Goal: Contribute content

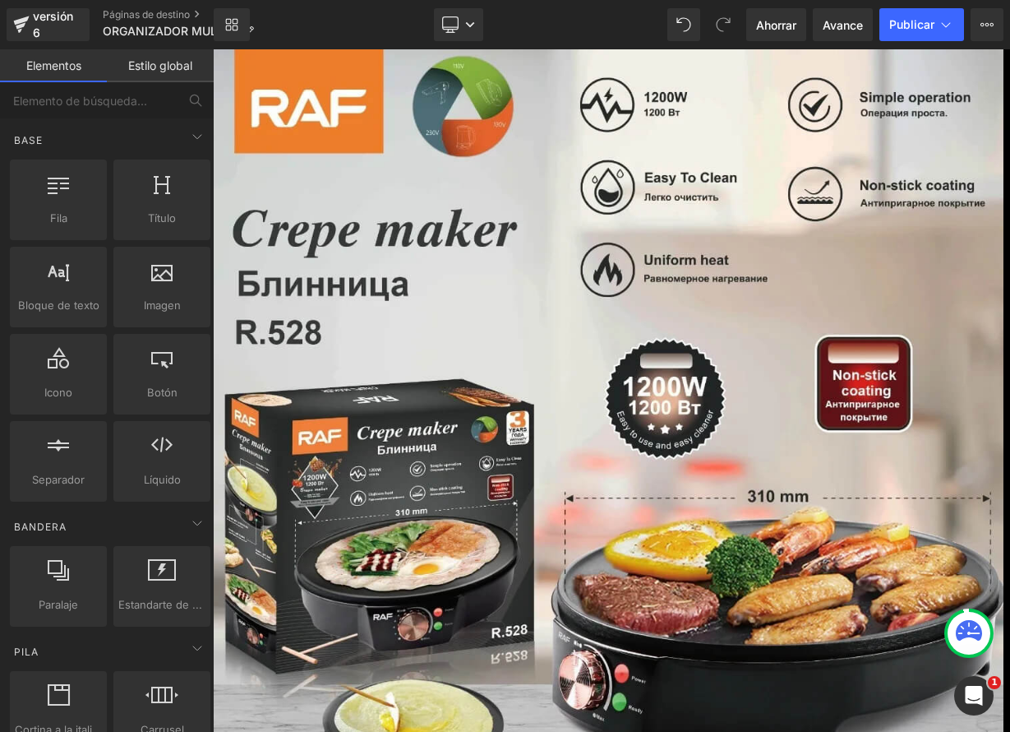
click at [213, 49] on font "Producto" at bounding box center [213, 49] width 0 height 0
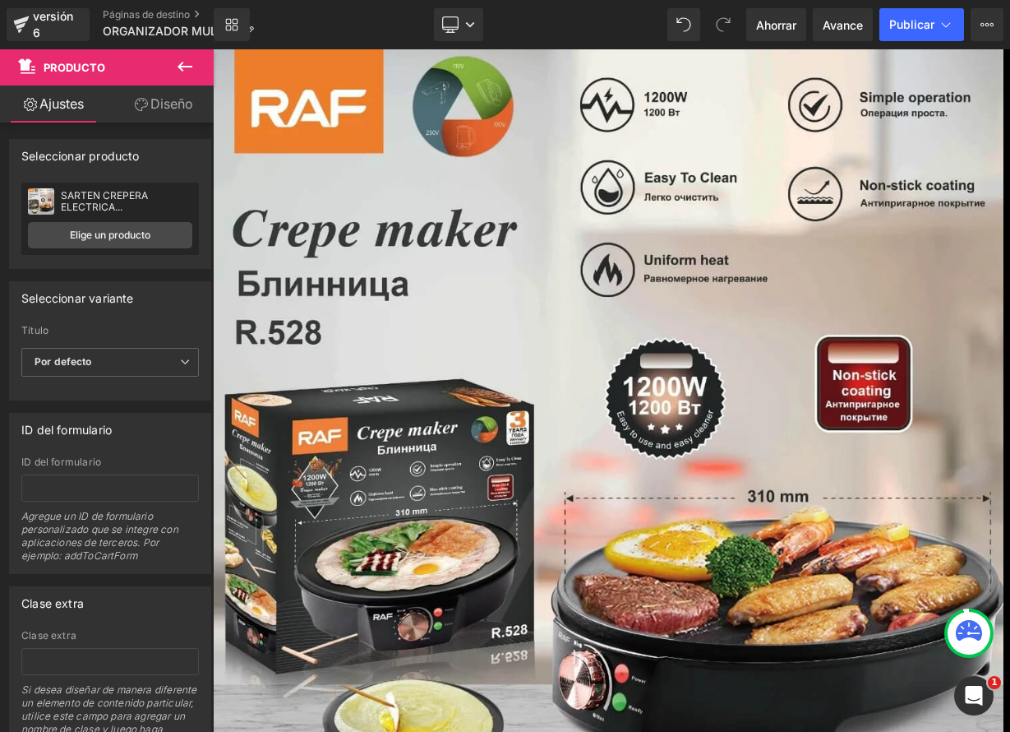
click at [213, 49] on font "Producto" at bounding box center [213, 49] width 0 height 0
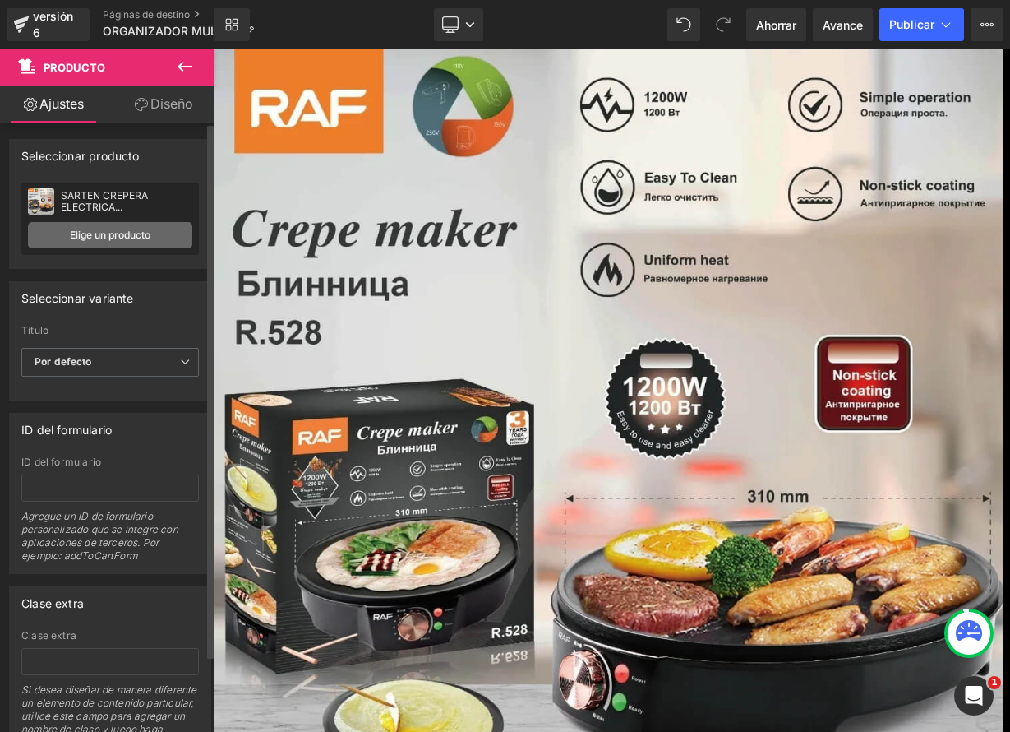
click at [107, 238] on font "Elige un producto" at bounding box center [110, 235] width 81 height 12
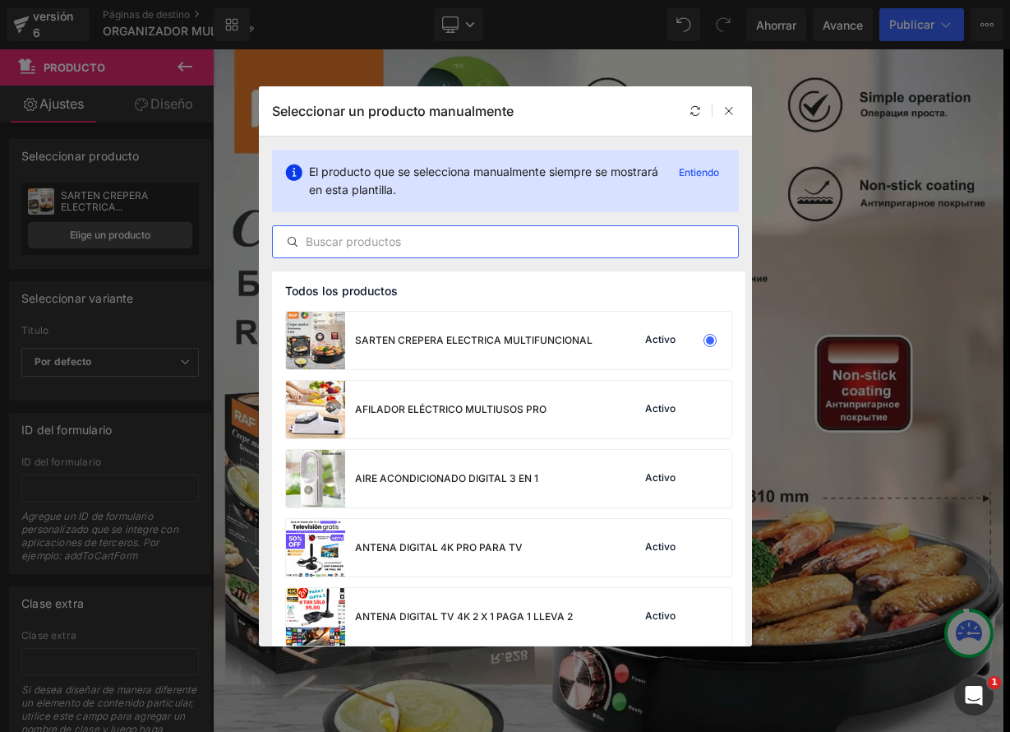
click at [355, 246] on input "text" at bounding box center [505, 242] width 465 height 20
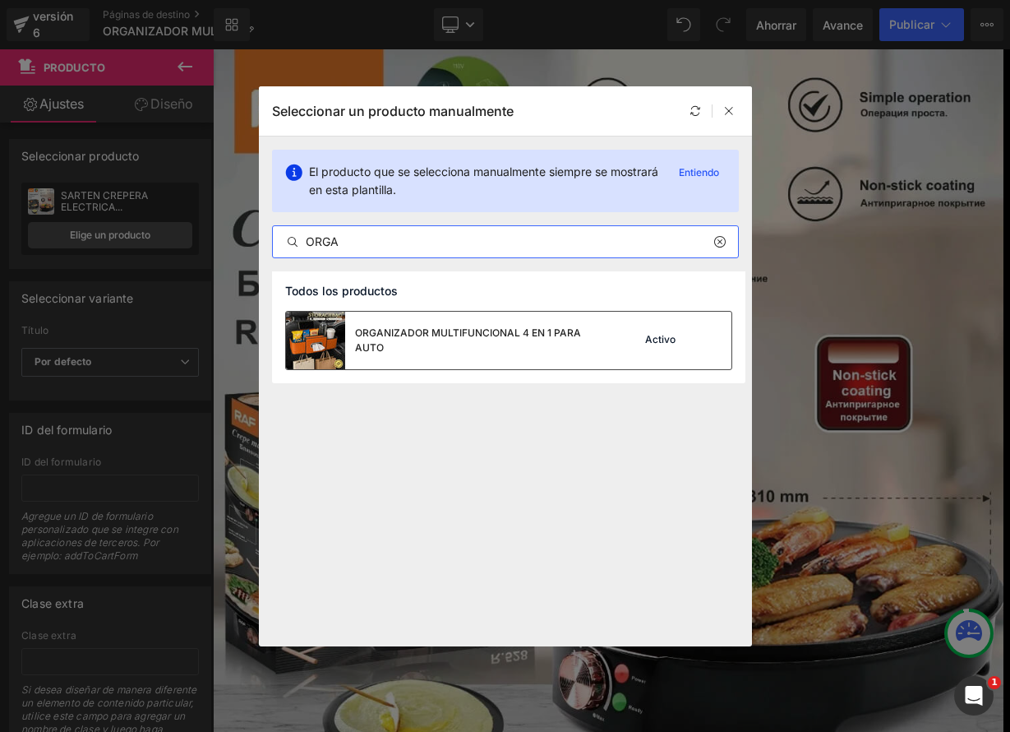
type input "ORGA"
click at [436, 350] on div "ORGANIZADOR MULTIFUNCIONAL 4 EN 1 PARA AUTO" at bounding box center [478, 341] width 247 height 30
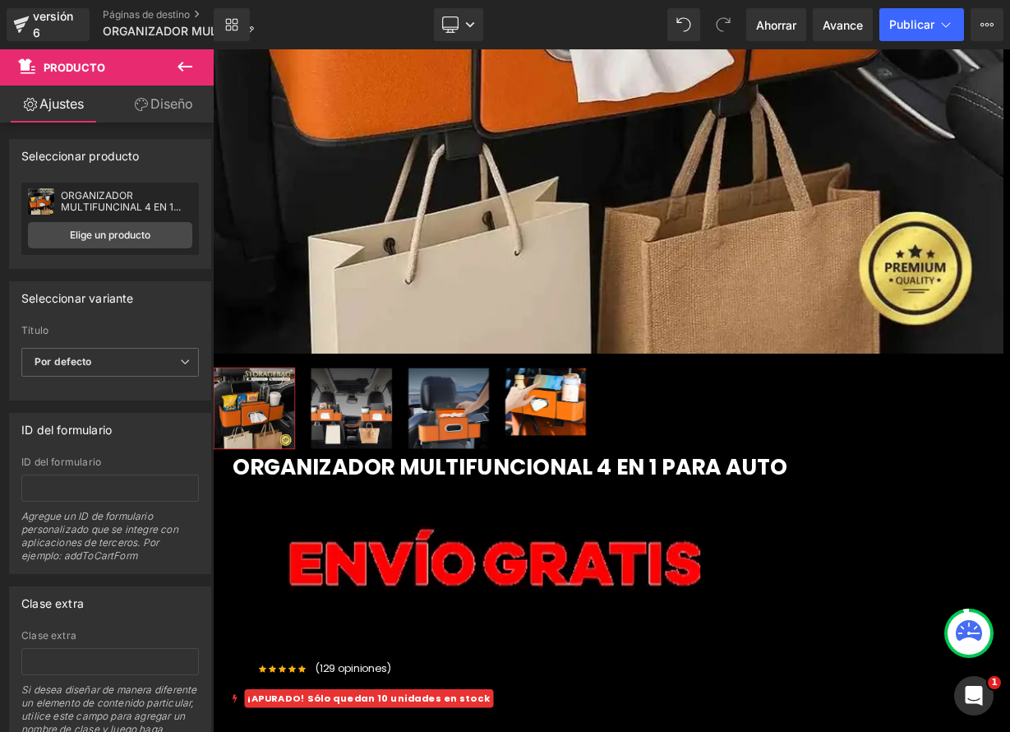
scroll to position [537, 0]
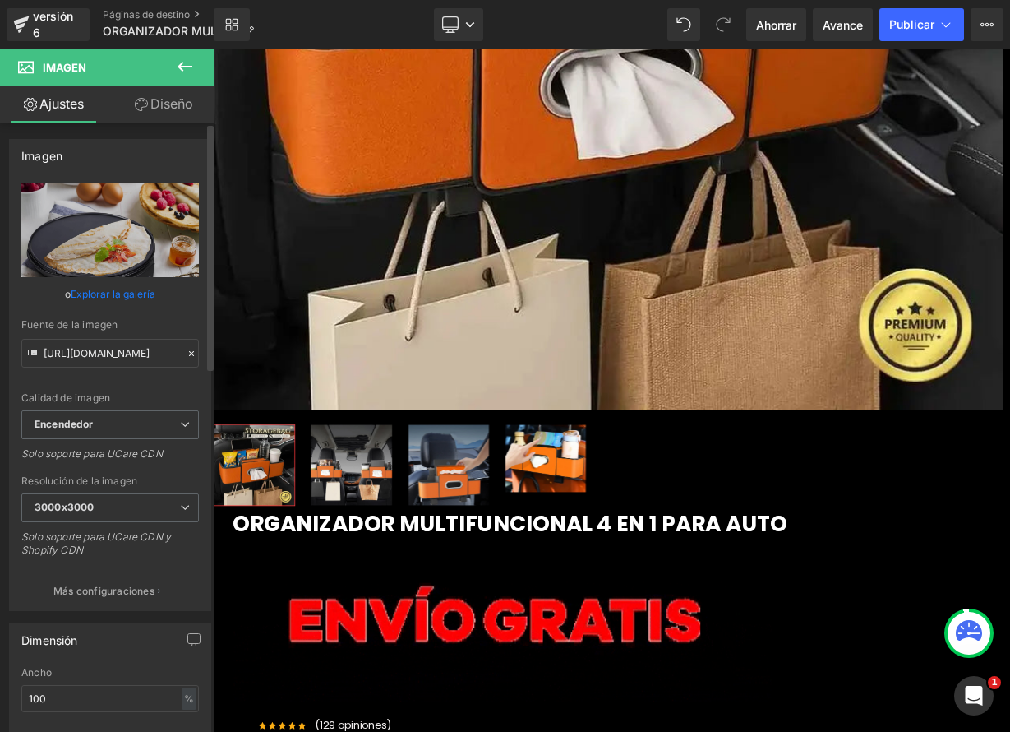
drag, startPoint x: 187, startPoint y: 353, endPoint x: 150, endPoint y: 345, distance: 37.9
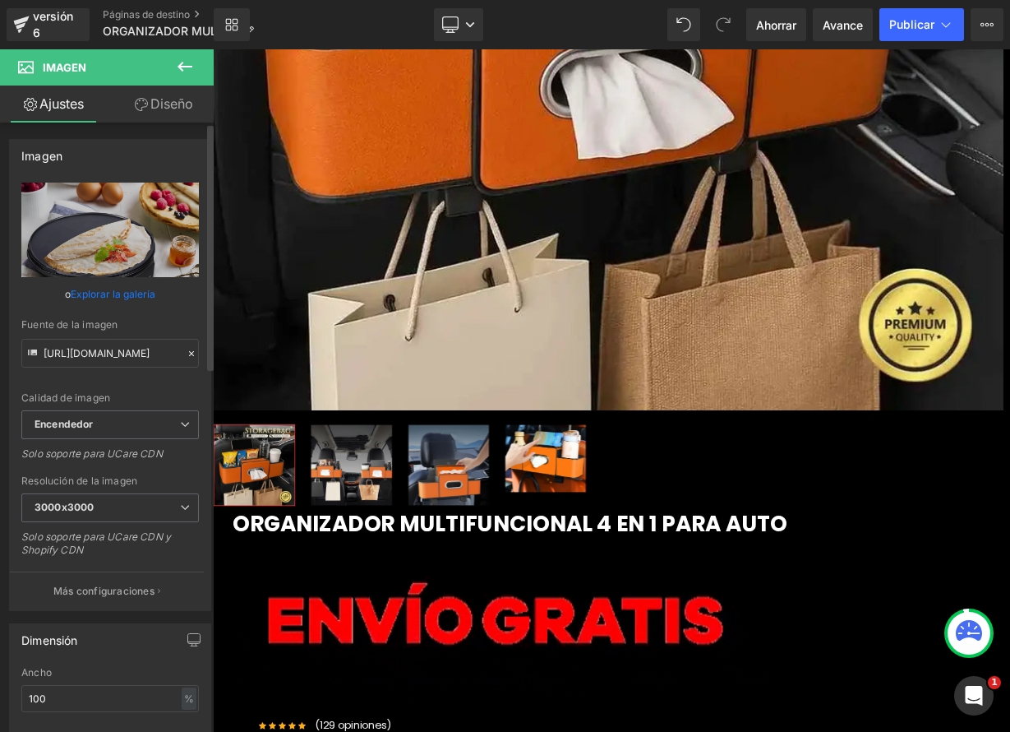
click at [187, 353] on icon at bounding box center [192, 354] width 12 height 12
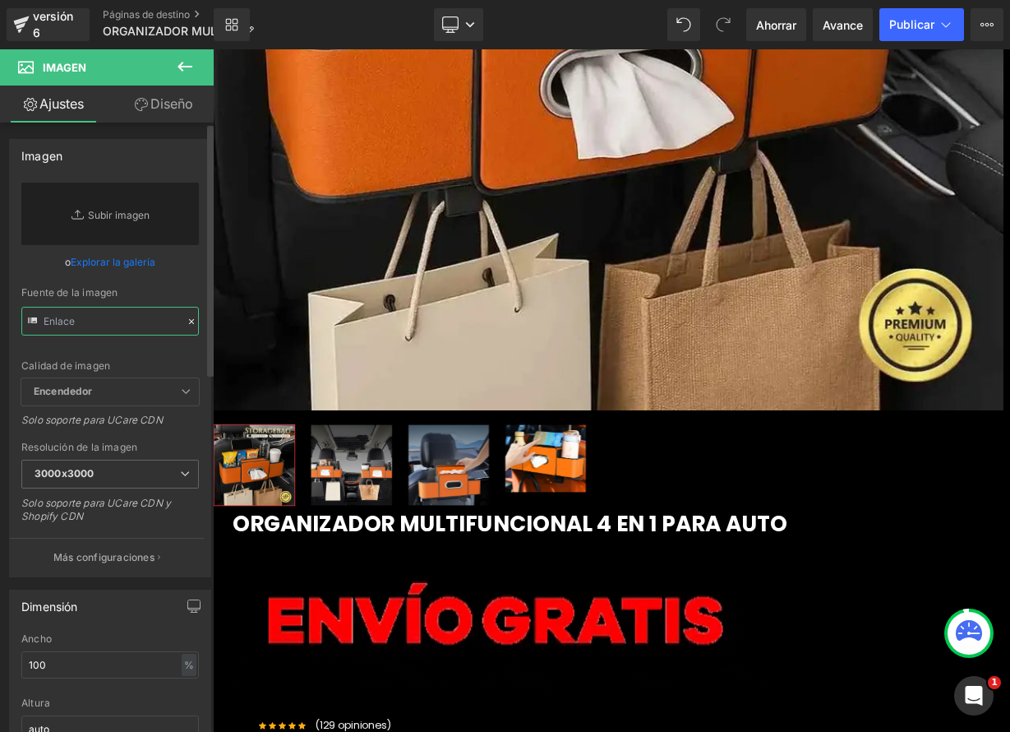
click at [90, 322] on input "text" at bounding box center [110, 321] width 178 height 29
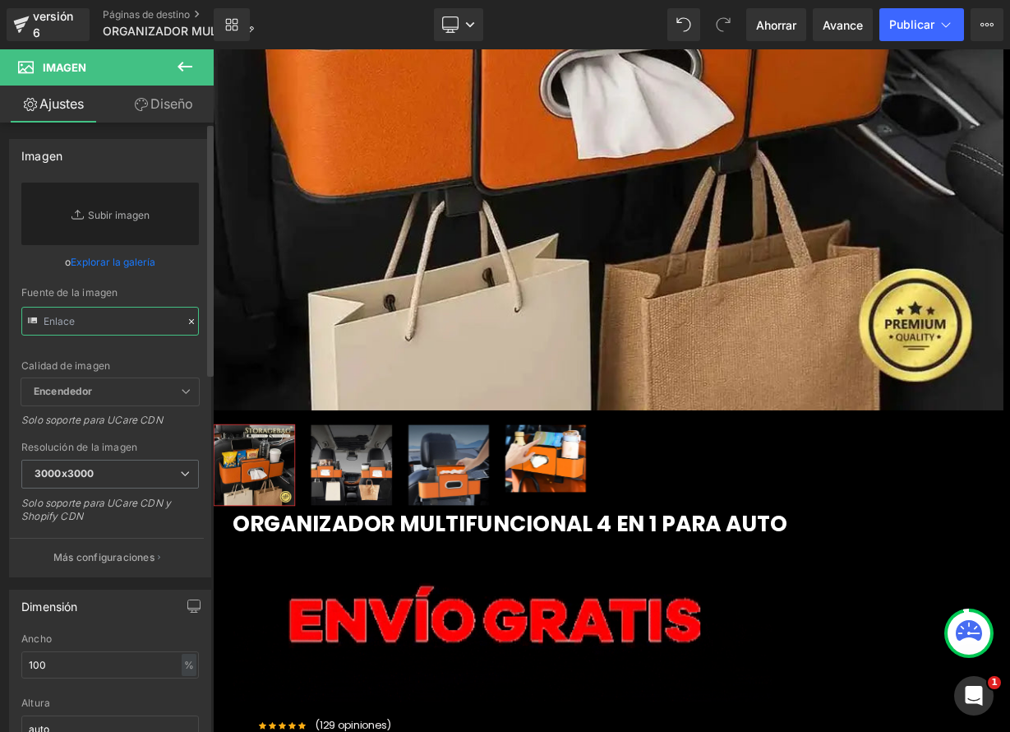
paste input "[URL][DOMAIN_NAME]"
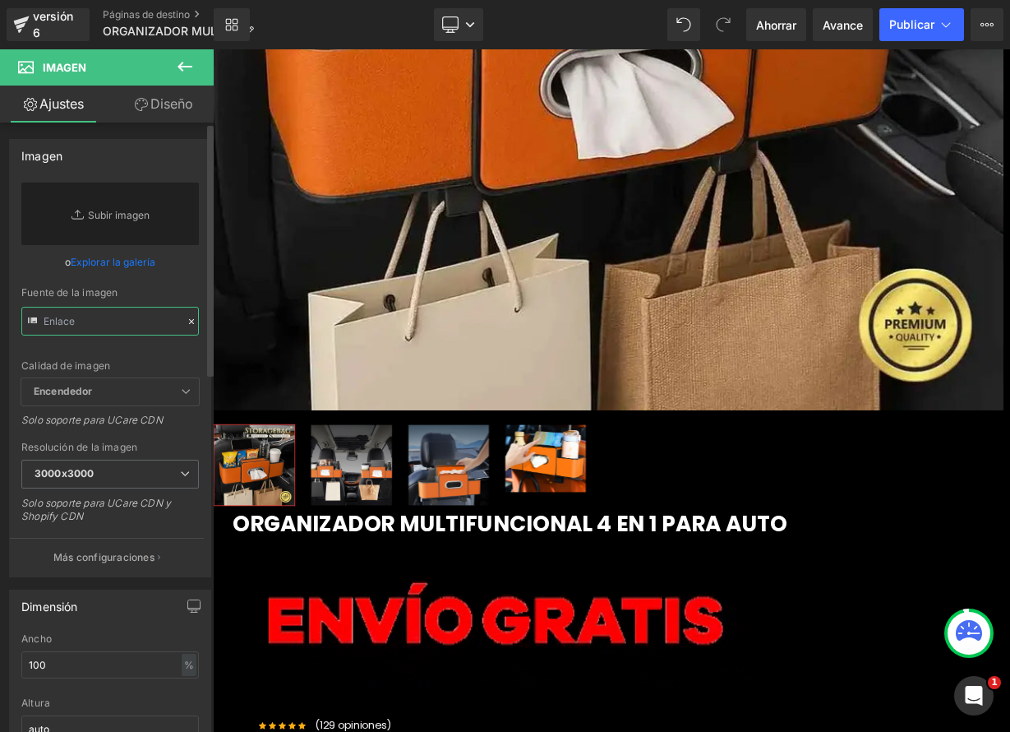
type input "[URL][DOMAIN_NAME]"
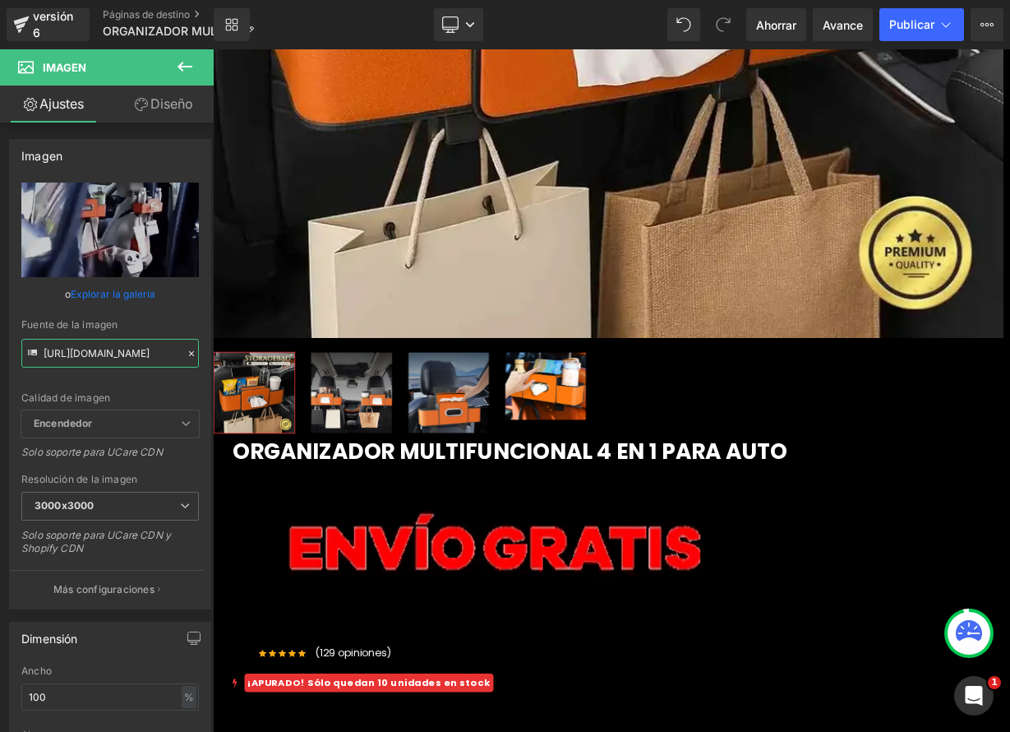
scroll to position [626, 0]
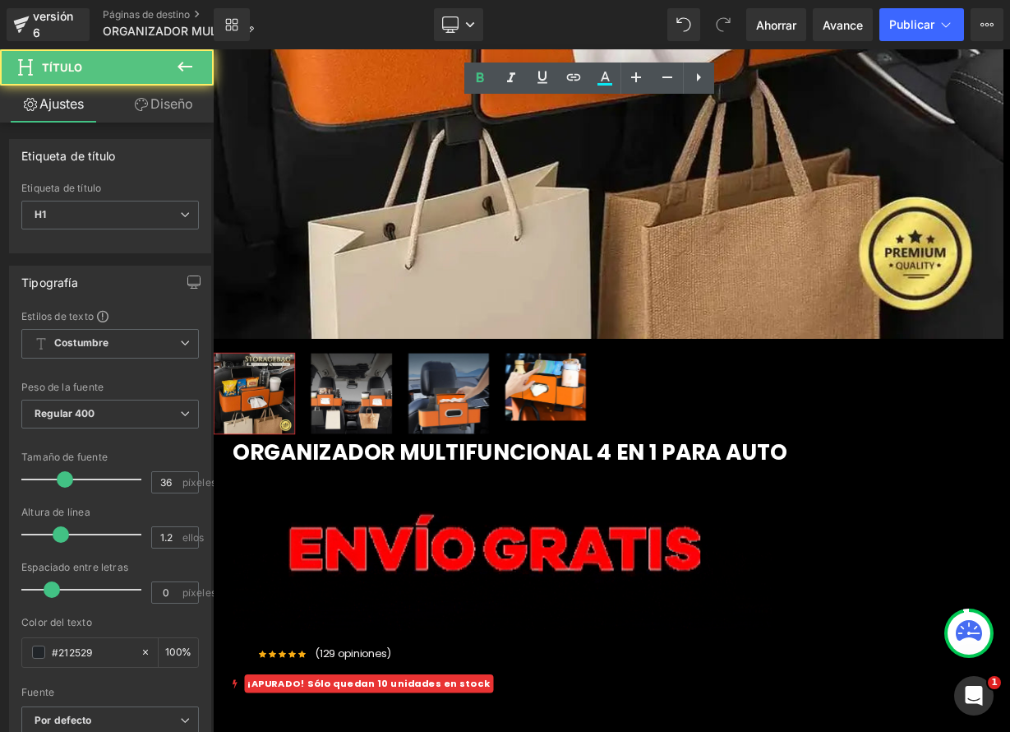
drag, startPoint x: 788, startPoint y: 206, endPoint x: 482, endPoint y: 127, distance: 316.6
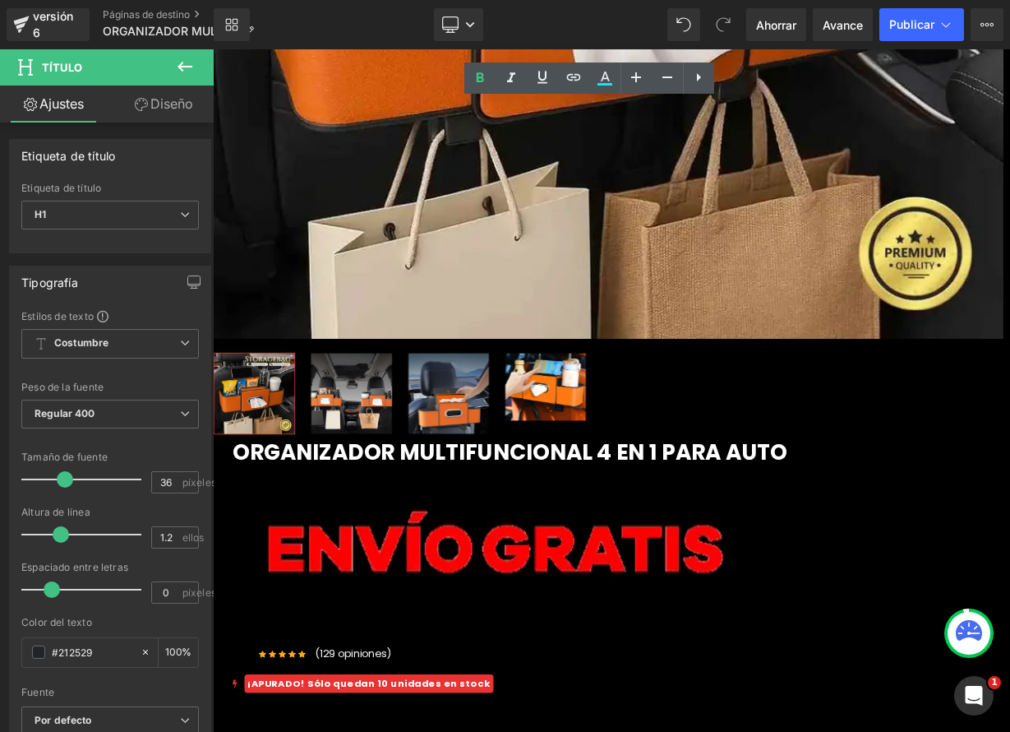
paste div
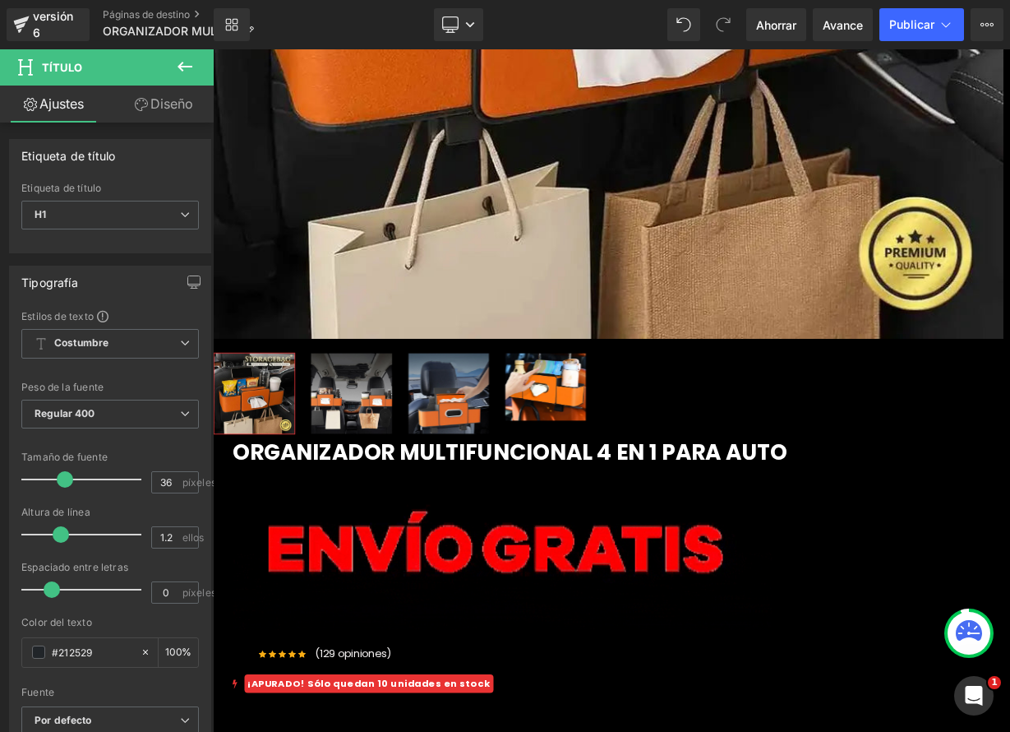
drag, startPoint x: 771, startPoint y: 348, endPoint x: 467, endPoint y: 132, distance: 372.7
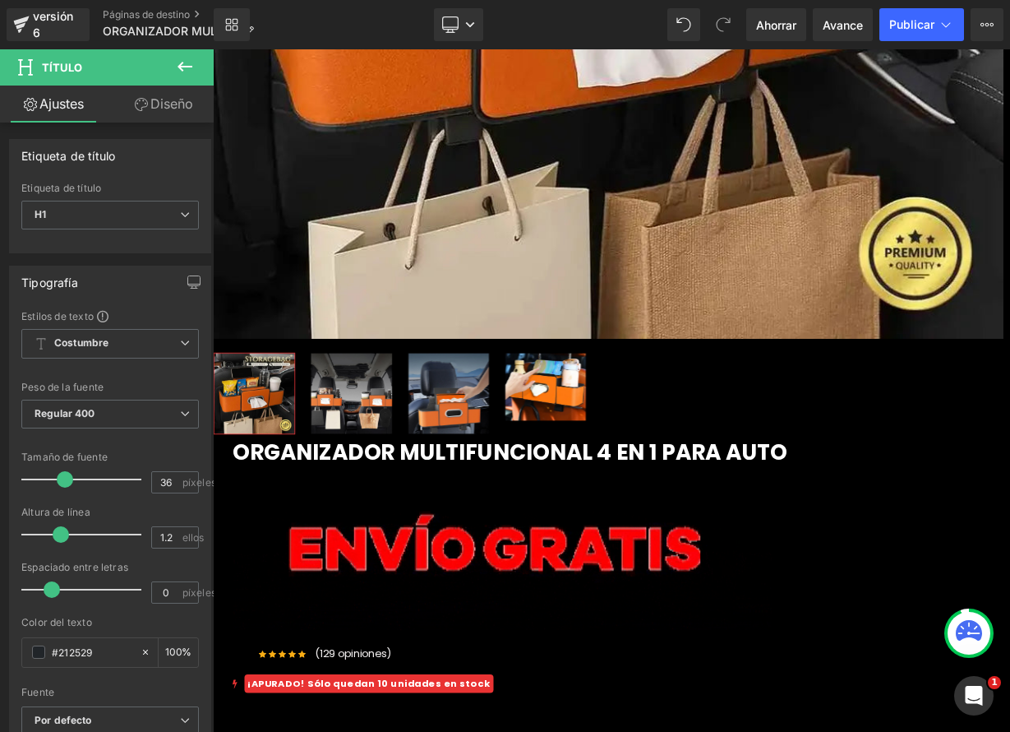
drag, startPoint x: 682, startPoint y: 333, endPoint x: 467, endPoint y: 144, distance: 286.6
click at [213, 49] on icon at bounding box center [213, 49] width 0 height 0
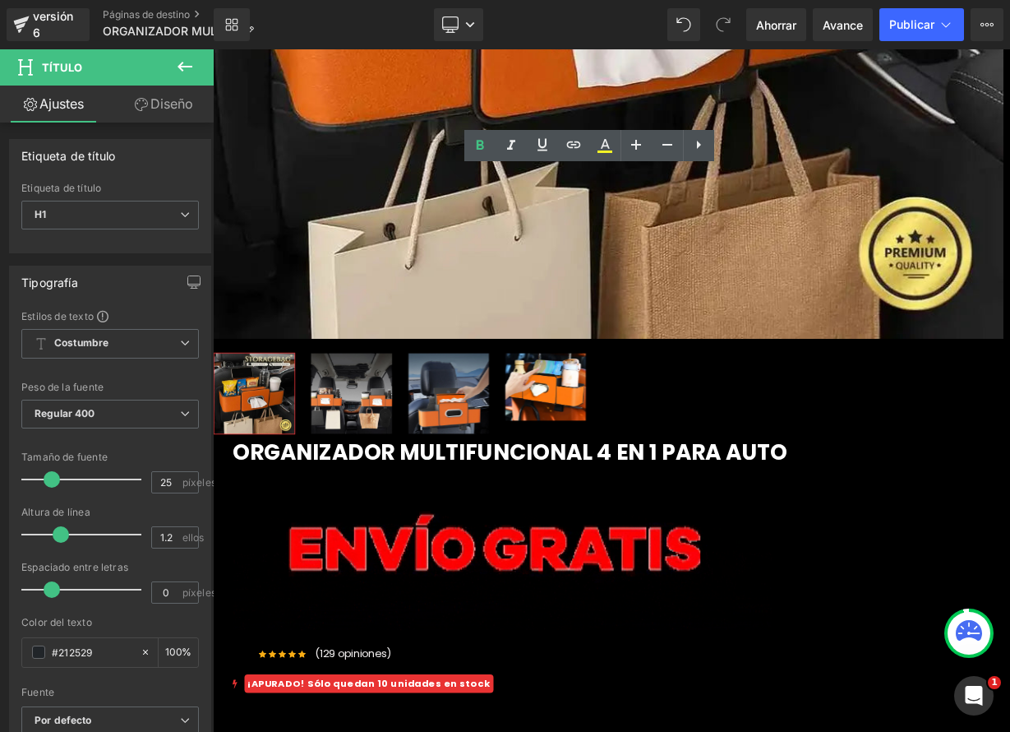
drag, startPoint x: 774, startPoint y: 228, endPoint x: 457, endPoint y: 219, distance: 317.4
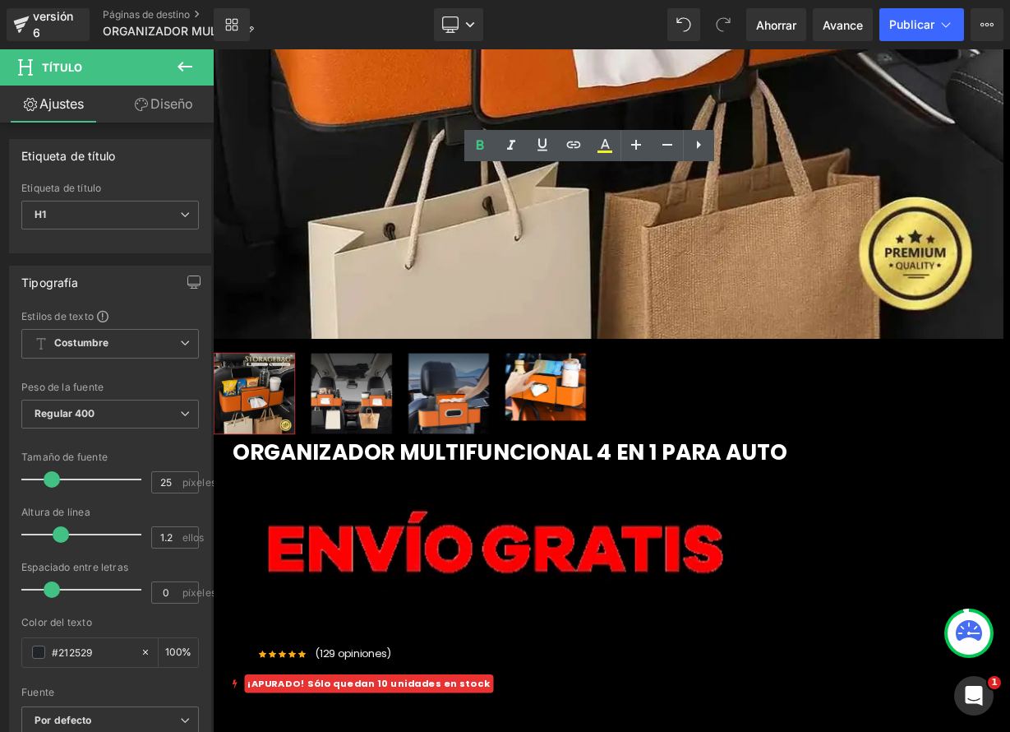
drag, startPoint x: 521, startPoint y: 215, endPoint x: 871, endPoint y: 236, distance: 350.8
paste div
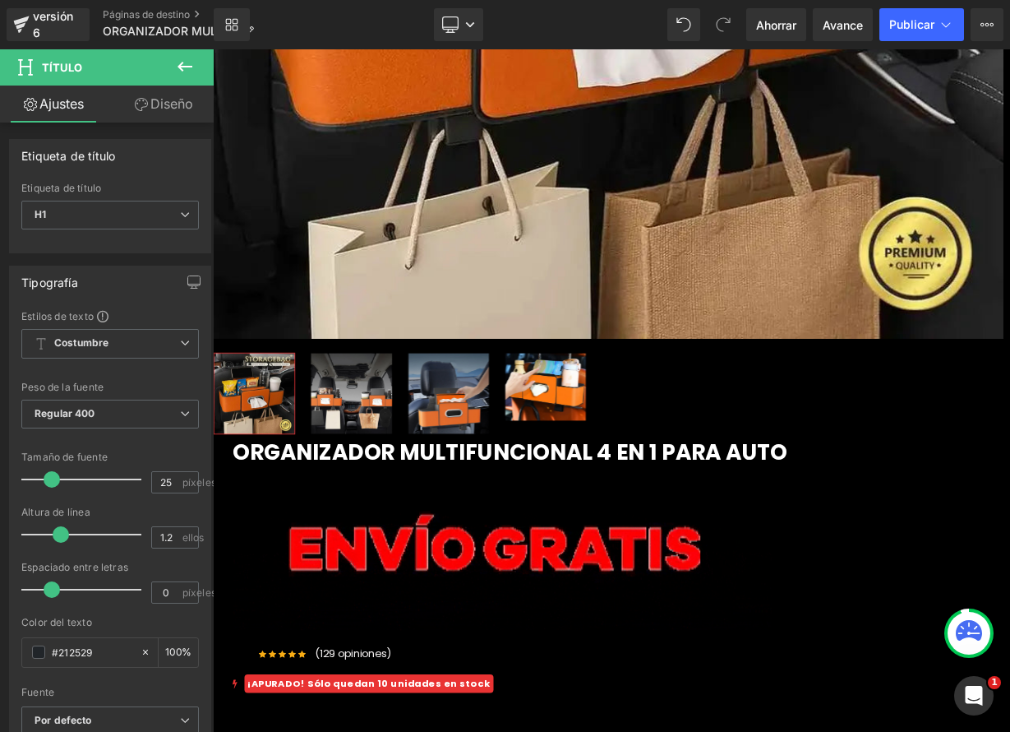
drag, startPoint x: 747, startPoint y: 305, endPoint x: 690, endPoint y: 300, distance: 57.8
click at [213, 49] on icon at bounding box center [213, 49] width 0 height 0
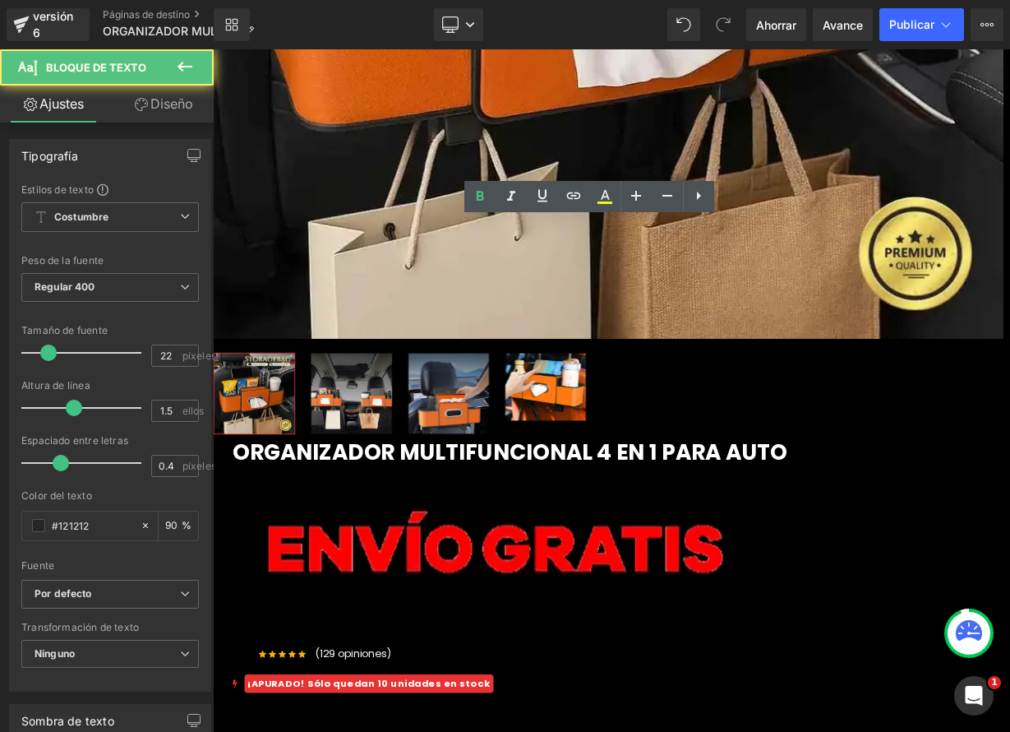
drag, startPoint x: 603, startPoint y: 287, endPoint x: 823, endPoint y: 331, distance: 224.7
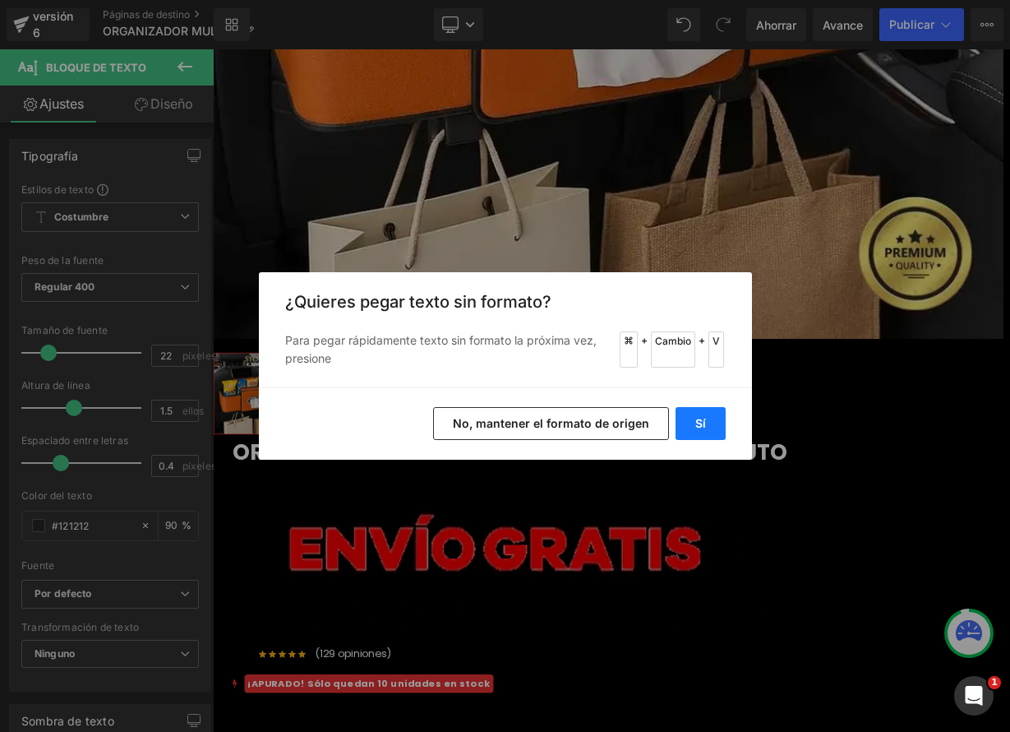
click at [705, 422] on font "Sí" at bounding box center [700, 423] width 11 height 14
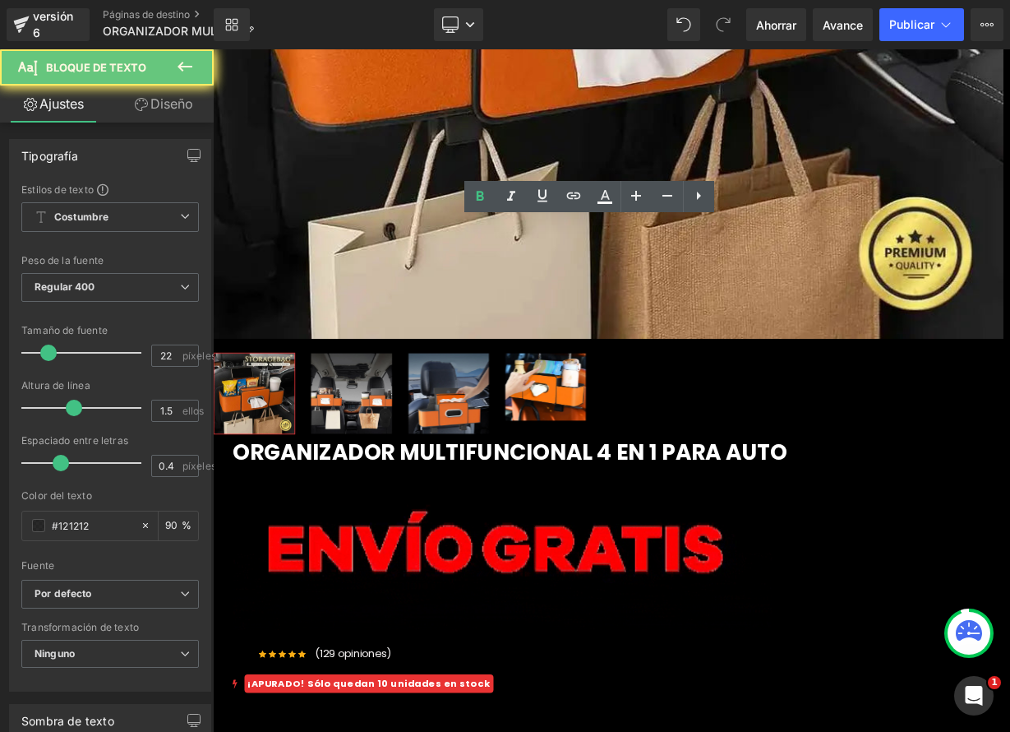
drag, startPoint x: 769, startPoint y: 279, endPoint x: 644, endPoint y: 269, distance: 126.2
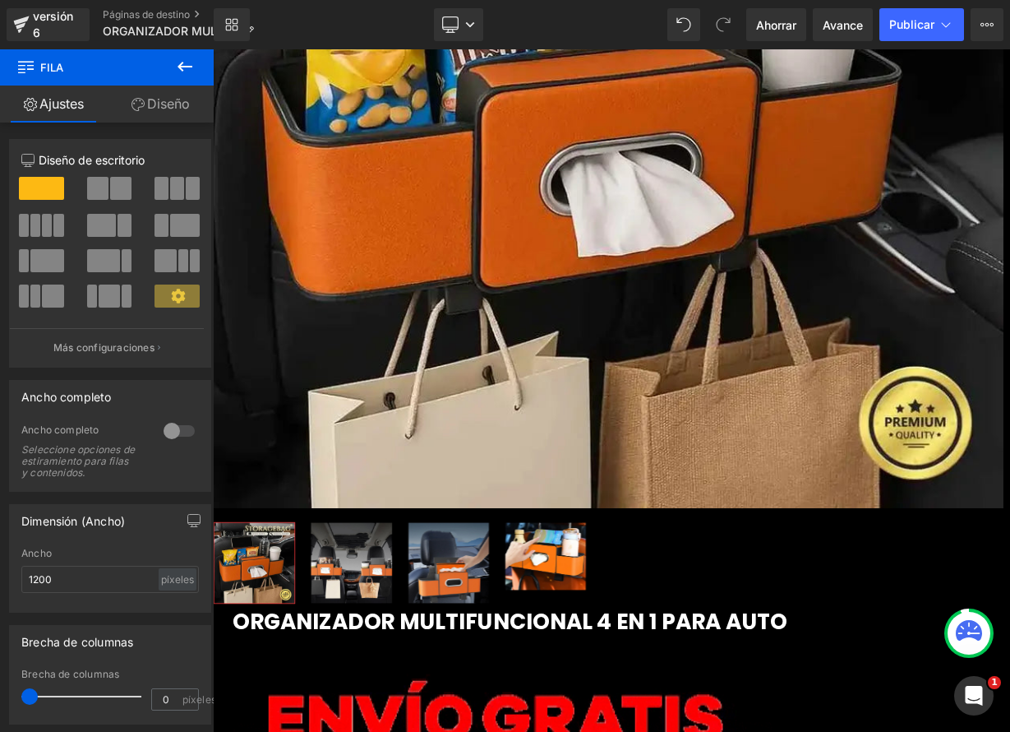
scroll to position [431, 0]
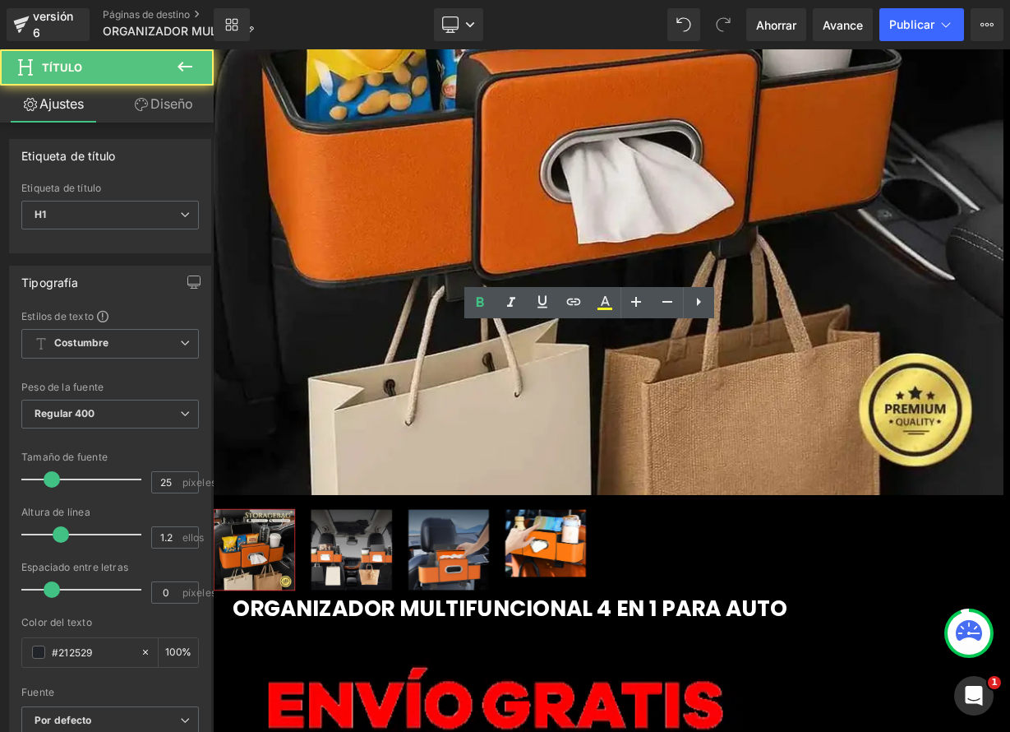
drag, startPoint x: 488, startPoint y: 408, endPoint x: 894, endPoint y: 446, distance: 407.0
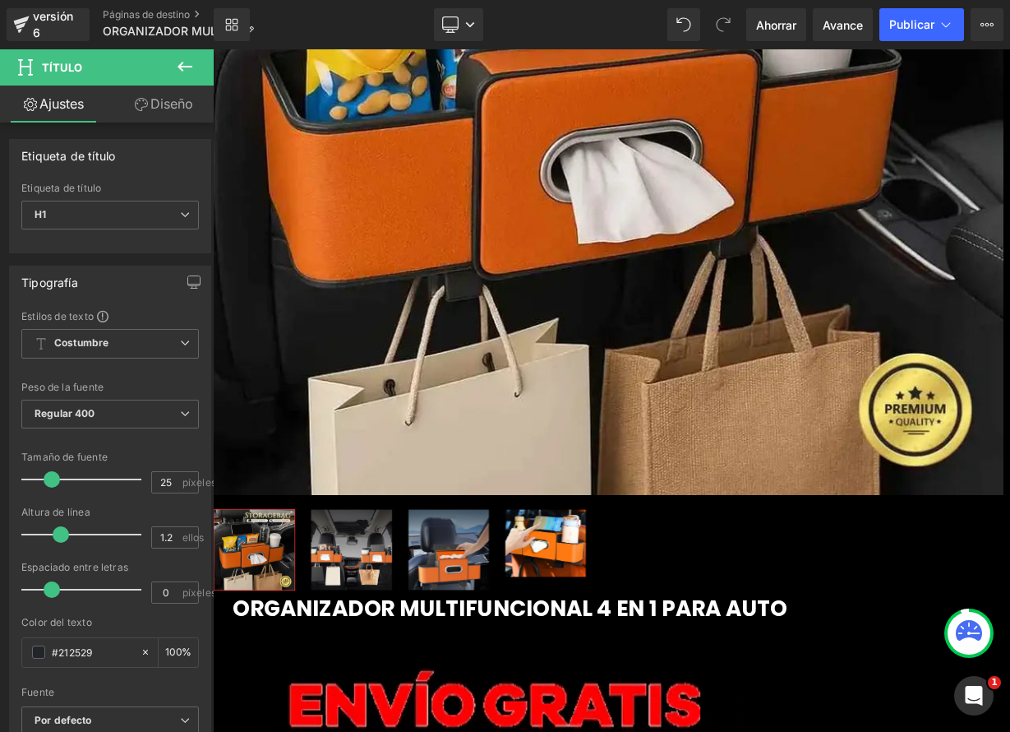
drag, startPoint x: 614, startPoint y: 480, endPoint x: 626, endPoint y: 480, distance: 12.3
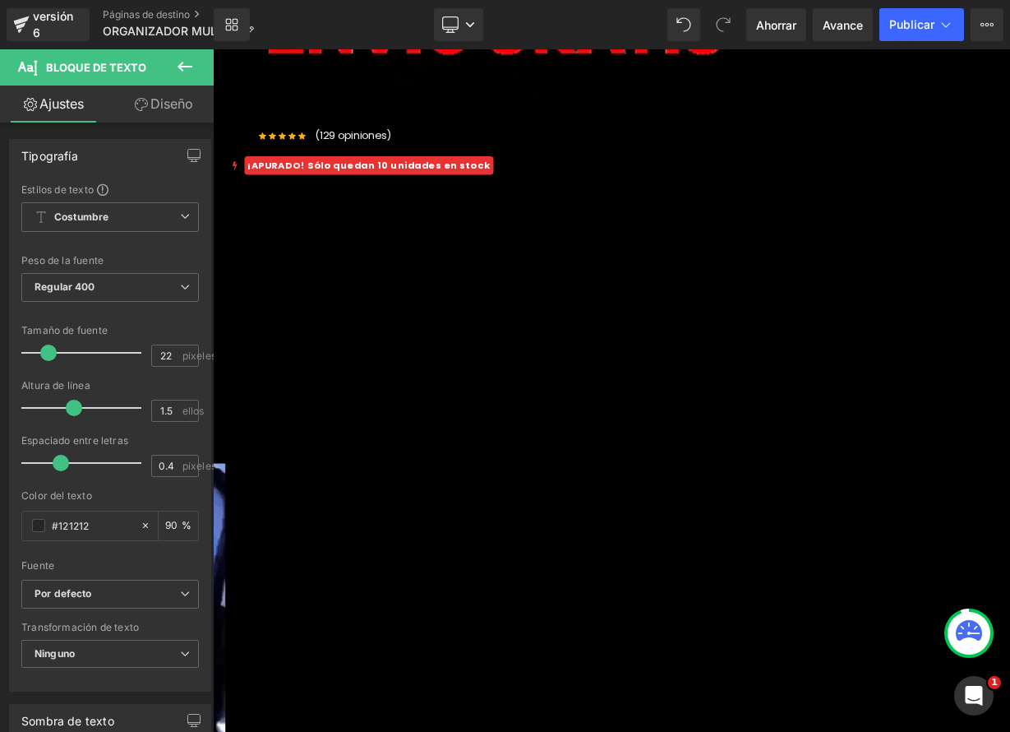
scroll to position [1292, 0]
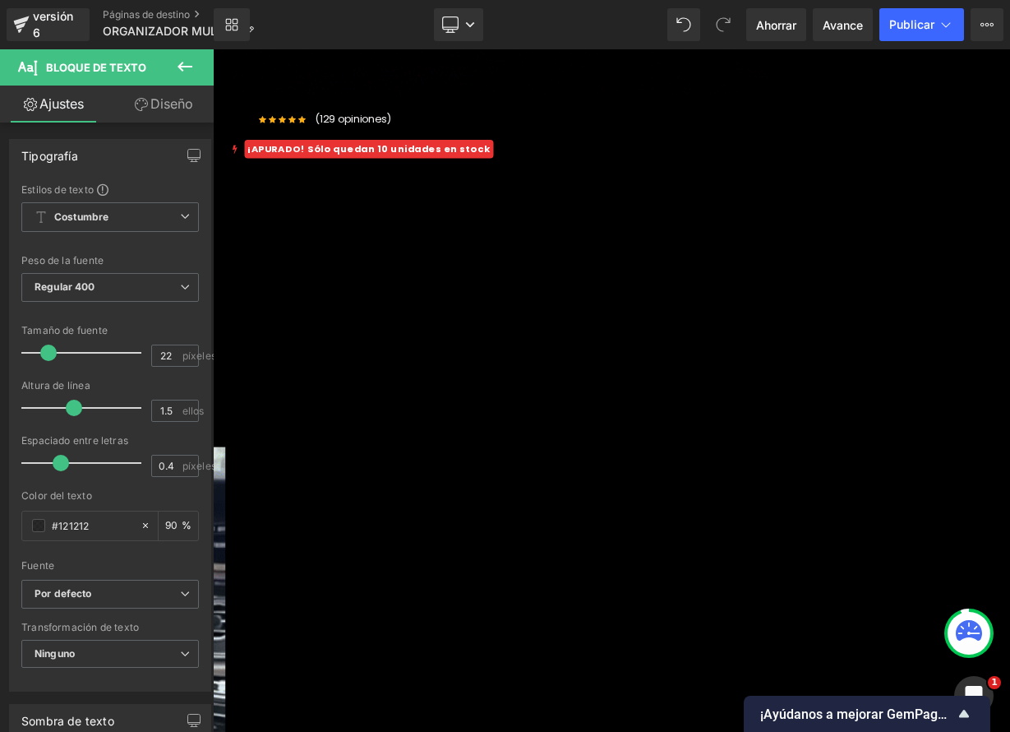
click at [213, 49] on icon at bounding box center [213, 49] width 0 height 0
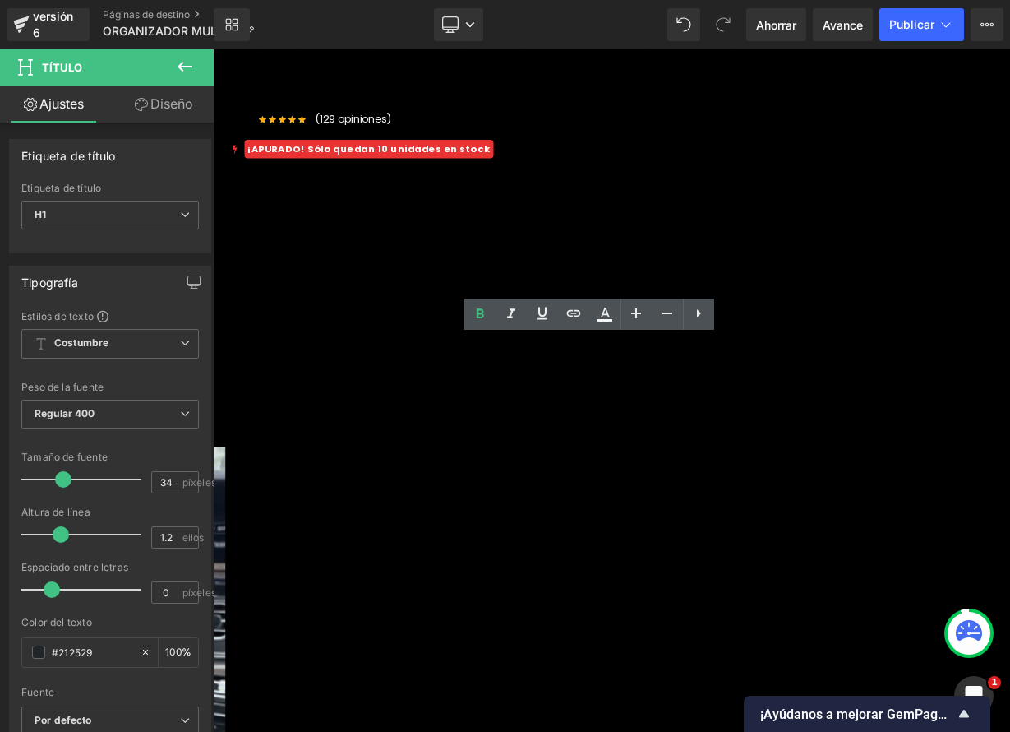
drag, startPoint x: 474, startPoint y: 425, endPoint x: 952, endPoint y: 474, distance: 481.0
paste div
click at [213, 49] on icon at bounding box center [213, 49] width 0 height 0
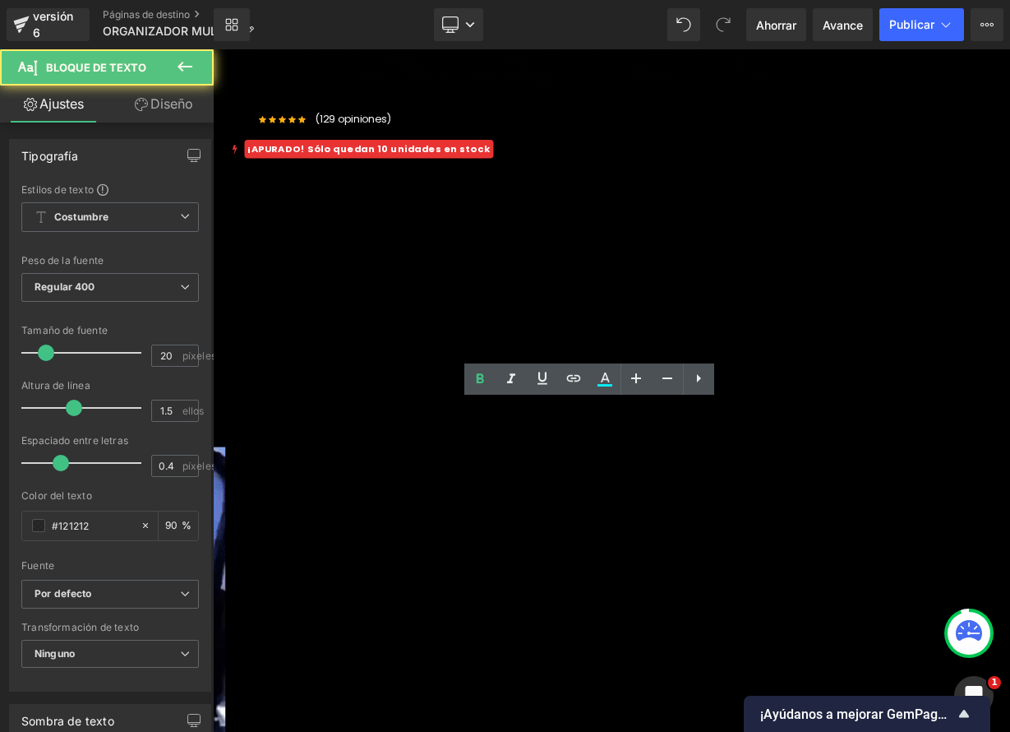
drag, startPoint x: 515, startPoint y: 502, endPoint x: 832, endPoint y: 630, distance: 341.2
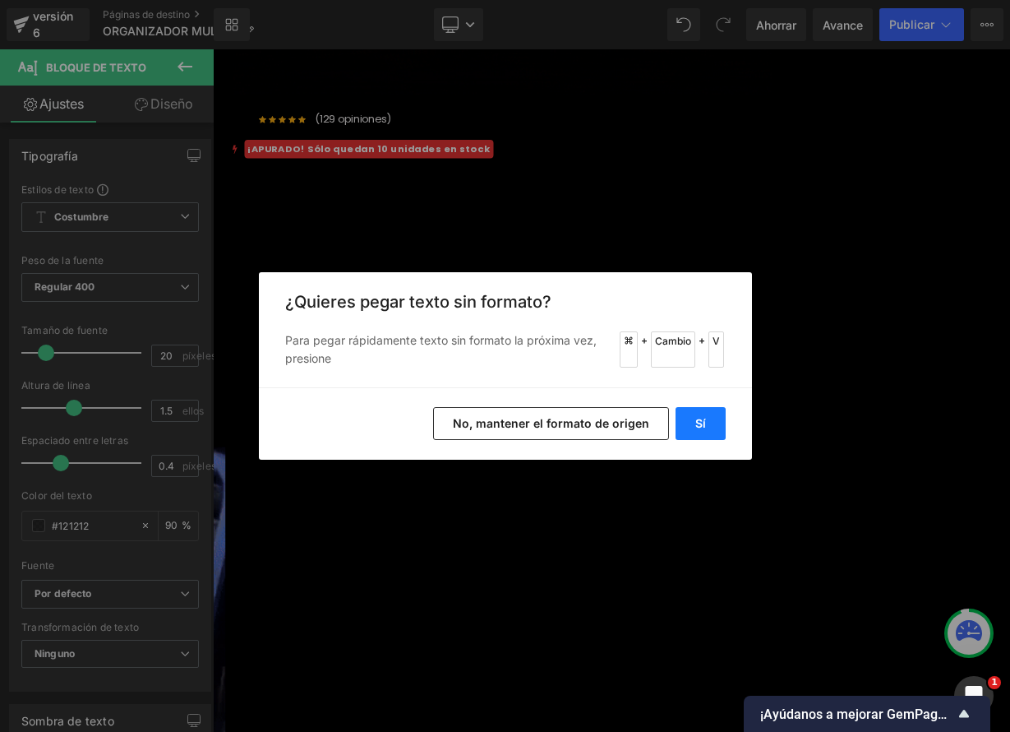
click at [702, 430] on font "Sí" at bounding box center [700, 423] width 11 height 14
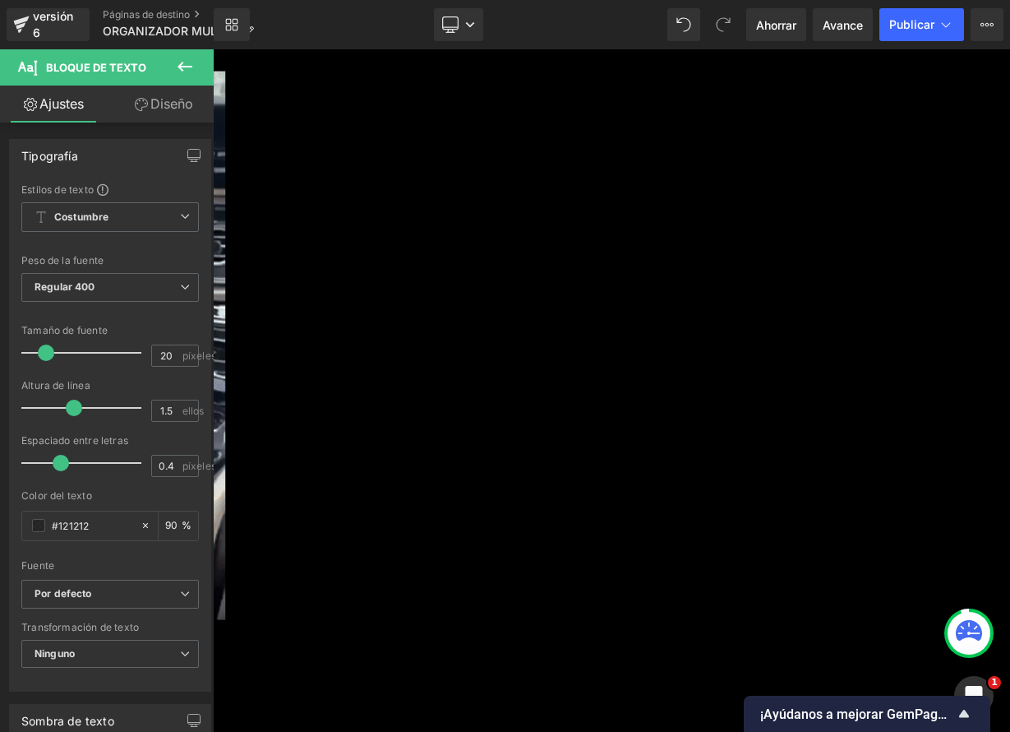
scroll to position [1888, 0]
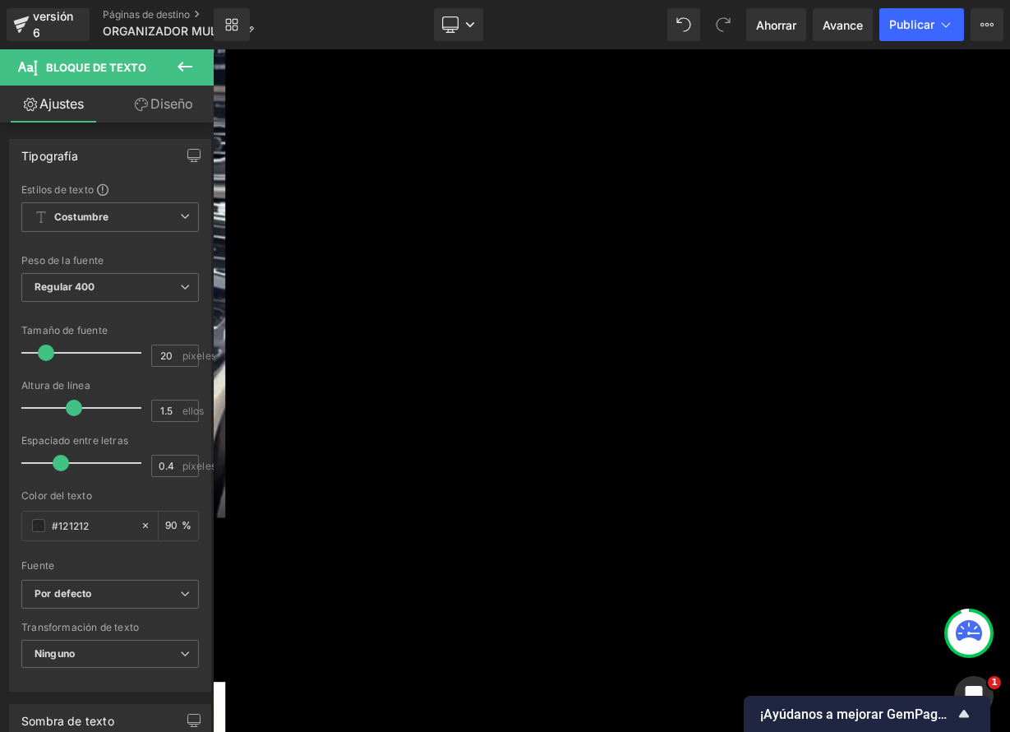
drag, startPoint x: 727, startPoint y: 585, endPoint x: 690, endPoint y: 588, distance: 37.1
click at [213, 49] on link at bounding box center [213, 49] width 0 height 0
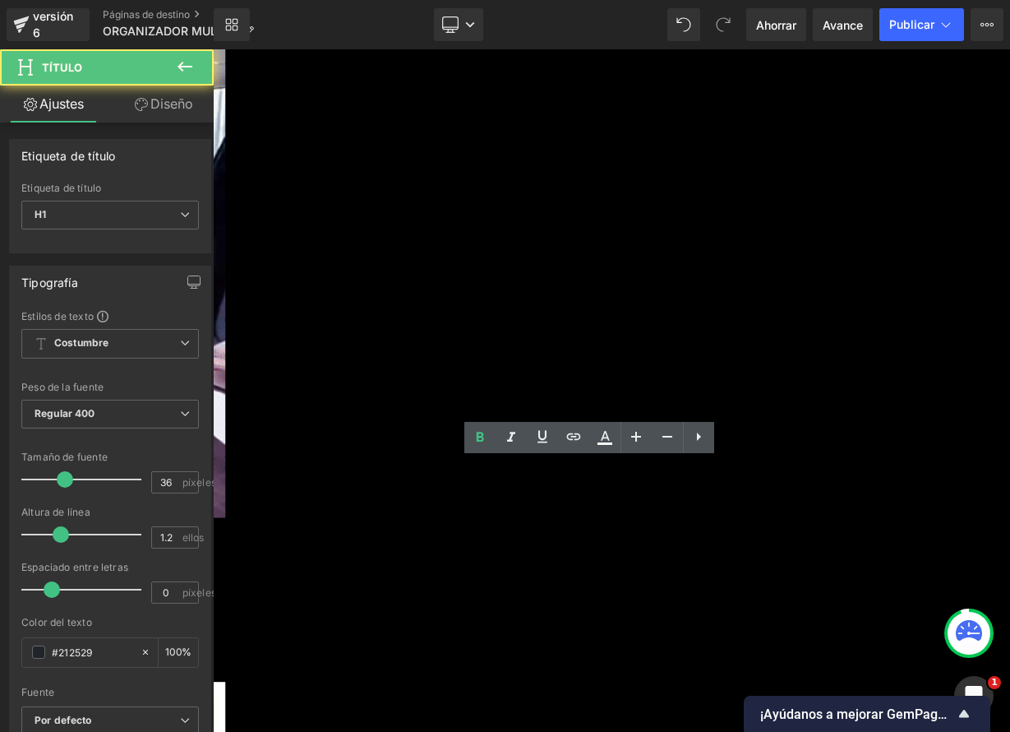
drag, startPoint x: 492, startPoint y: 583, endPoint x: 1006, endPoint y: 596, distance: 514.8
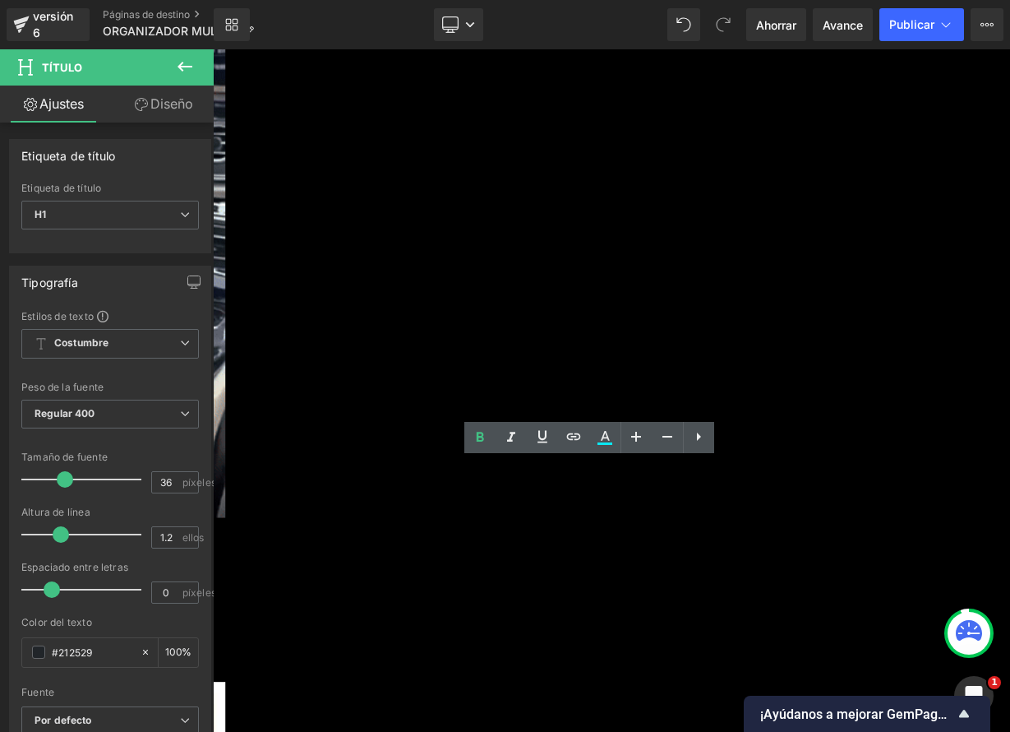
paste div
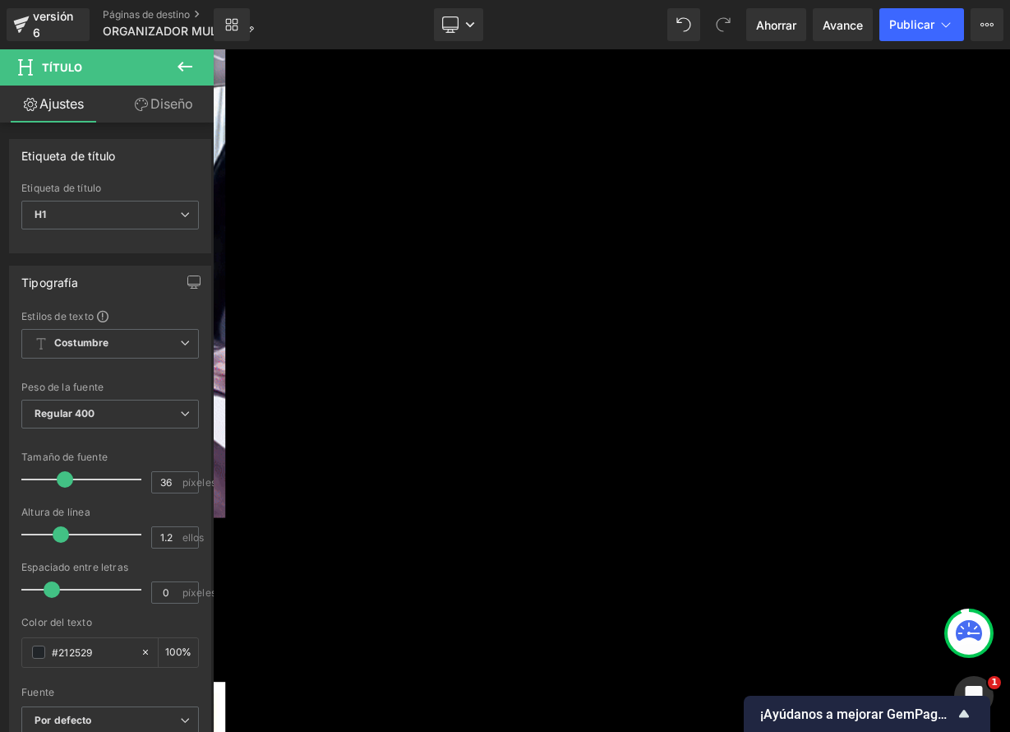
click at [213, 49] on icon at bounding box center [213, 49] width 0 height 0
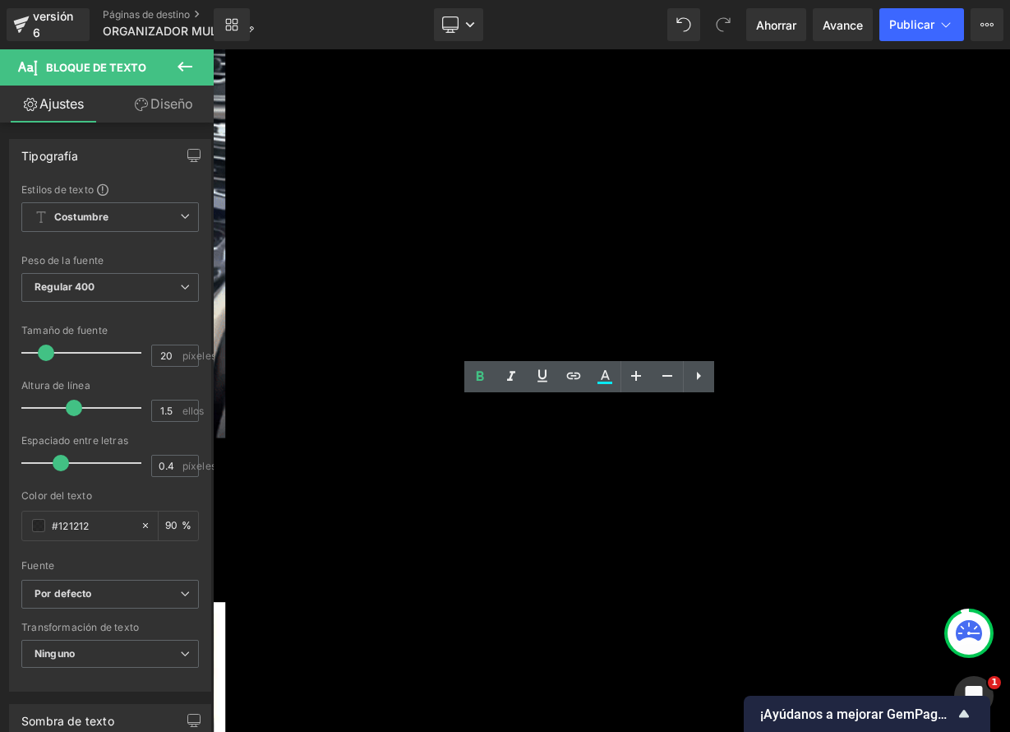
scroll to position [2063, 0]
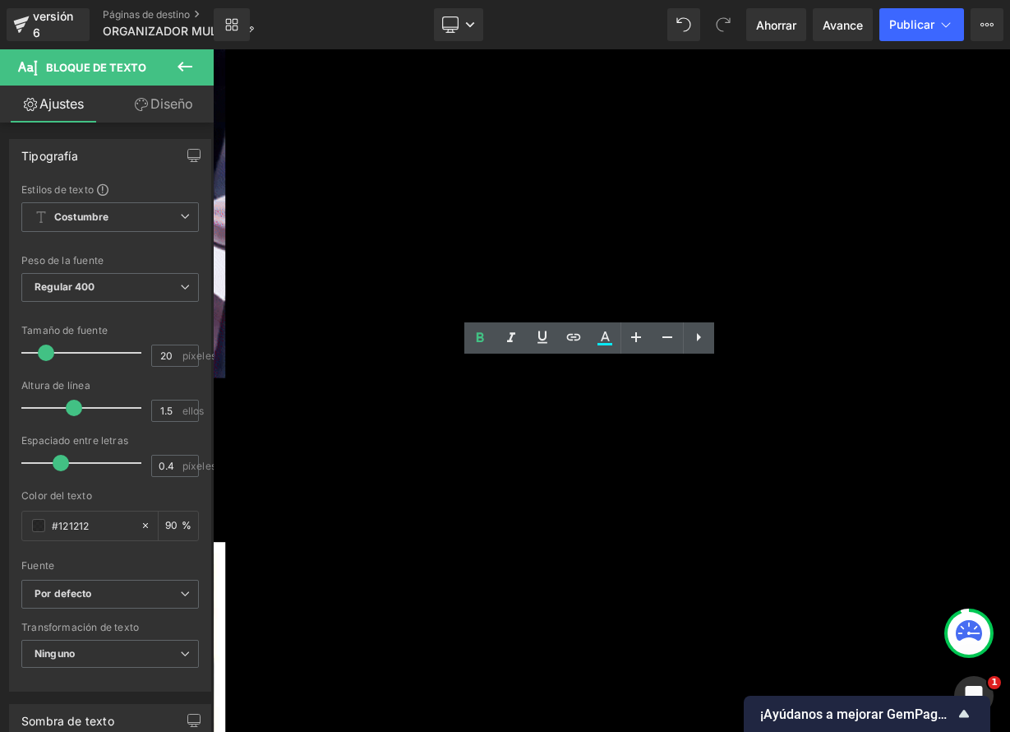
drag, startPoint x: 476, startPoint y: 631, endPoint x: 918, endPoint y: 757, distance: 459.8
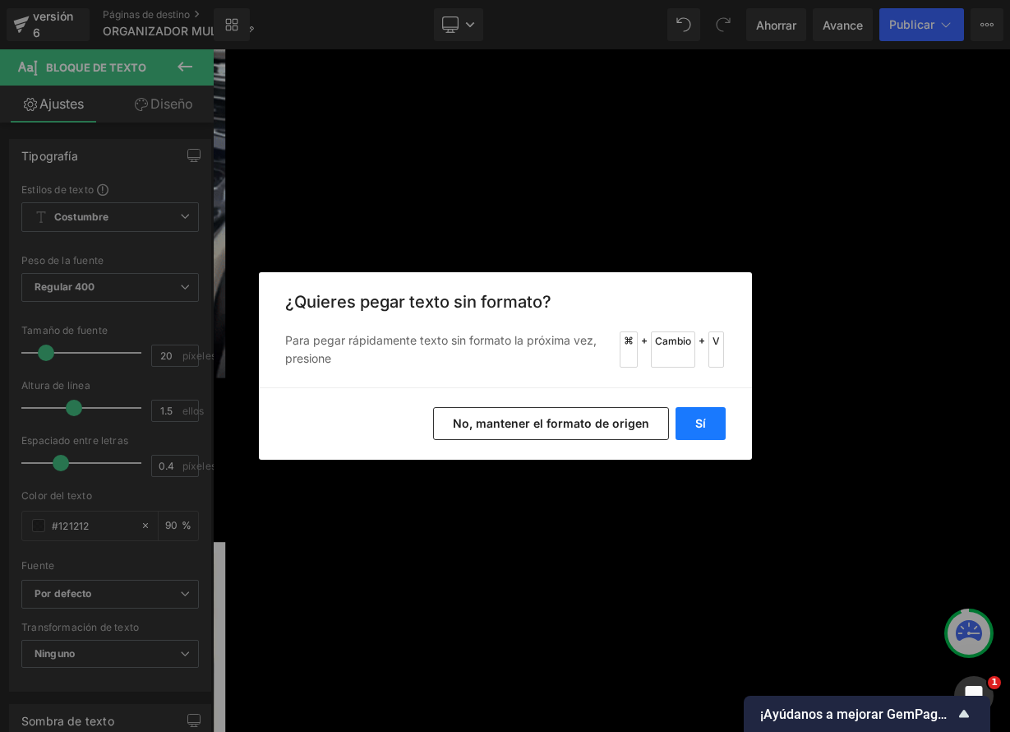
click at [706, 425] on button "Sí" at bounding box center [701, 423] width 50 height 33
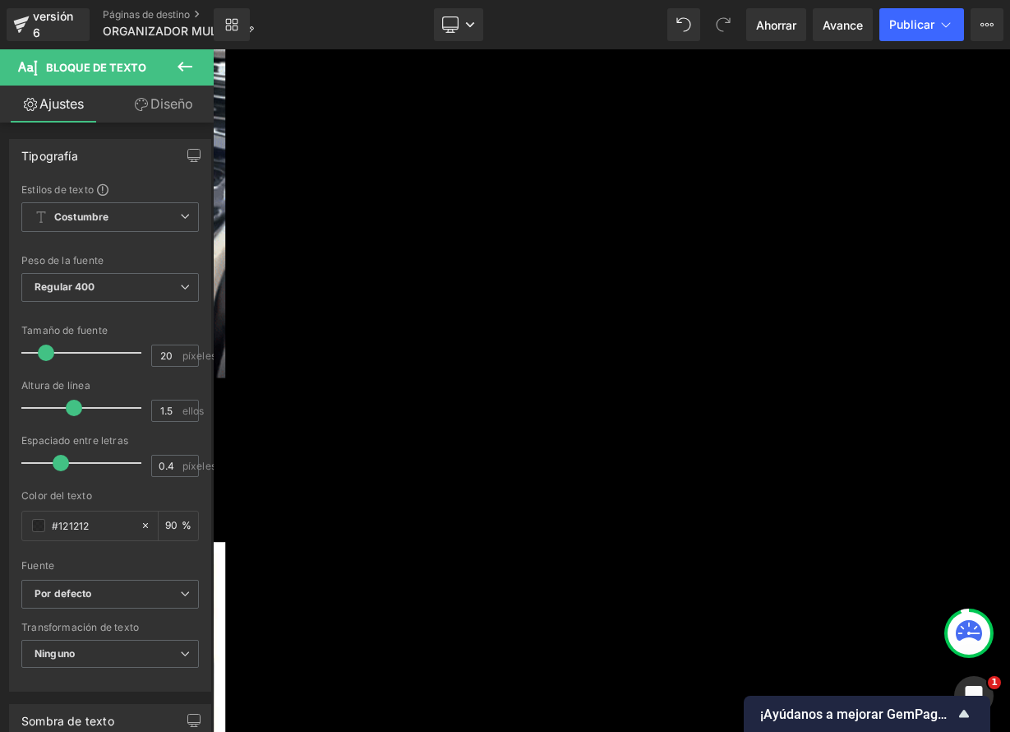
click at [643, 344] on icon at bounding box center [636, 337] width 20 height 20
type input "22"
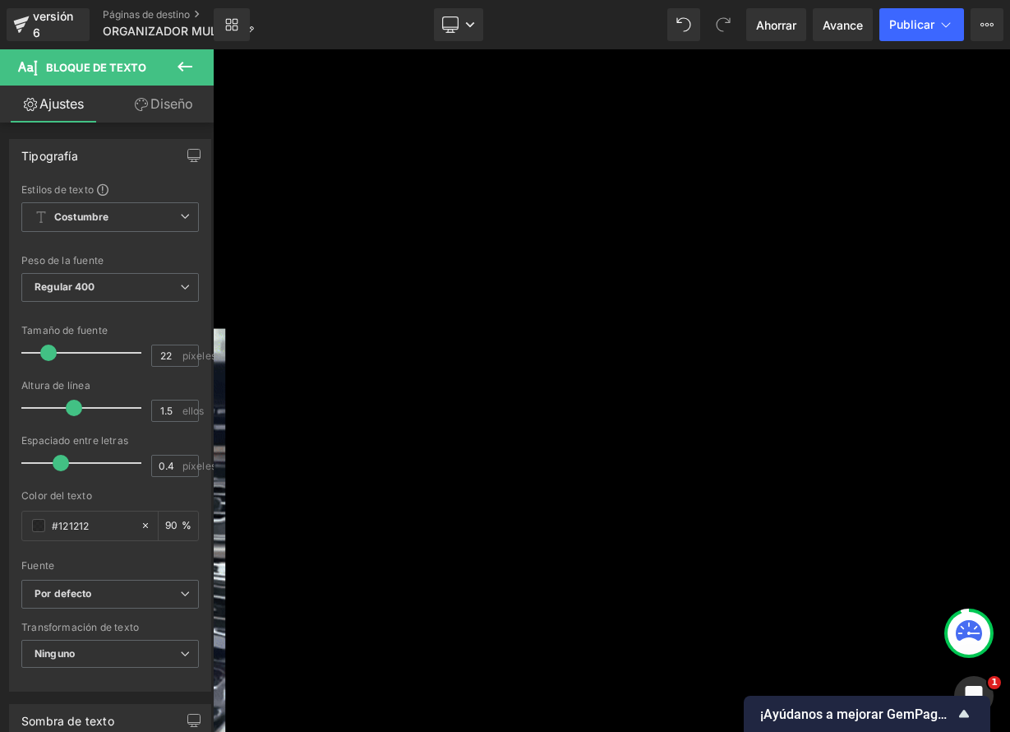
scroll to position [1283, 0]
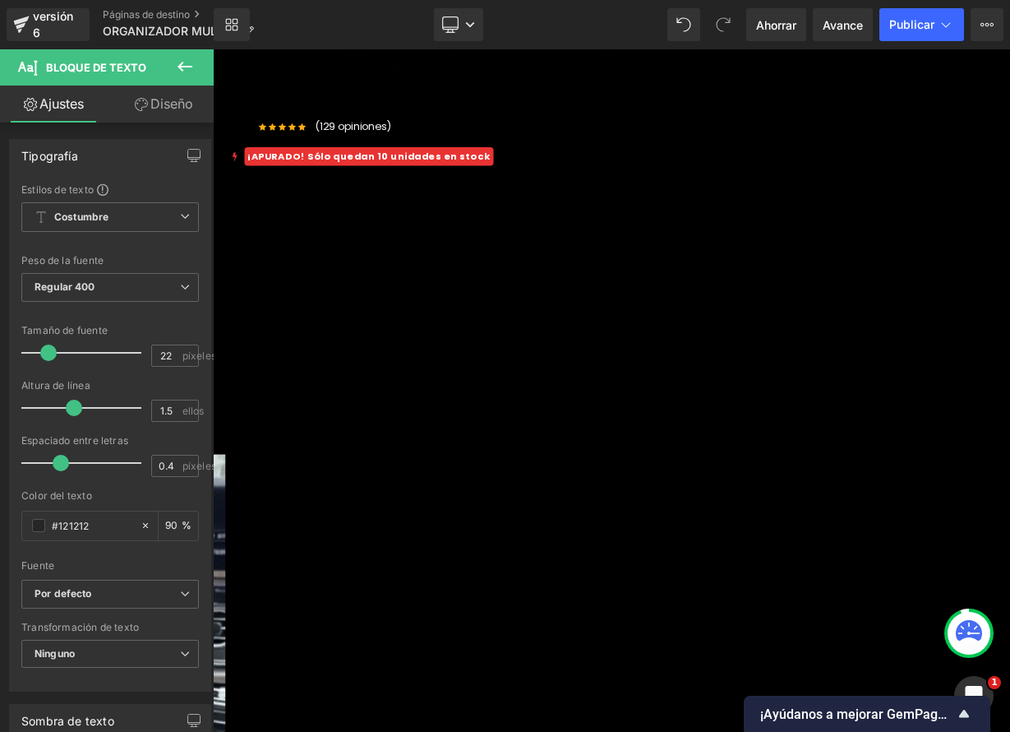
click at [213, 49] on font "Bloque de texto" at bounding box center [213, 49] width 0 height 0
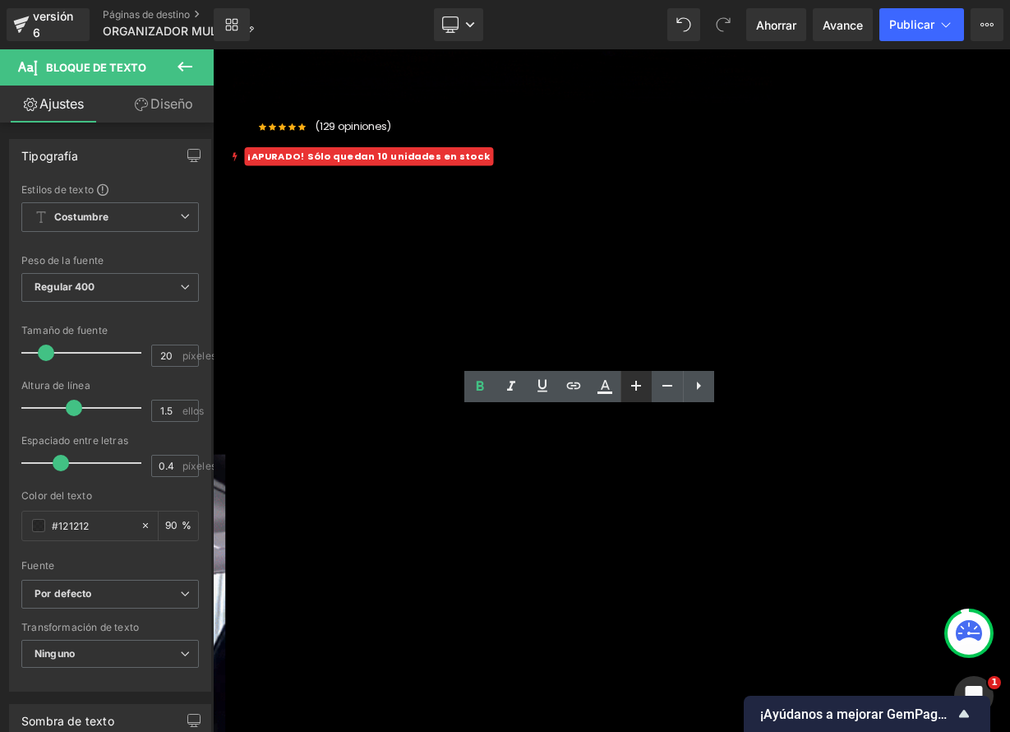
click at [644, 389] on icon at bounding box center [636, 386] width 20 height 20
type input "22"
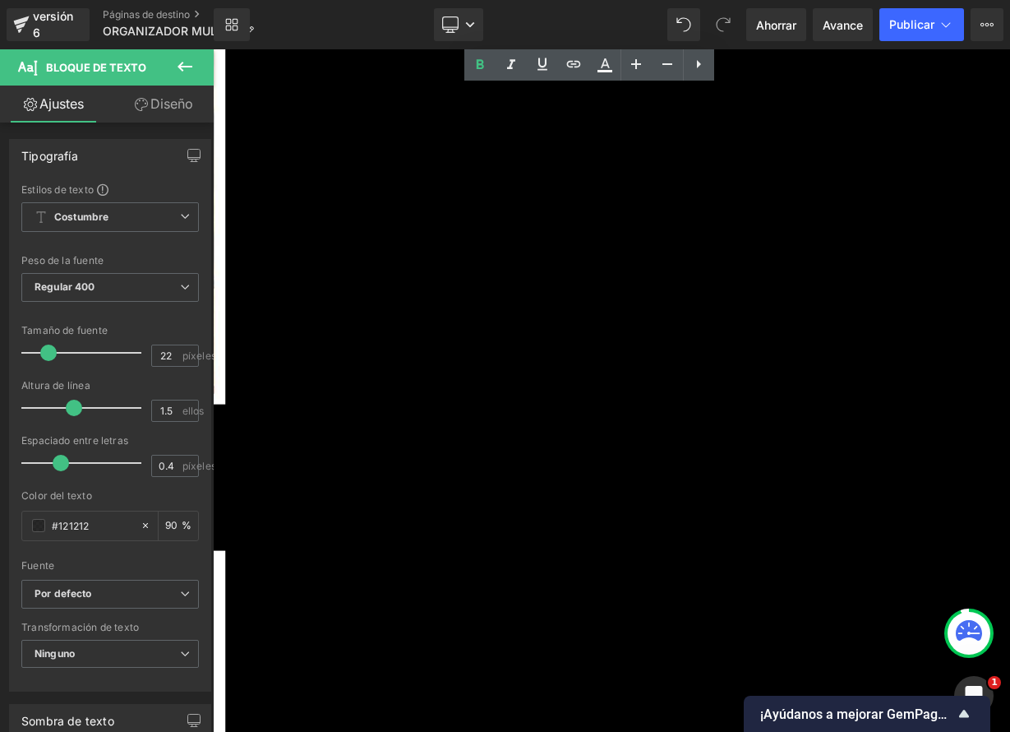
scroll to position [3070, 0]
click at [213, 49] on icon at bounding box center [213, 49] width 0 height 0
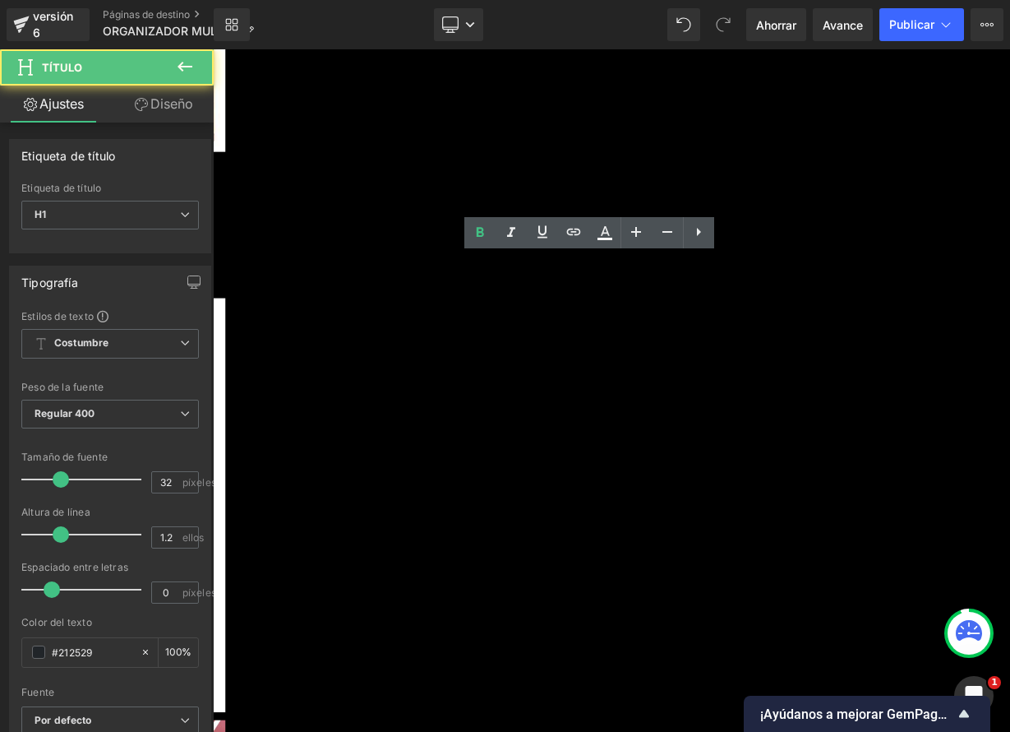
drag, startPoint x: 487, startPoint y: 321, endPoint x: 868, endPoint y: 362, distance: 382.7
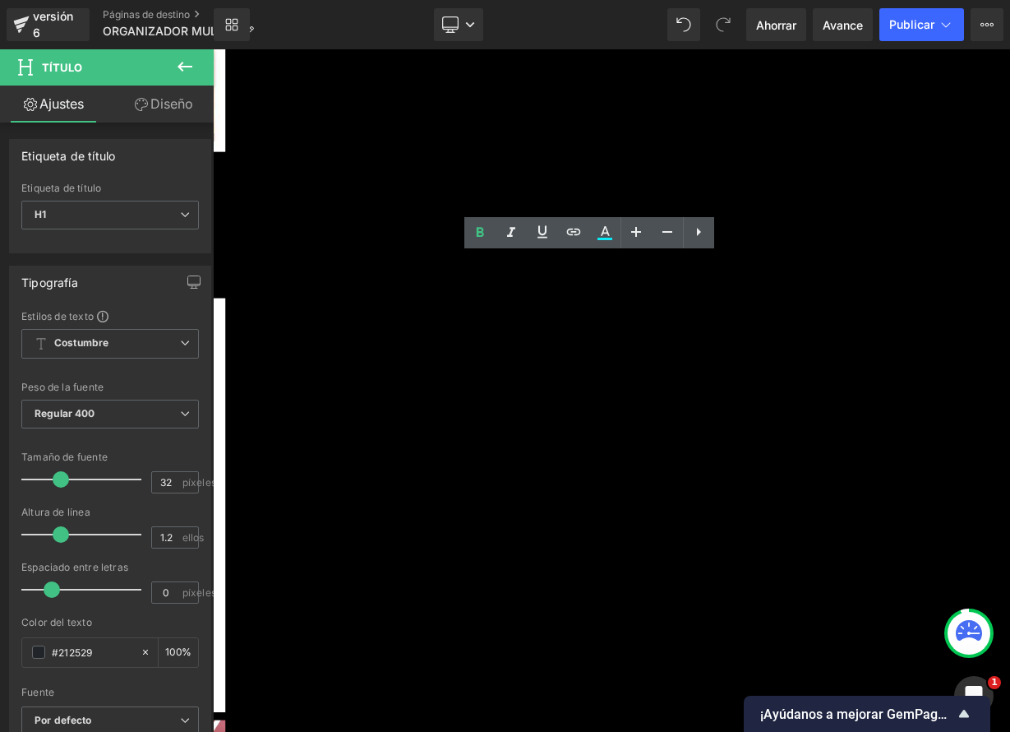
paste div
click at [213, 49] on icon at bounding box center [213, 49] width 0 height 0
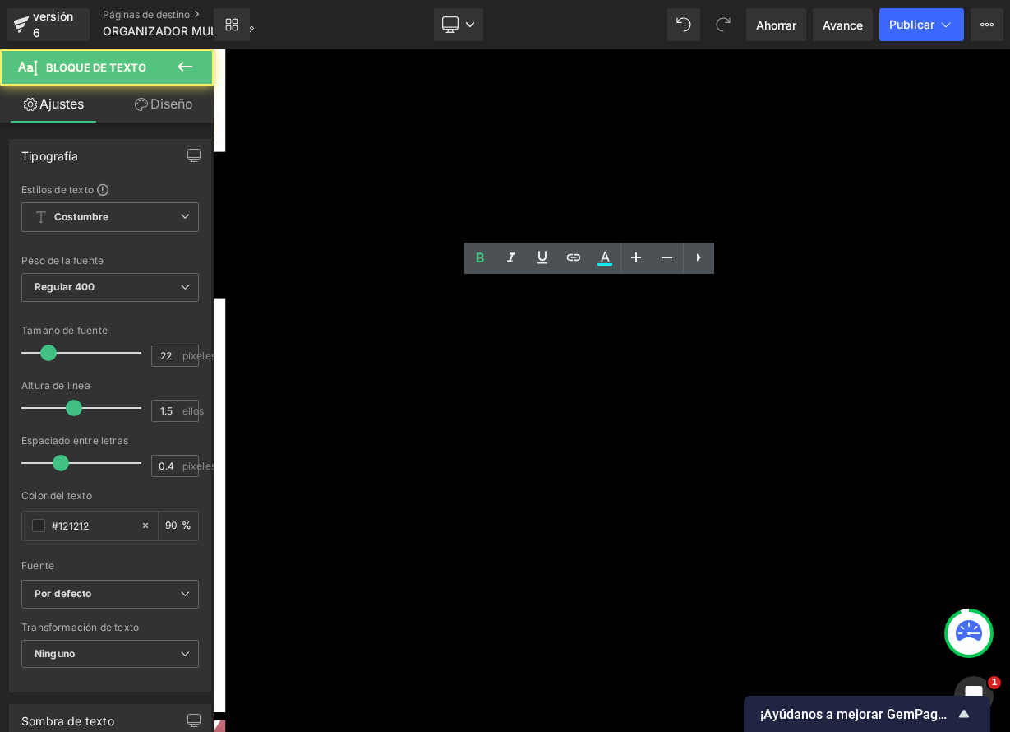
drag, startPoint x: 475, startPoint y: 362, endPoint x: 913, endPoint y: 625, distance: 511.1
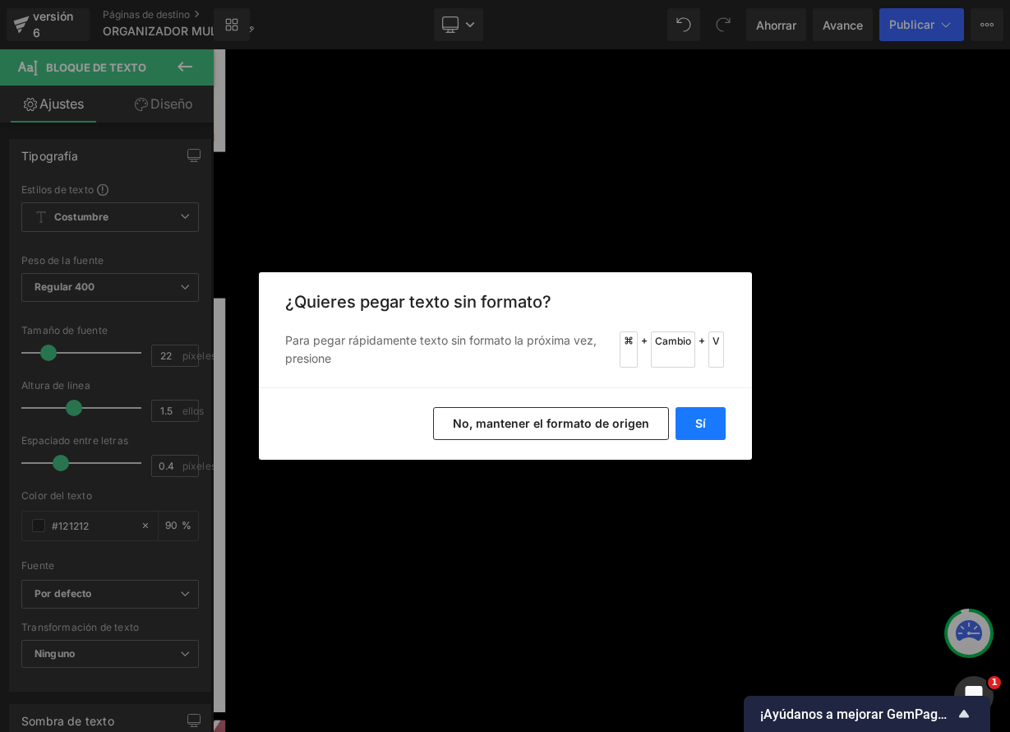
click at [702, 430] on button "Sí" at bounding box center [701, 423] width 50 height 33
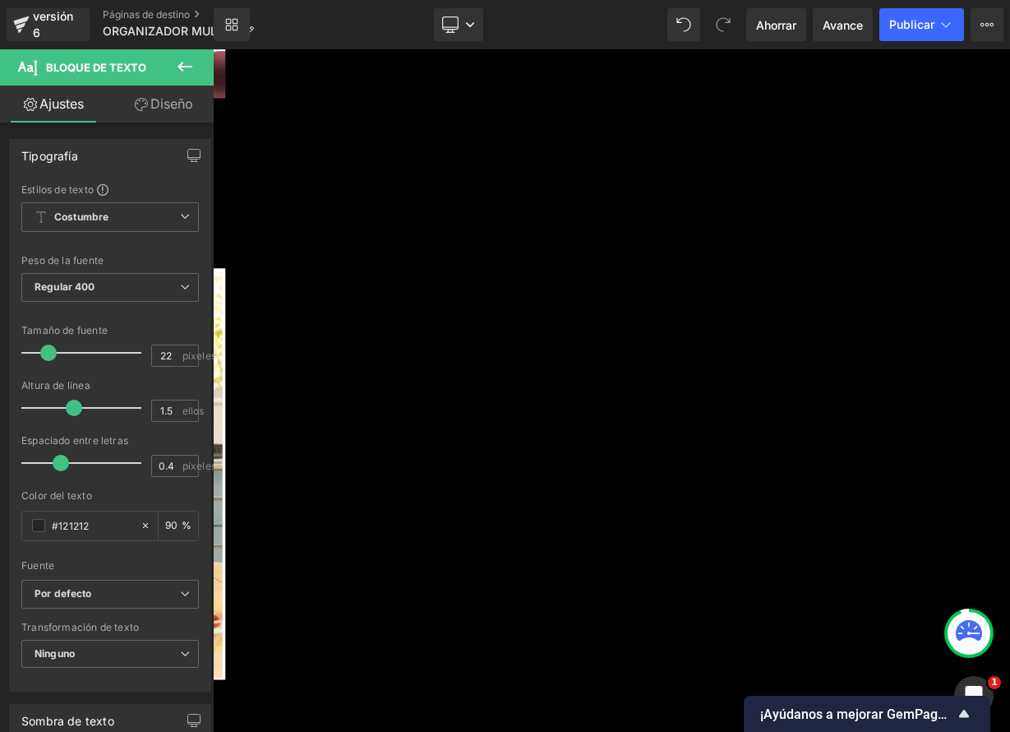
scroll to position [4043, 0]
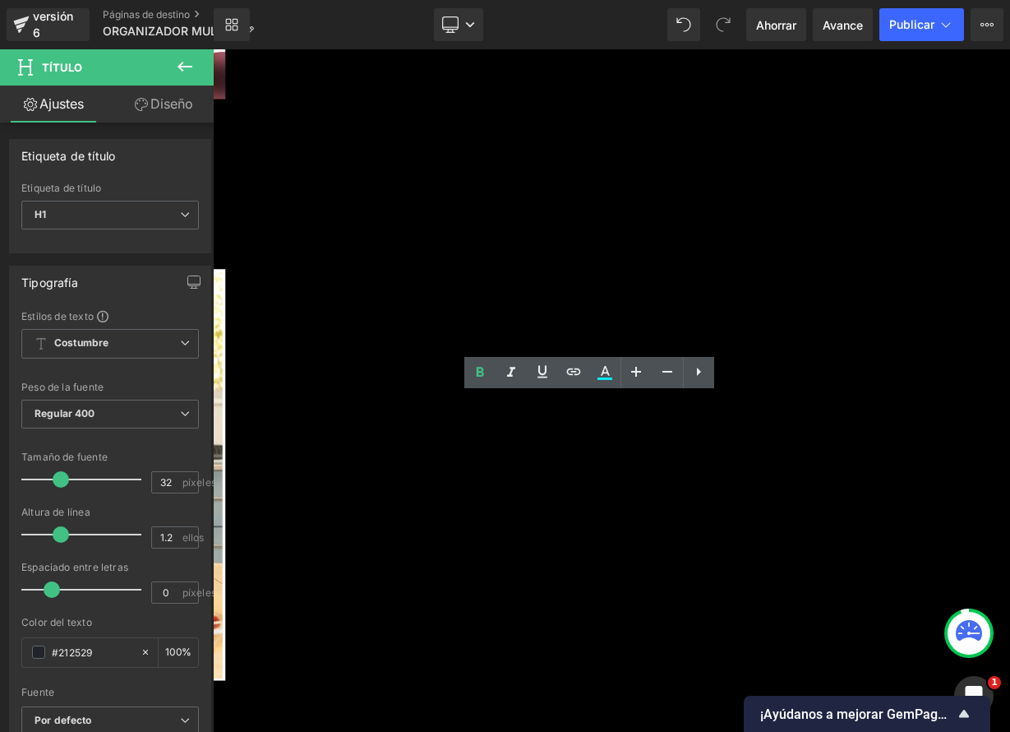
drag, startPoint x: 746, startPoint y: 513, endPoint x: 781, endPoint y: 538, distance: 42.4
click at [213, 49] on icon at bounding box center [213, 49] width 0 height 0
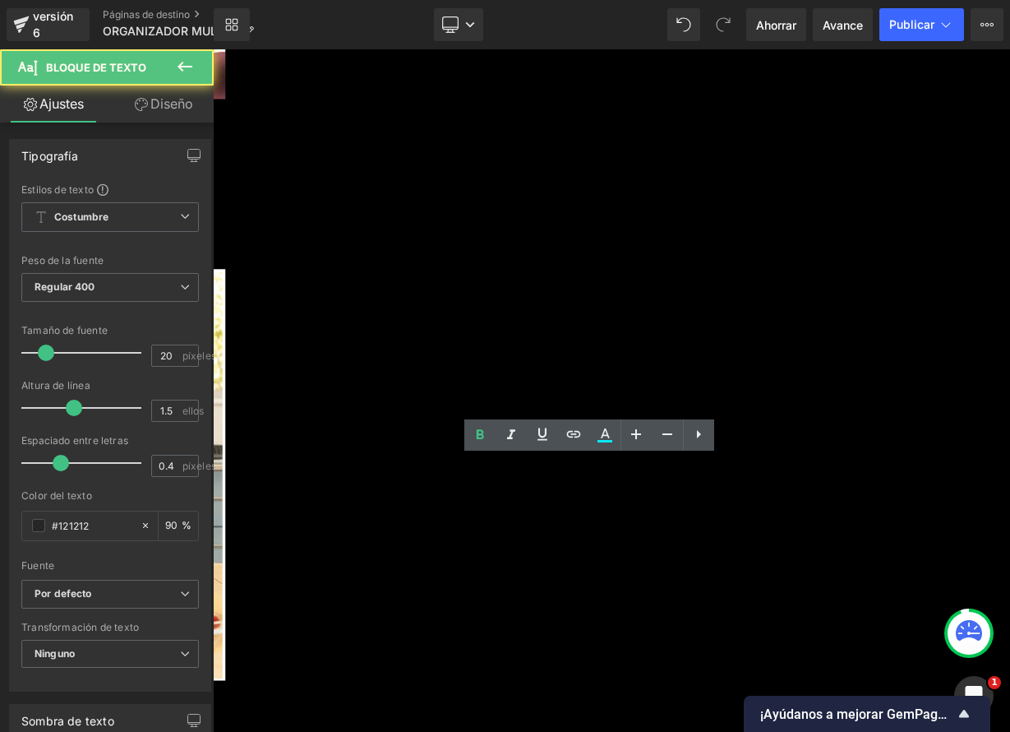
drag, startPoint x: 497, startPoint y: 659, endPoint x: 588, endPoint y: 844, distance: 205.9
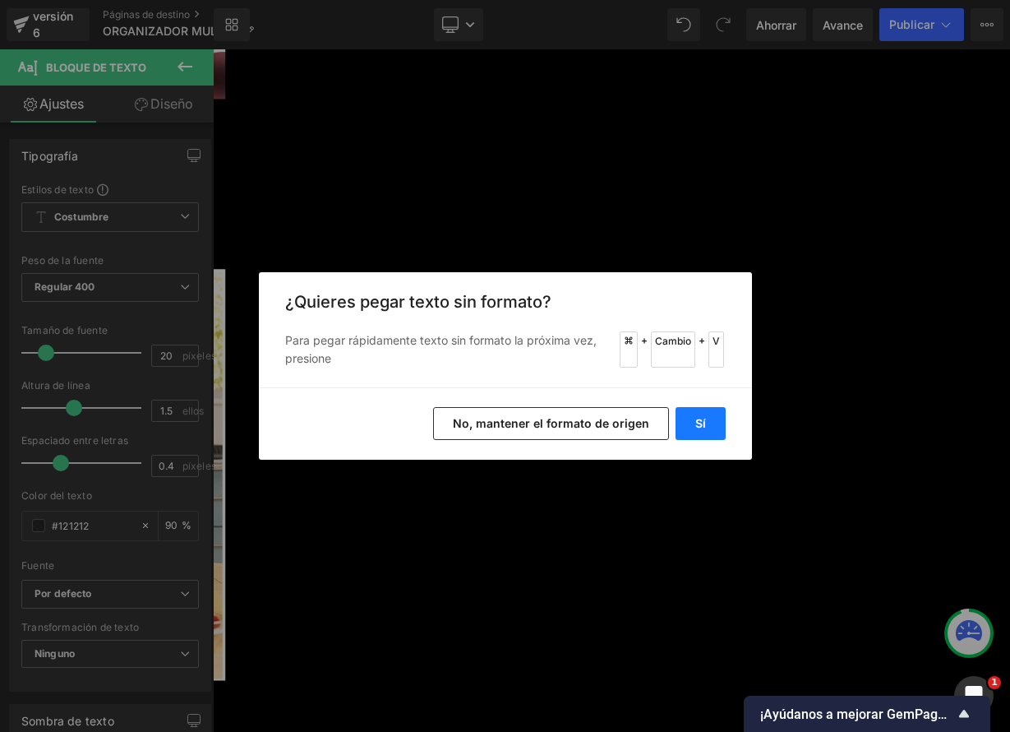
click at [718, 425] on button "Sí" at bounding box center [701, 423] width 50 height 33
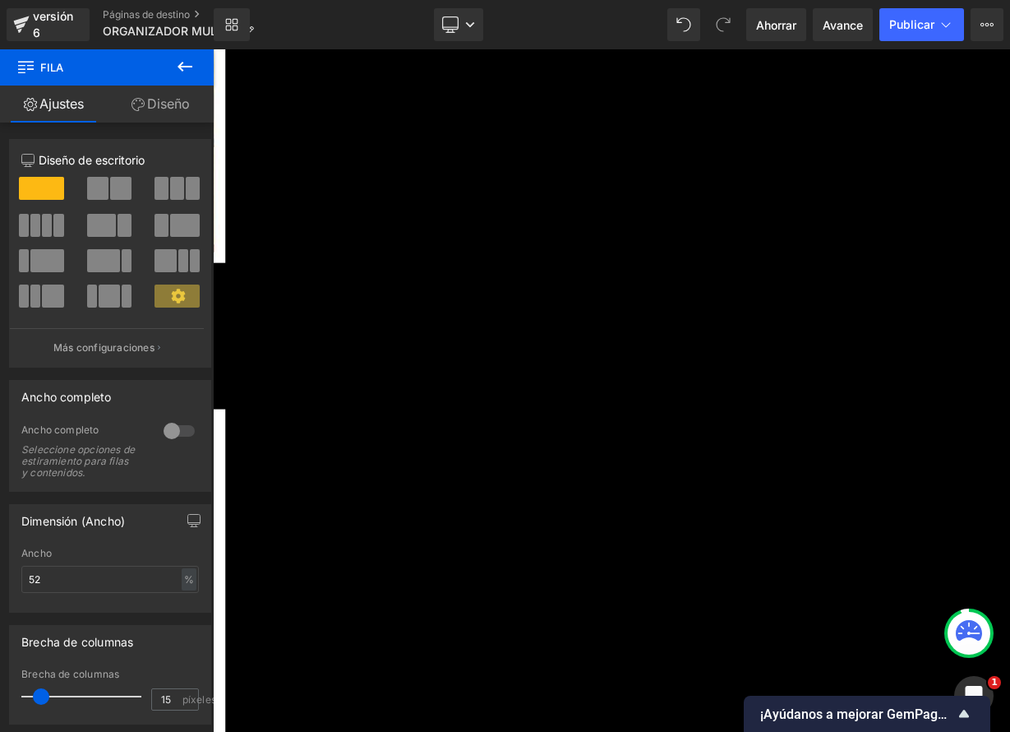
scroll to position [2931, 0]
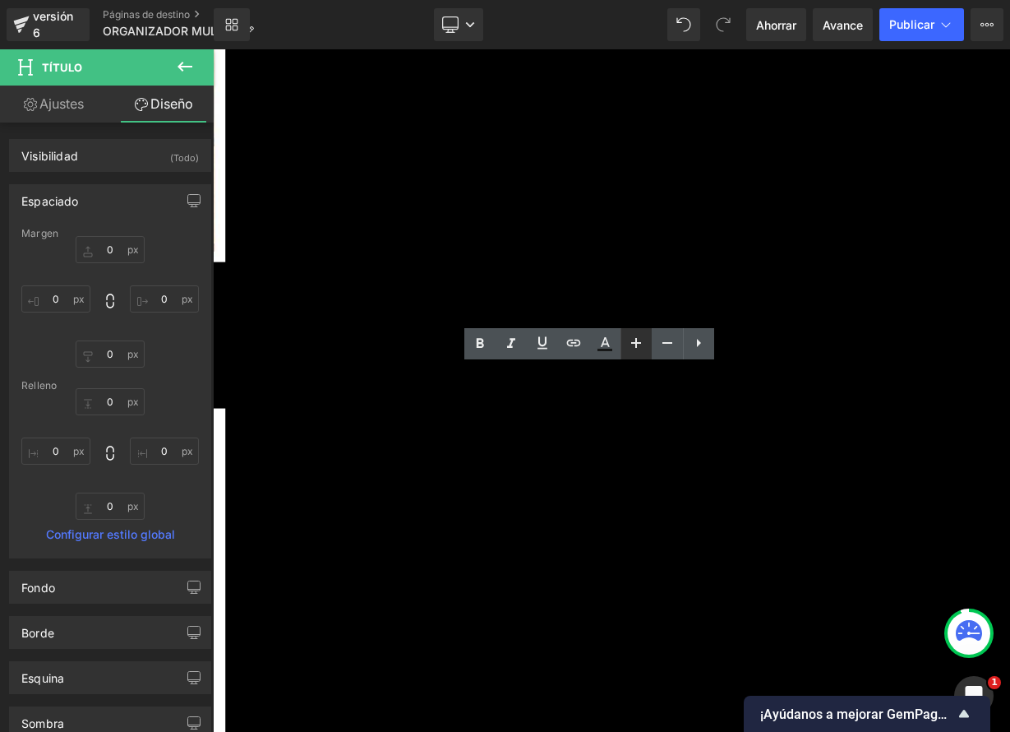
click at [638, 336] on icon at bounding box center [636, 343] width 20 height 20
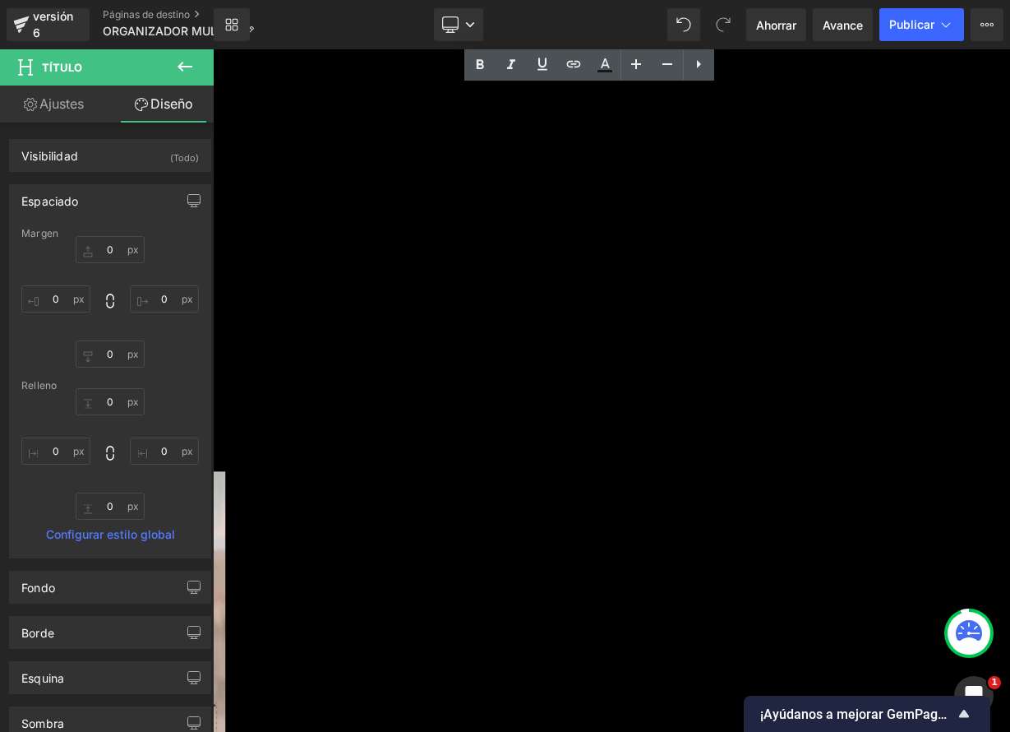
scroll to position [5159, 0]
click at [213, 49] on link at bounding box center [213, 49] width 0 height 0
drag, startPoint x: 313, startPoint y: 266, endPoint x: 319, endPoint y: 274, distance: 10.0
click at [213, 49] on icon at bounding box center [213, 49] width 0 height 0
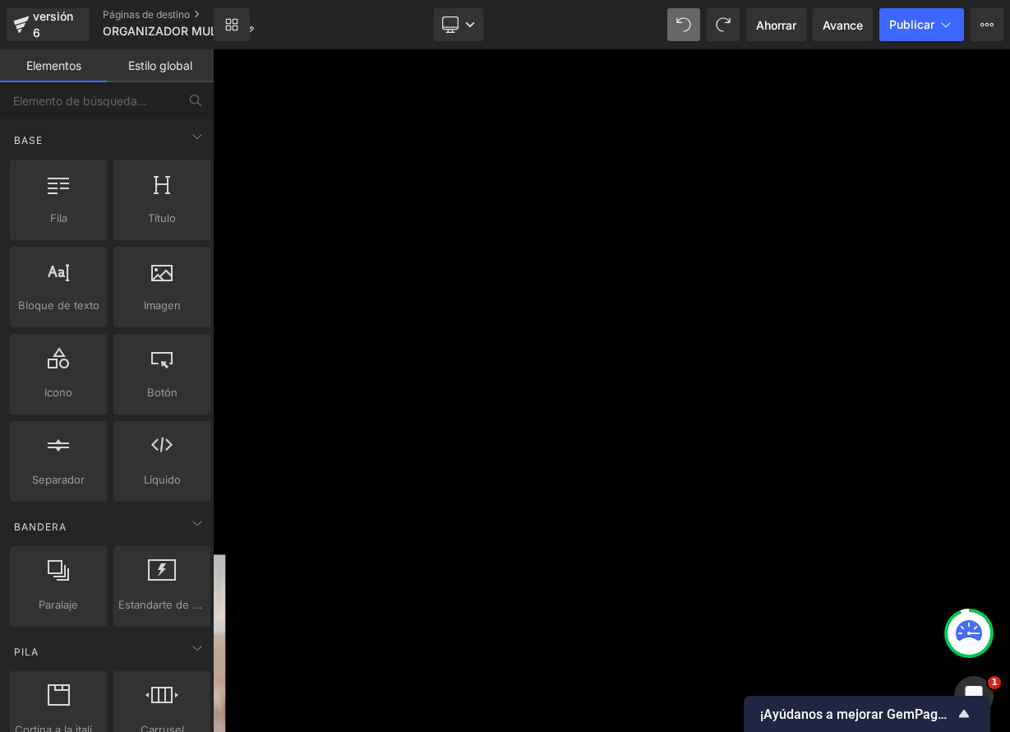
scroll to position [5134, 0]
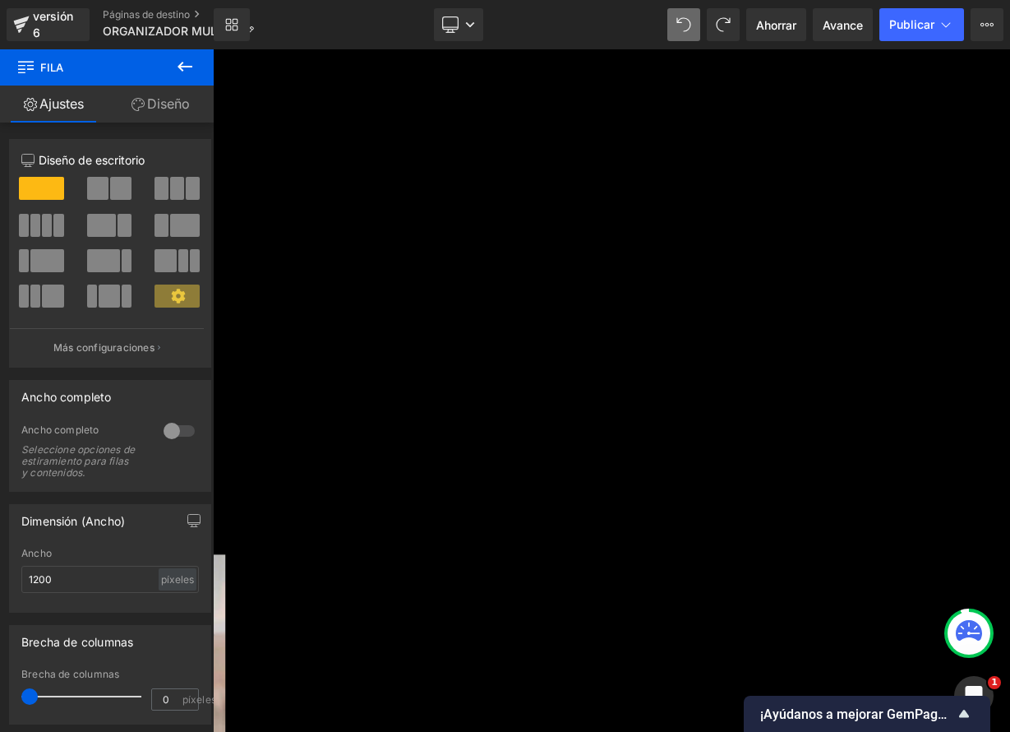
click at [213, 49] on link at bounding box center [213, 49] width 0 height 0
click at [213, 49] on icon at bounding box center [213, 49] width 0 height 0
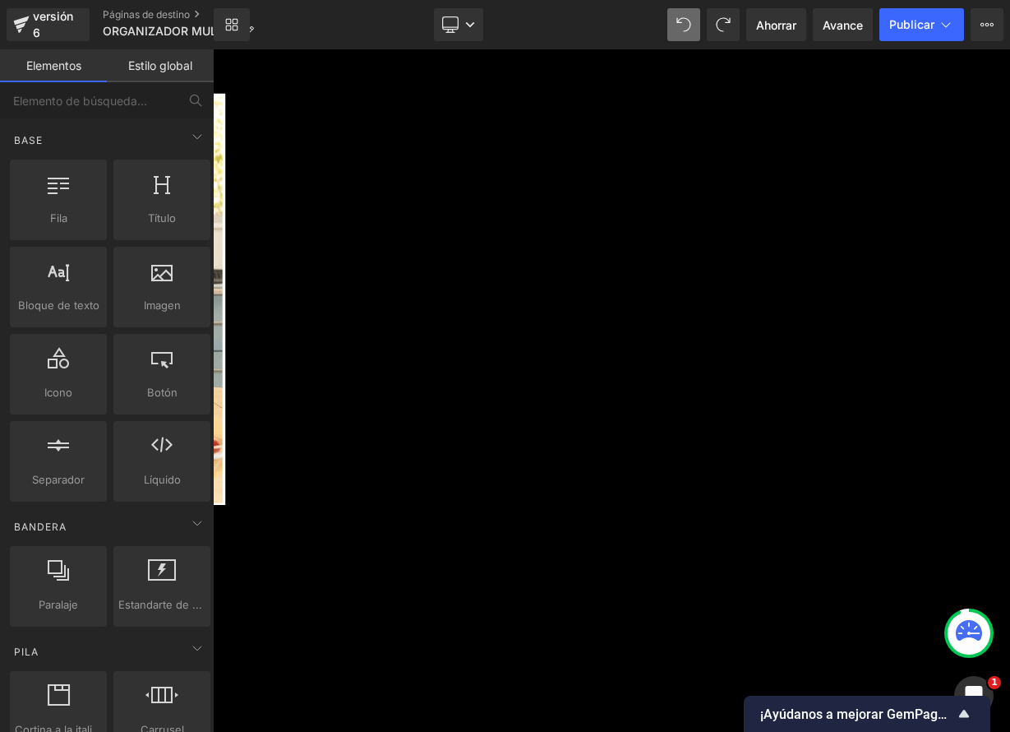
scroll to position [4177, 0]
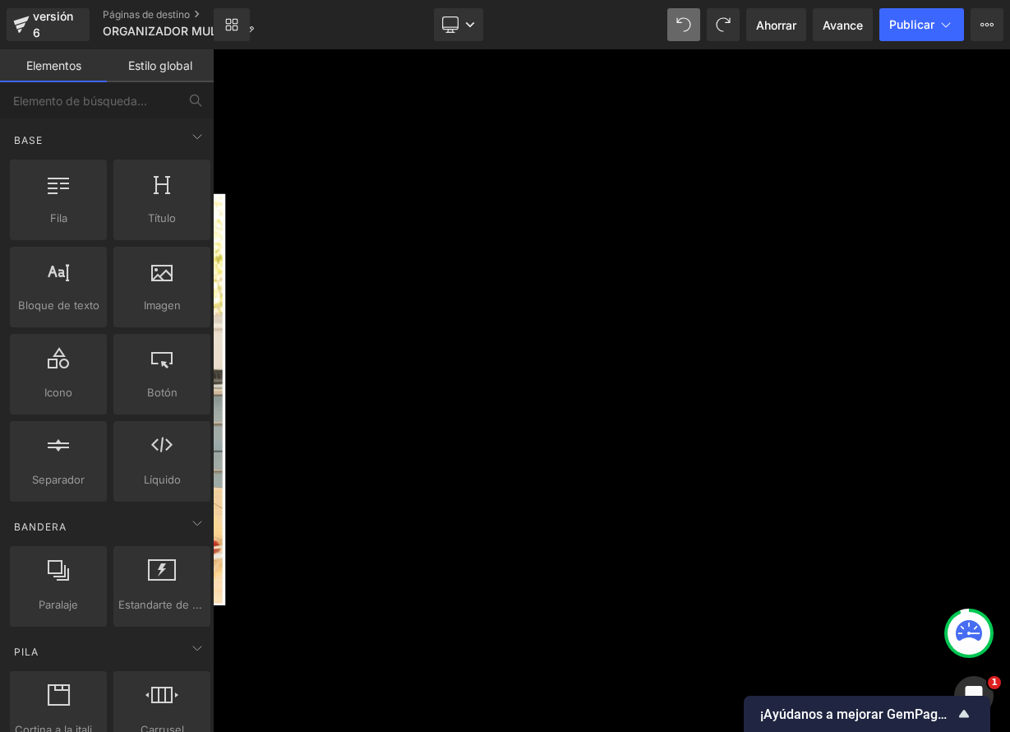
click at [213, 49] on icon at bounding box center [213, 49] width 0 height 0
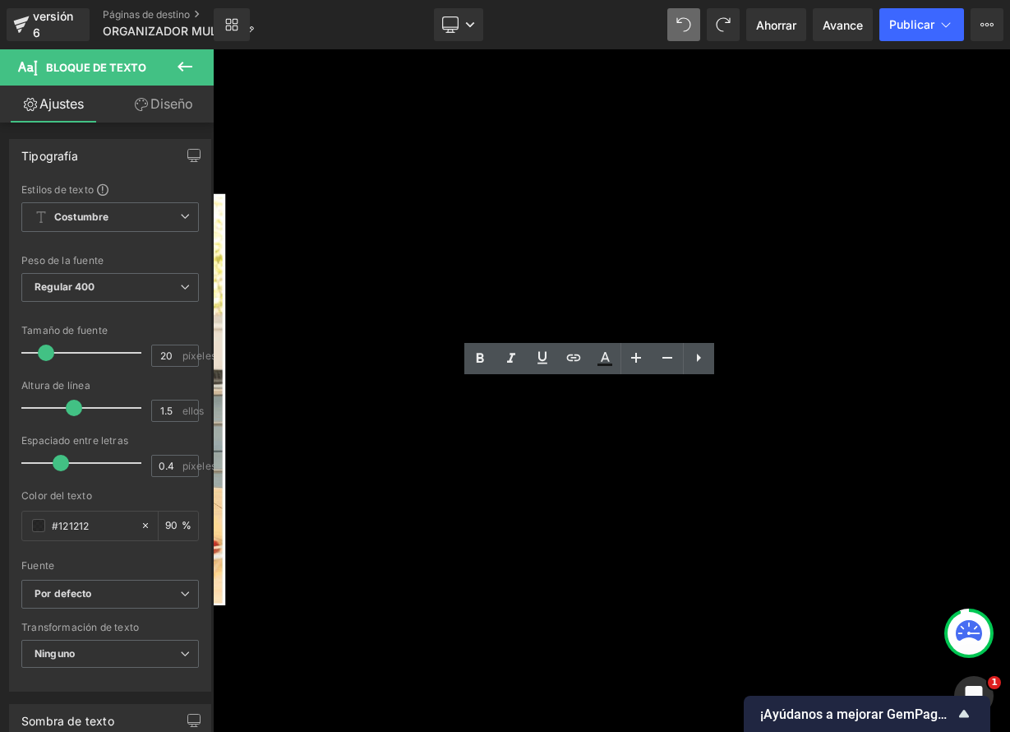
drag, startPoint x: 463, startPoint y: 479, endPoint x: 725, endPoint y: 643, distance: 309.1
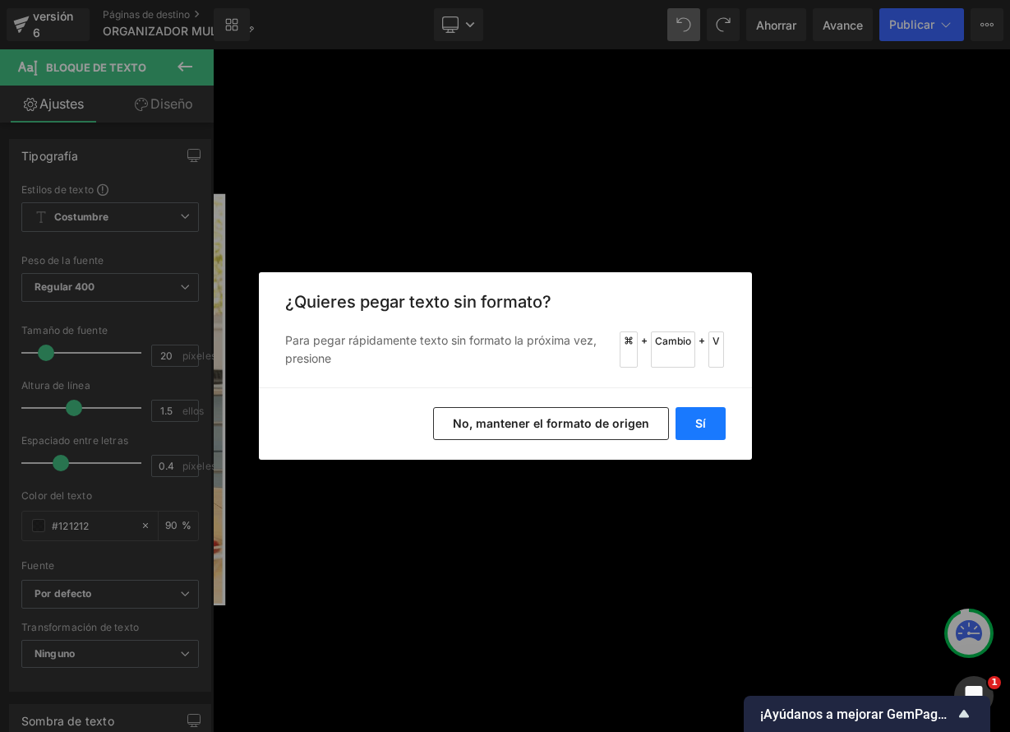
click at [709, 423] on button "Sí" at bounding box center [701, 423] width 50 height 33
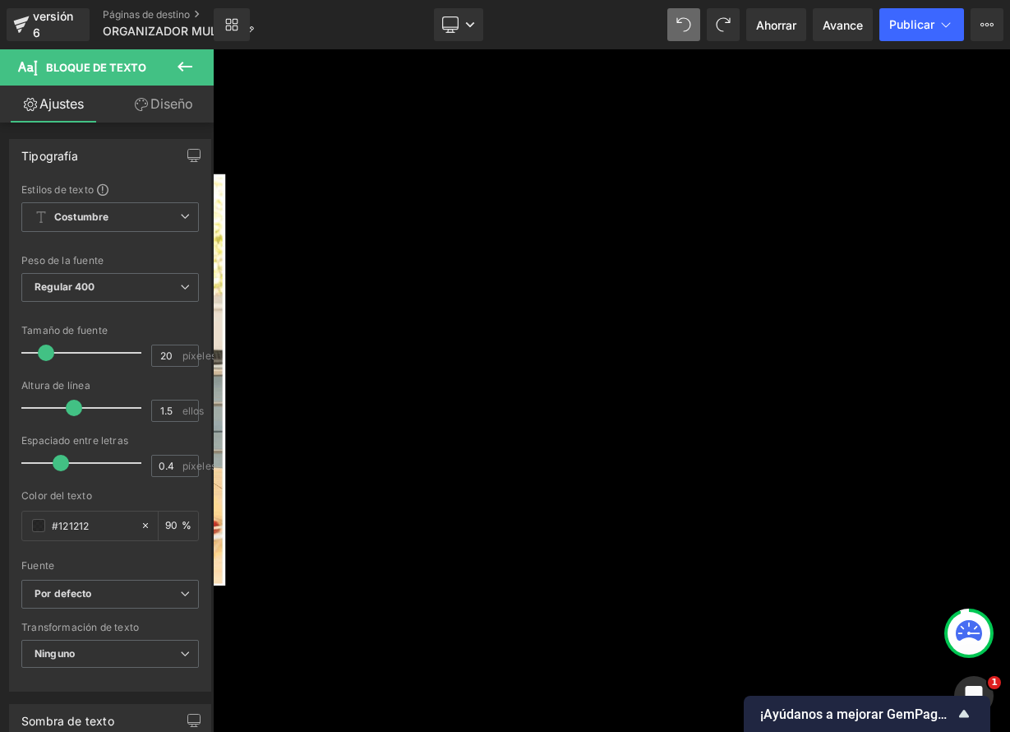
scroll to position [4202, 0]
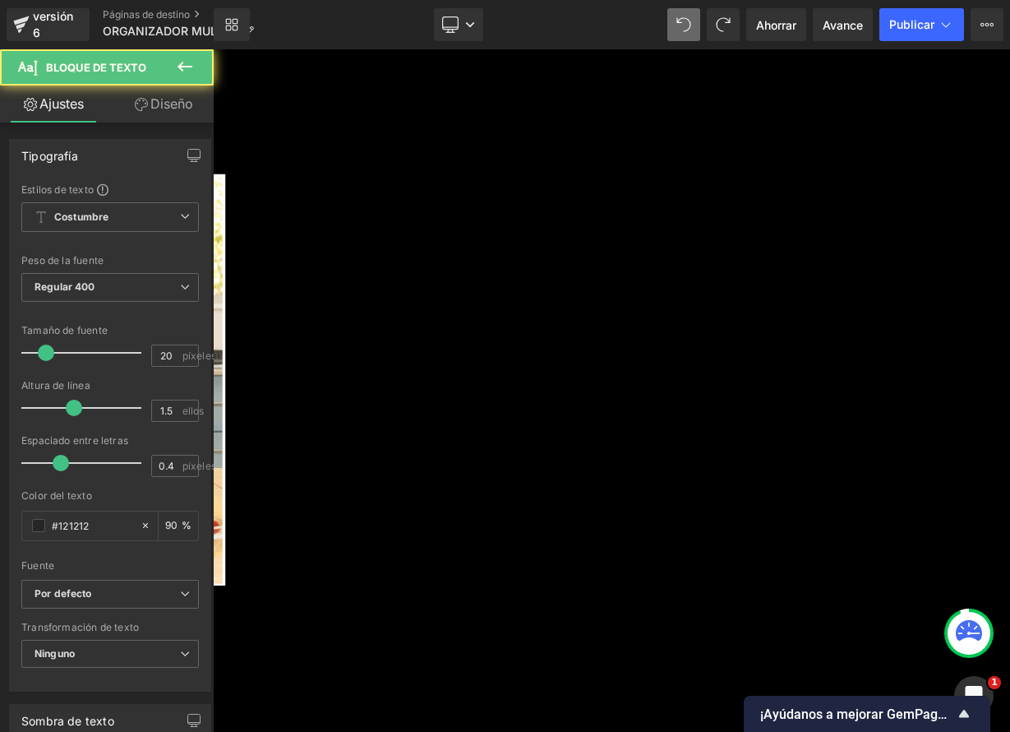
drag, startPoint x: 575, startPoint y: 454, endPoint x: 443, endPoint y: 440, distance: 132.3
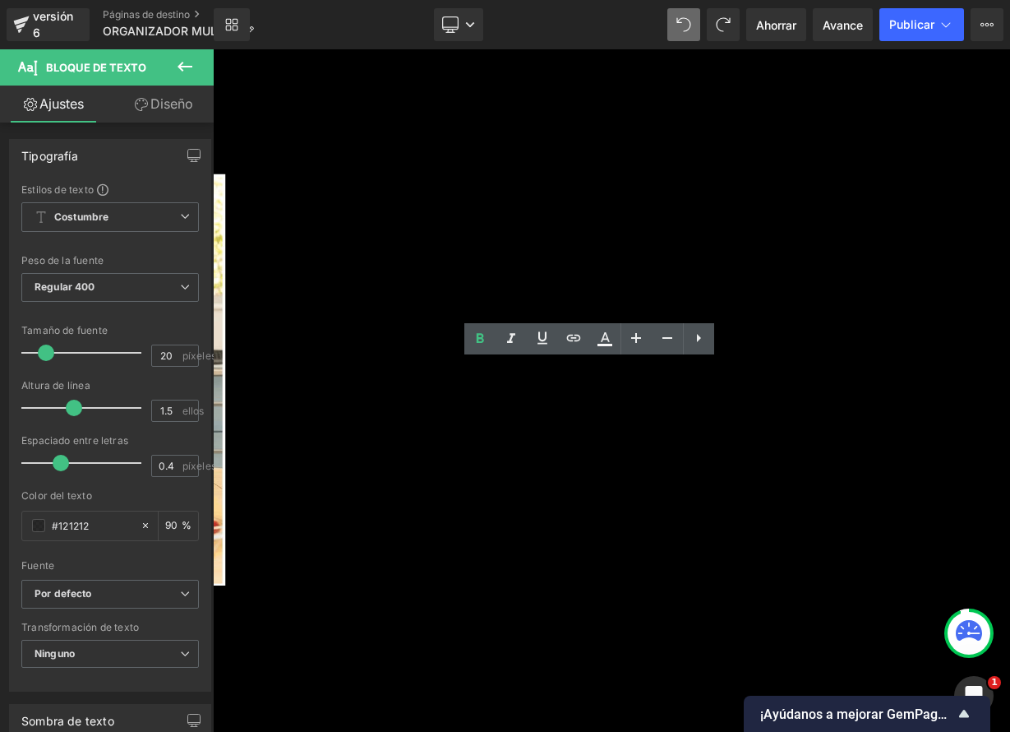
copy font "Ideal para quién"
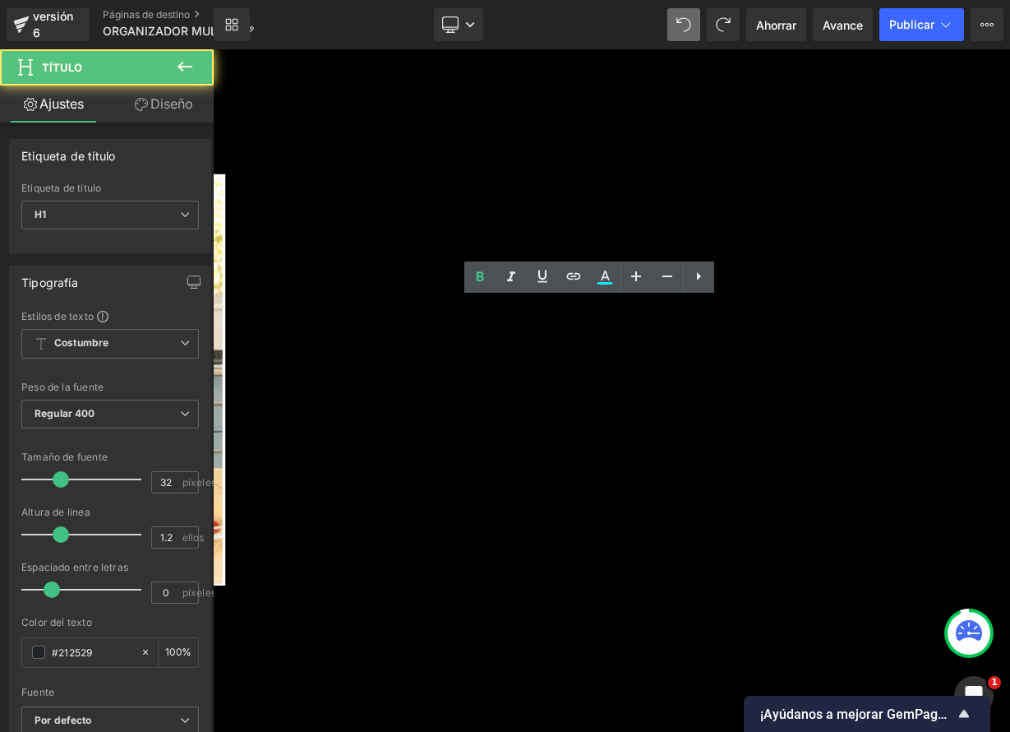
drag, startPoint x: 783, startPoint y: 408, endPoint x: 475, endPoint y: 365, distance: 310.4
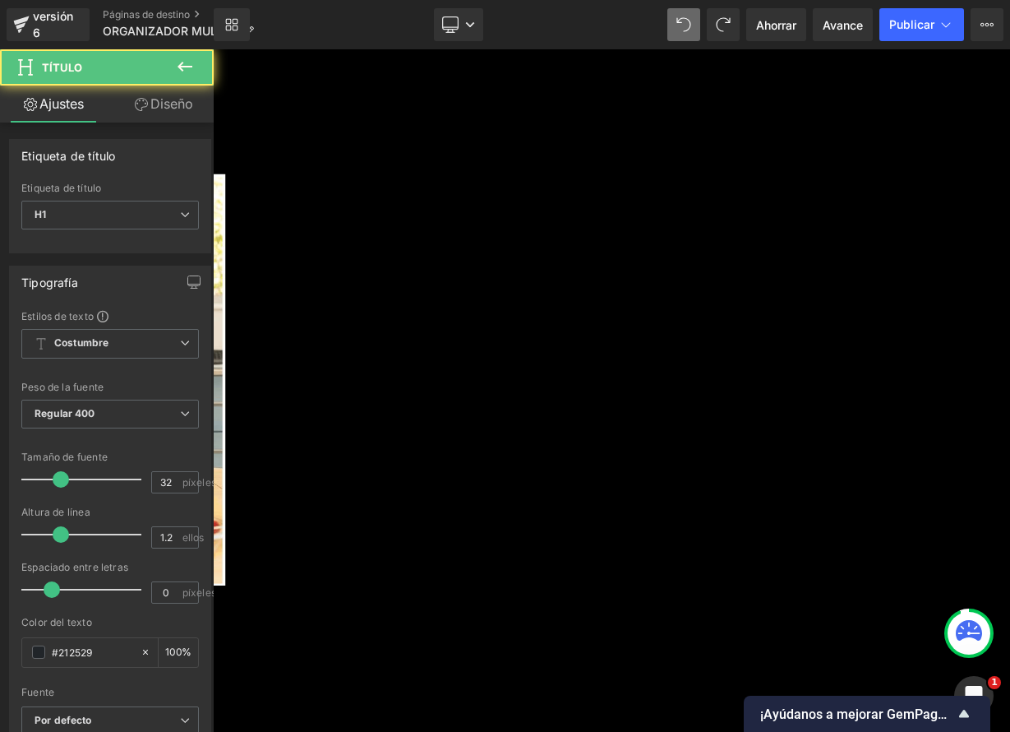
drag, startPoint x: 707, startPoint y: 385, endPoint x: 538, endPoint y: 374, distance: 169.7
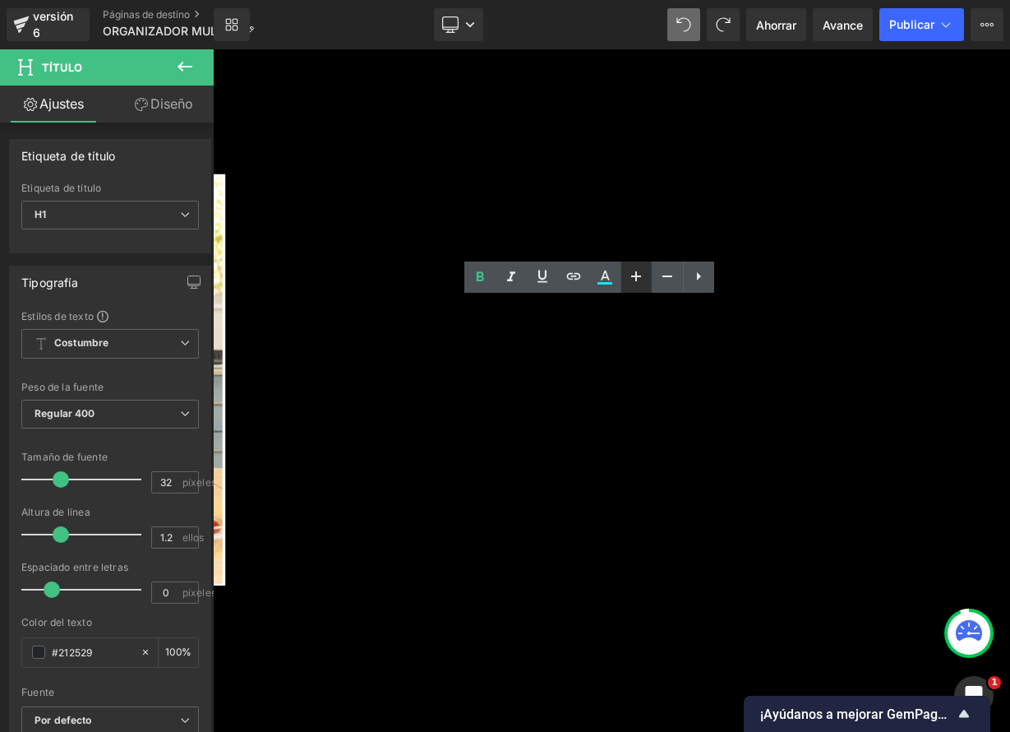
click at [640, 277] on icon at bounding box center [636, 276] width 20 height 20
type input "34"
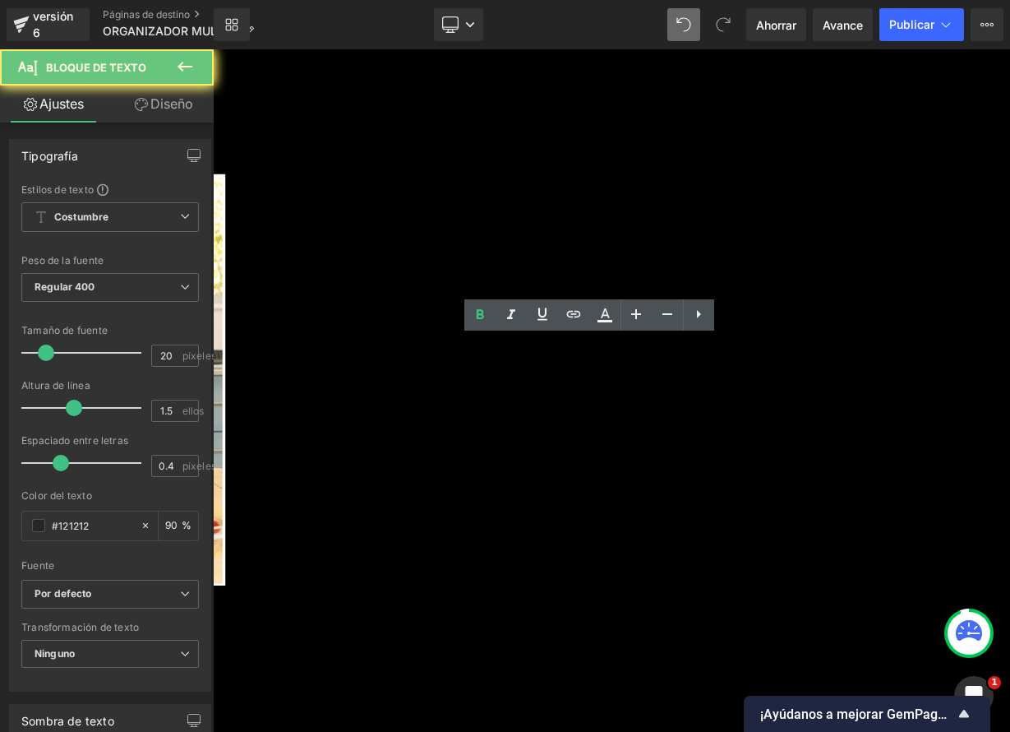
drag, startPoint x: 614, startPoint y: 423, endPoint x: 444, endPoint y: 411, distance: 170.6
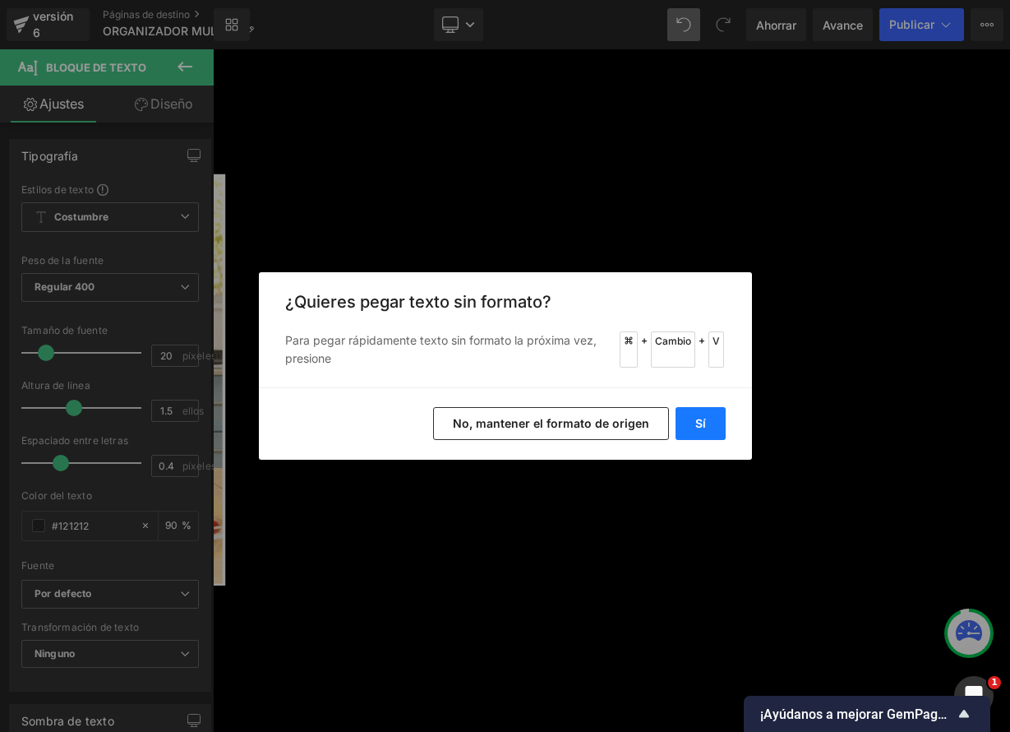
drag, startPoint x: 695, startPoint y: 419, endPoint x: 603, endPoint y: 463, distance: 102.6
click at [695, 419] on font "Sí" at bounding box center [700, 423] width 11 height 14
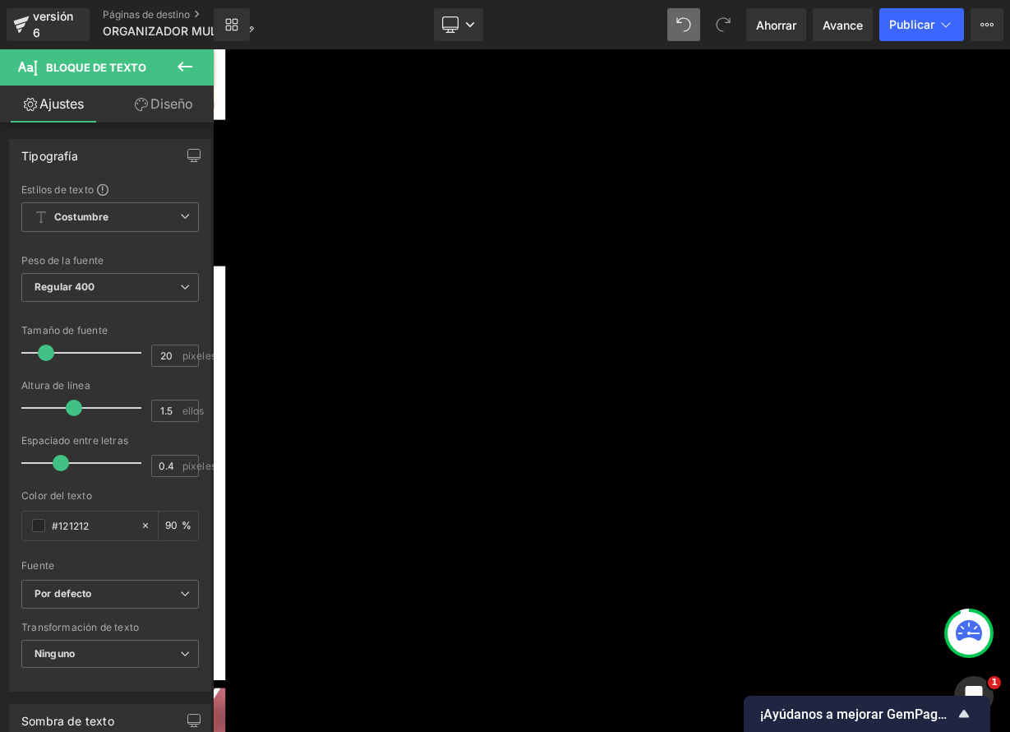
scroll to position [3105, 0]
click at [213, 49] on icon at bounding box center [213, 49] width 0 height 0
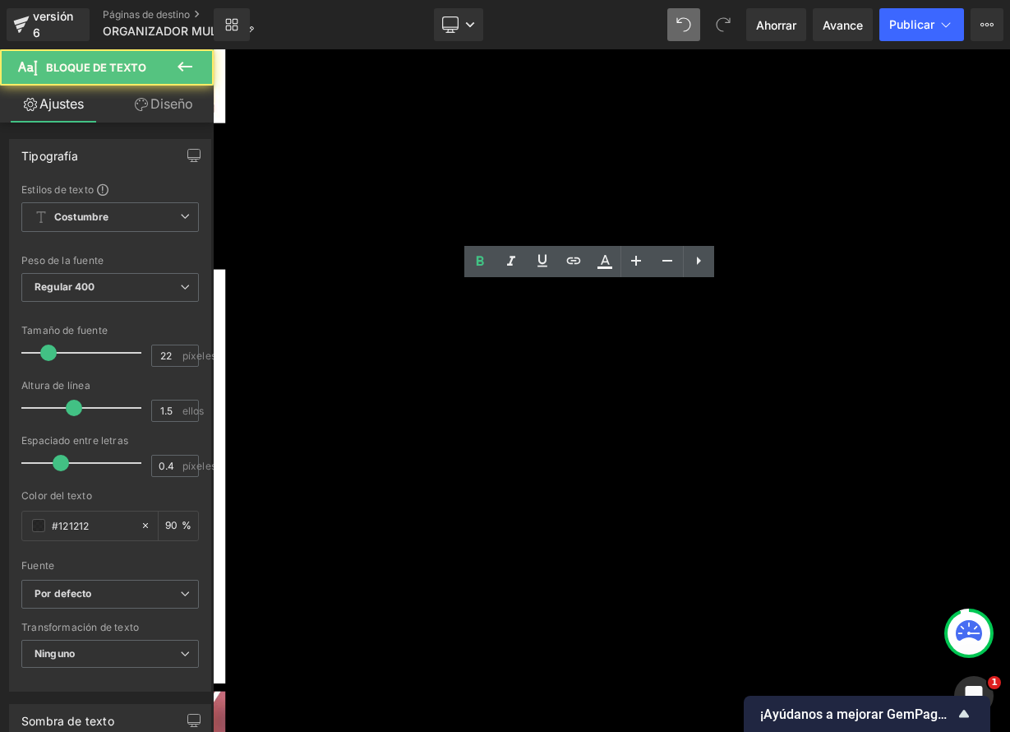
drag, startPoint x: 764, startPoint y: 432, endPoint x: 880, endPoint y: 455, distance: 118.0
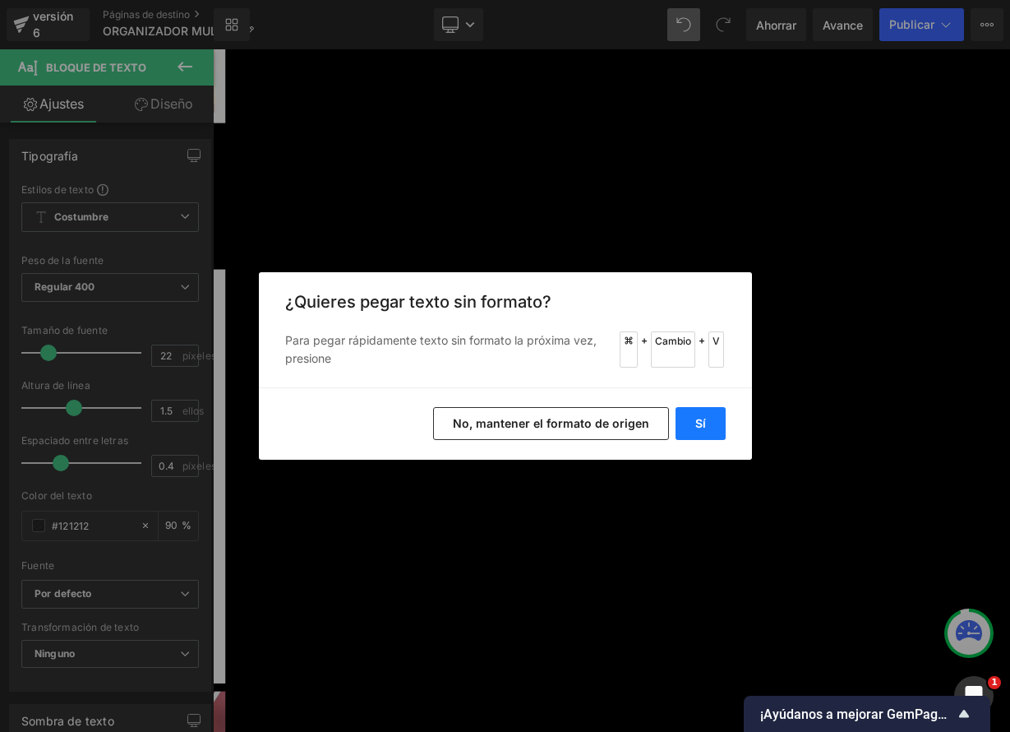
drag, startPoint x: 720, startPoint y: 426, endPoint x: 631, endPoint y: 468, distance: 98.2
click at [720, 426] on button "Sí" at bounding box center [701, 423] width 50 height 33
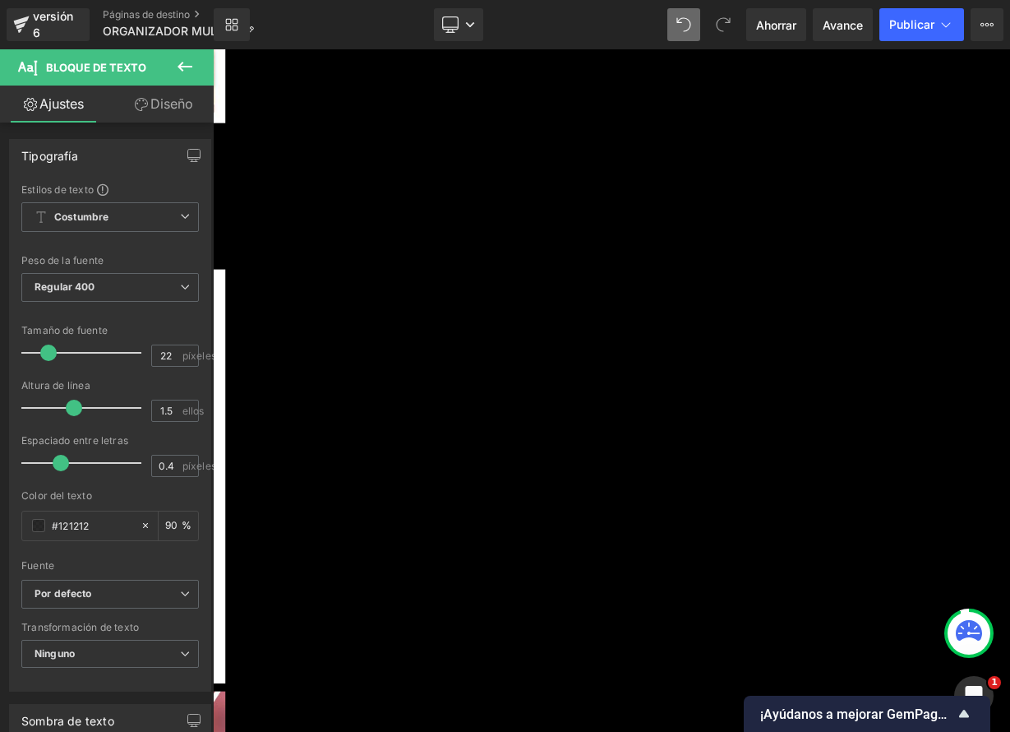
click at [213, 49] on icon at bounding box center [213, 49] width 0 height 0
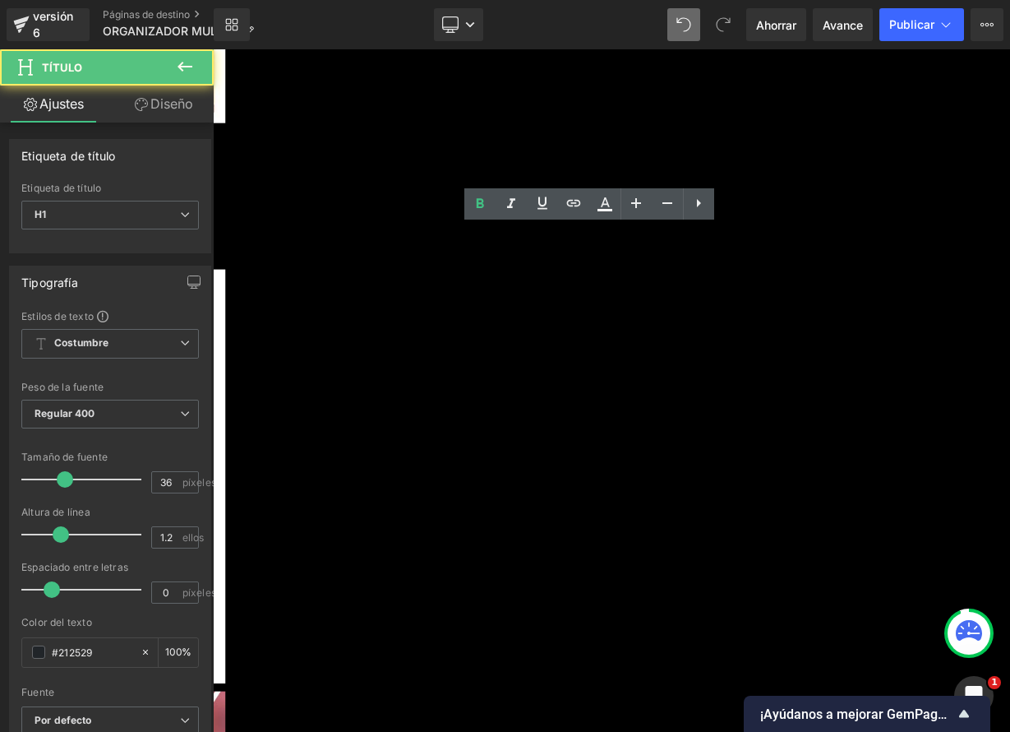
drag, startPoint x: 532, startPoint y: 287, endPoint x: 806, endPoint y: 346, distance: 280.9
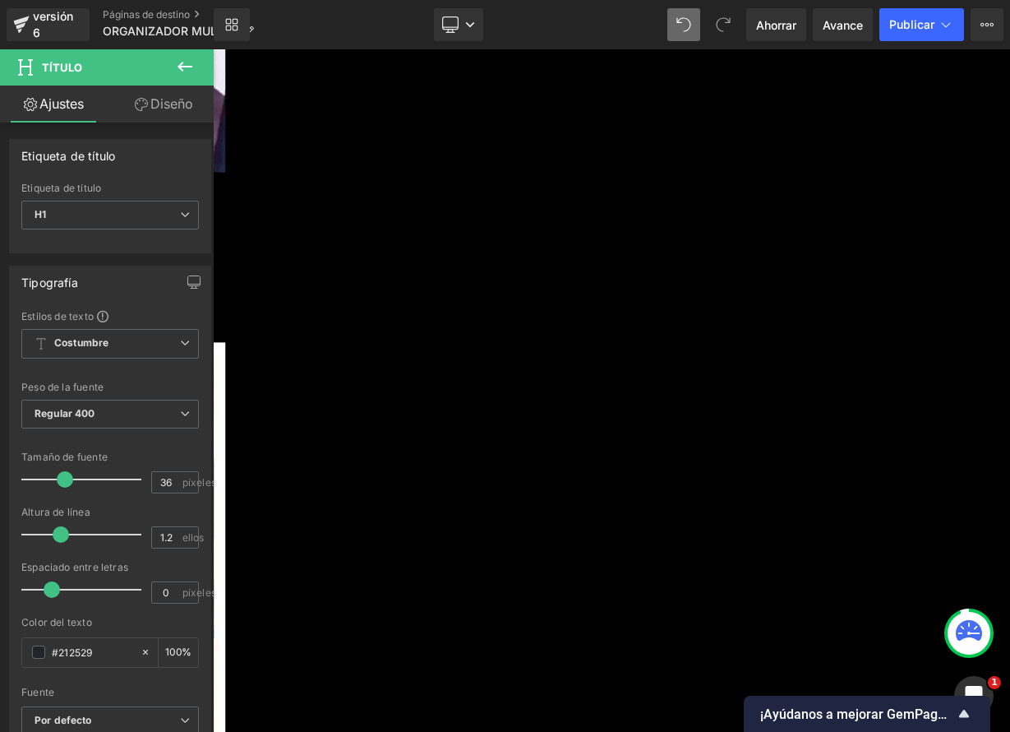
scroll to position [2192, 0]
click at [213, 49] on icon at bounding box center [213, 49] width 0 height 0
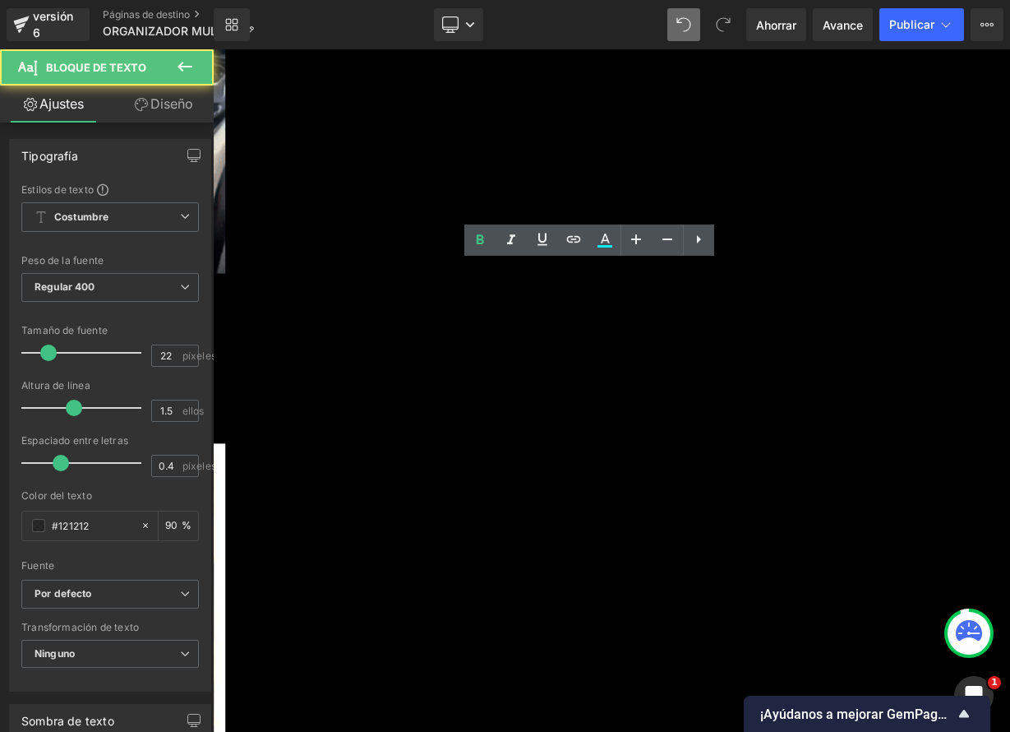
drag, startPoint x: 621, startPoint y: 330, endPoint x: 822, endPoint y: 393, distance: 210.1
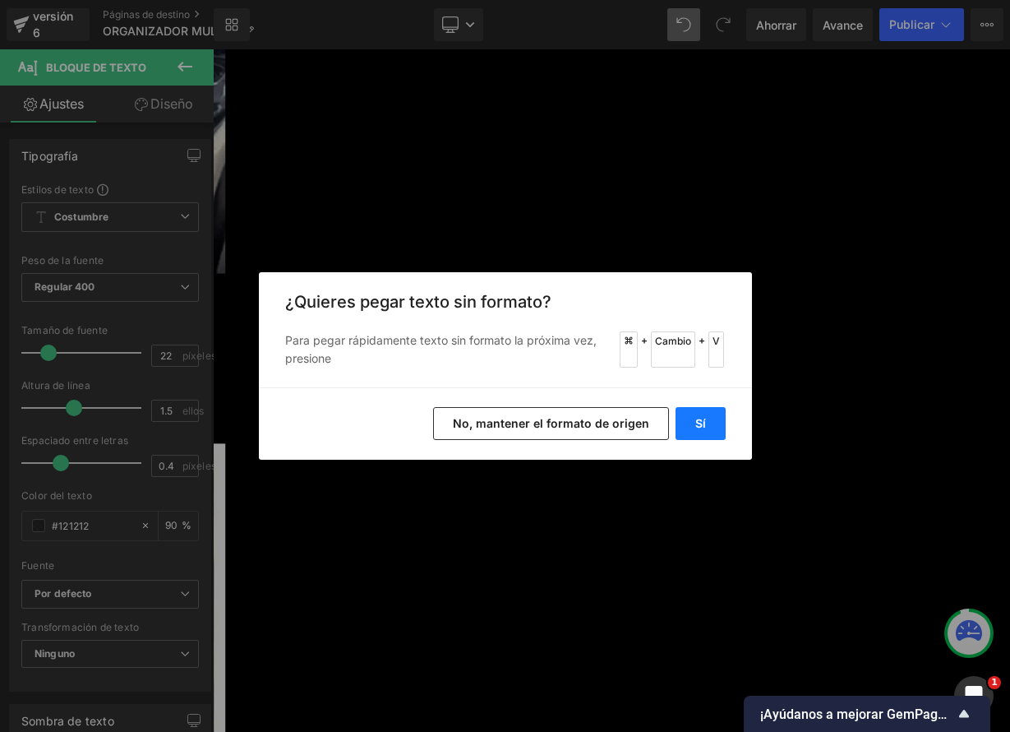
click at [693, 410] on button "Sí" at bounding box center [701, 423] width 50 height 33
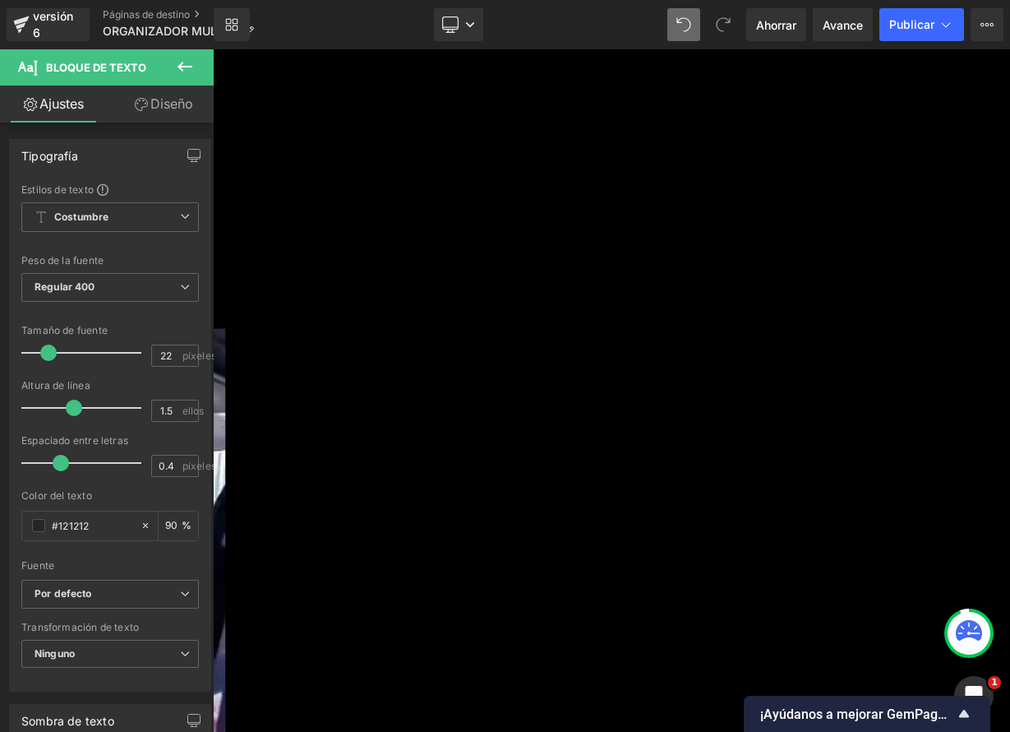
scroll to position [1435, 0]
click at [213, 49] on link at bounding box center [213, 49] width 0 height 0
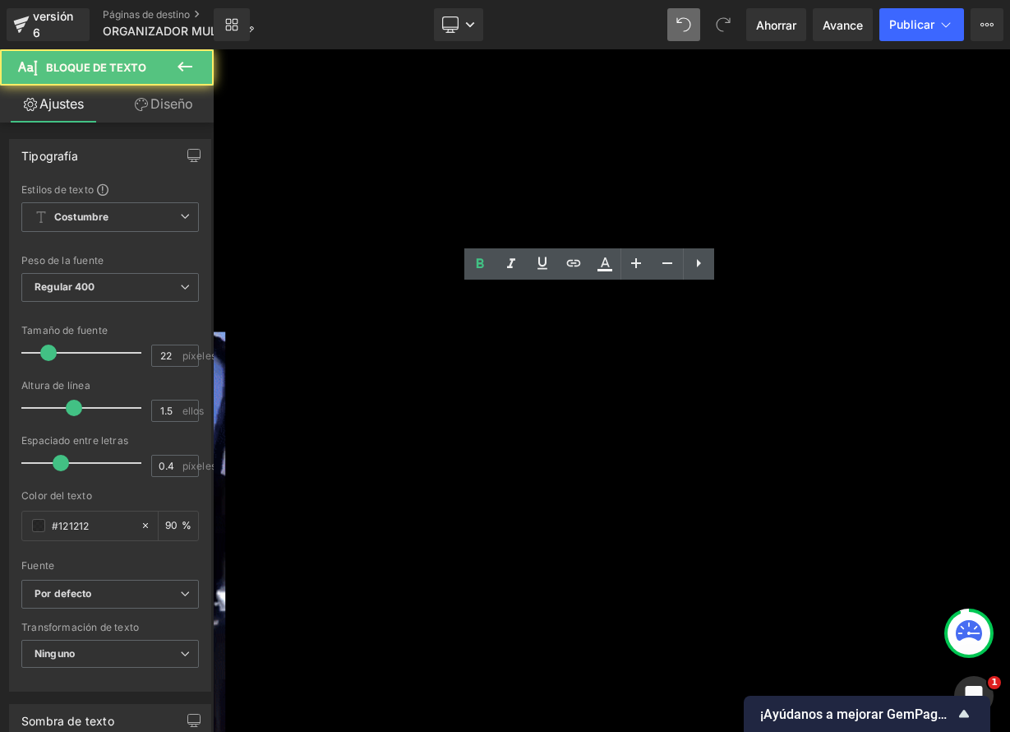
drag, startPoint x: 624, startPoint y: 373, endPoint x: 861, endPoint y: 424, distance: 242.2
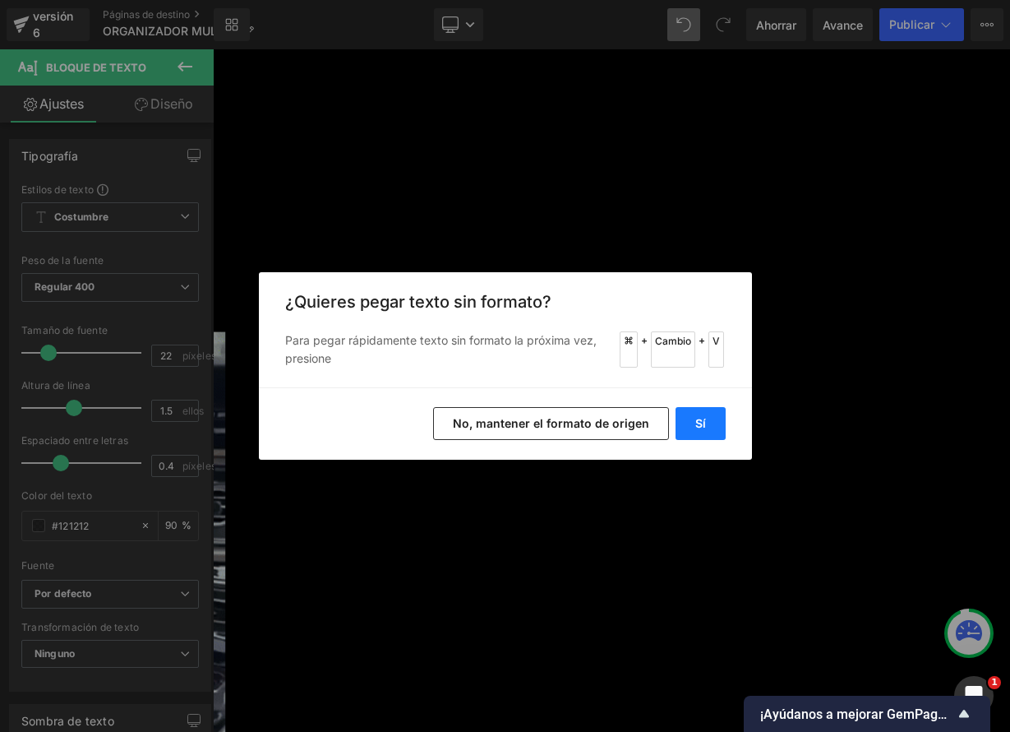
click at [714, 426] on button "Sí" at bounding box center [701, 423] width 50 height 33
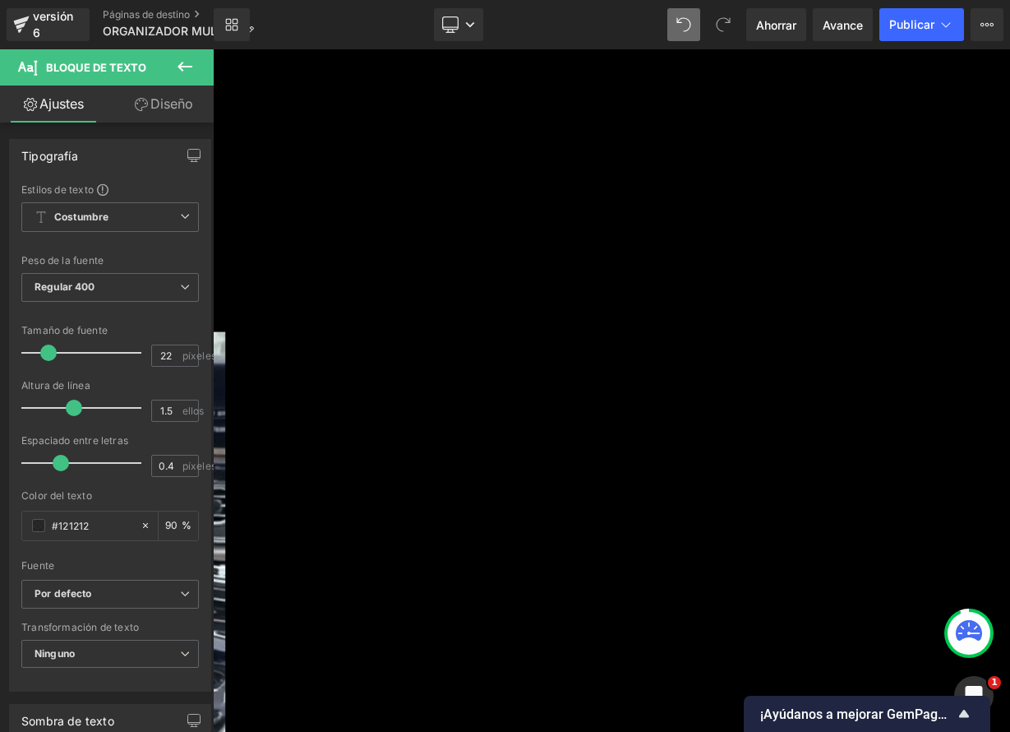
click at [213, 49] on icon at bounding box center [213, 49] width 0 height 0
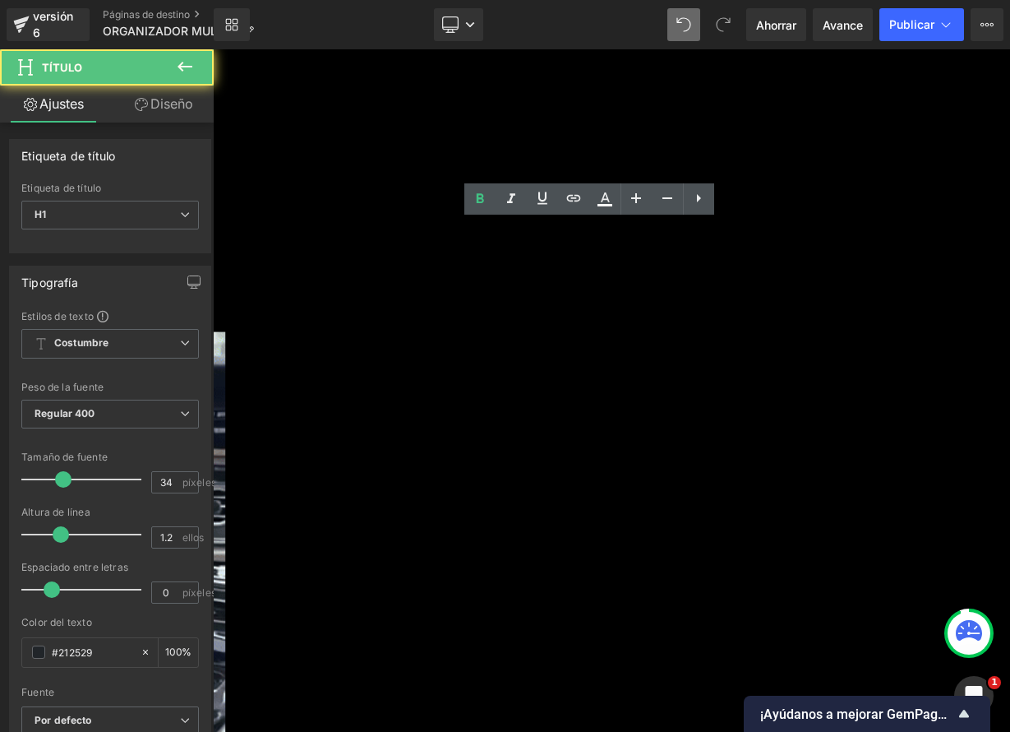
drag, startPoint x: 665, startPoint y: 312, endPoint x: 769, endPoint y: 330, distance: 105.3
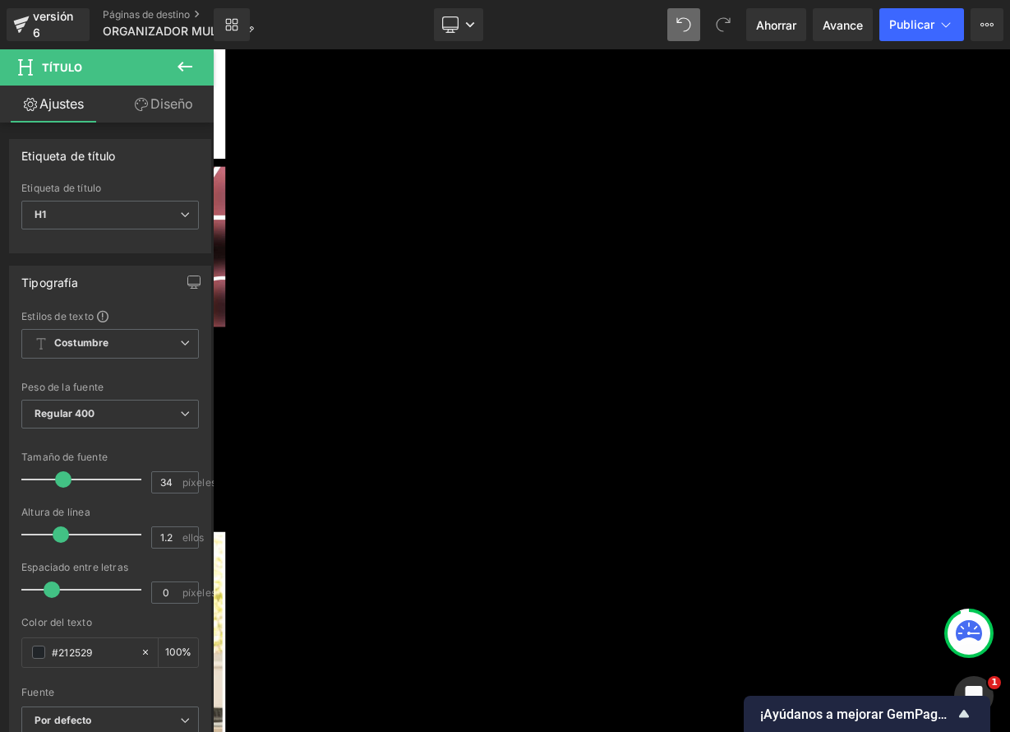
scroll to position [3749, 0]
click at [213, 49] on icon at bounding box center [213, 49] width 0 height 0
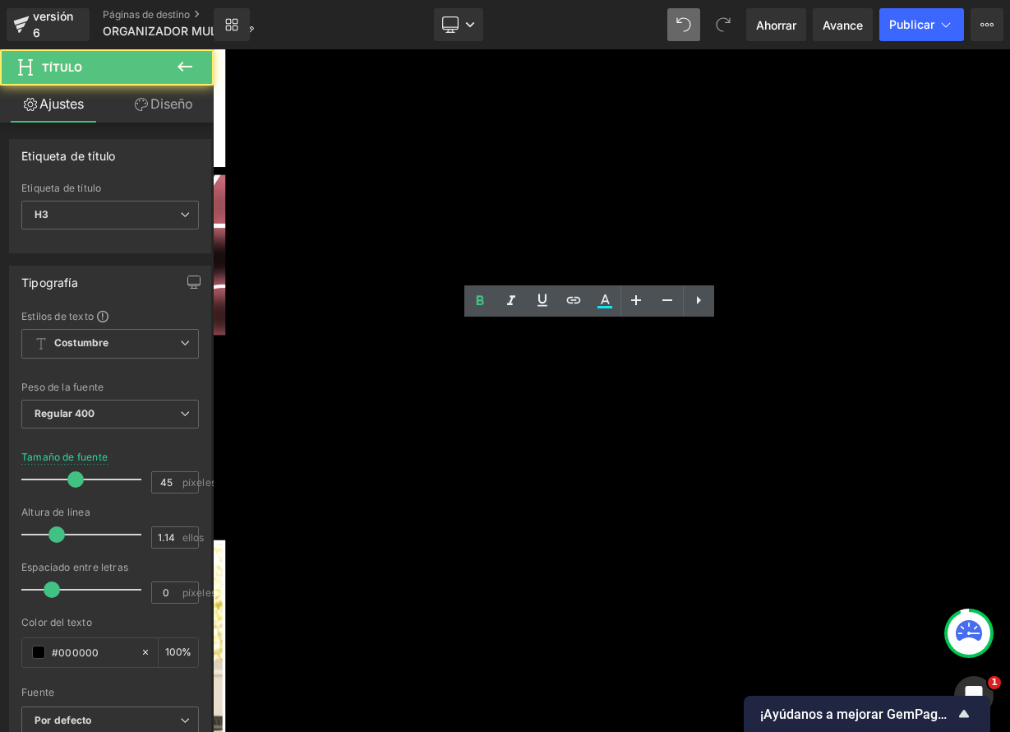
drag, startPoint x: 602, startPoint y: 427, endPoint x: 1038, endPoint y: 446, distance: 436.9
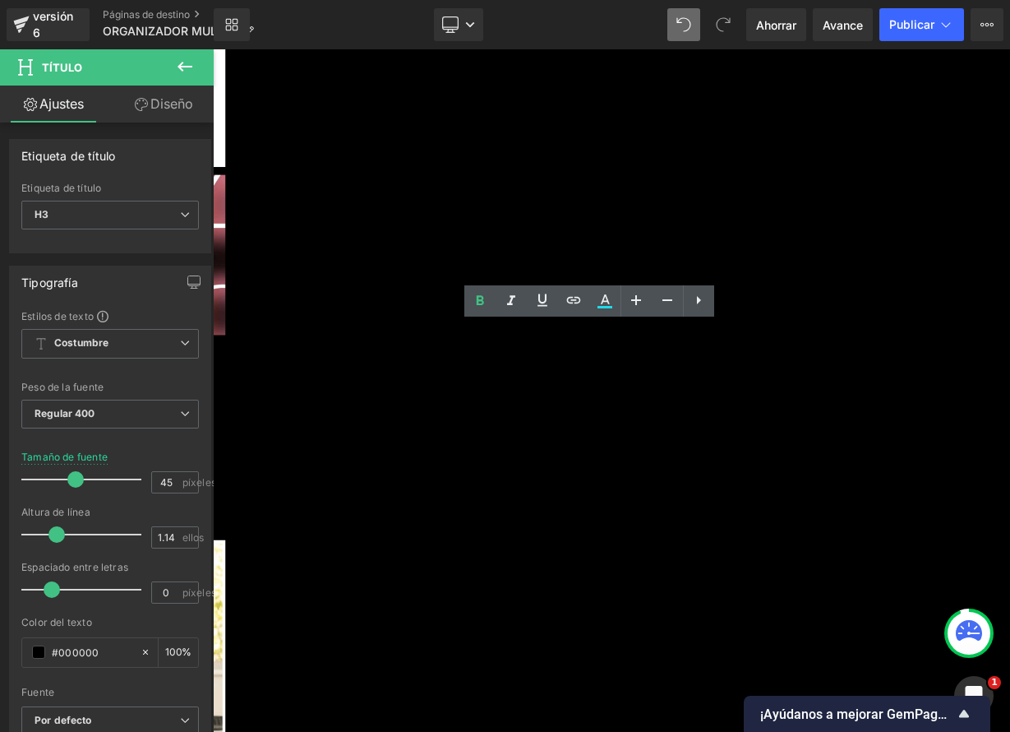
paste div
click at [213, 49] on icon at bounding box center [213, 49] width 0 height 0
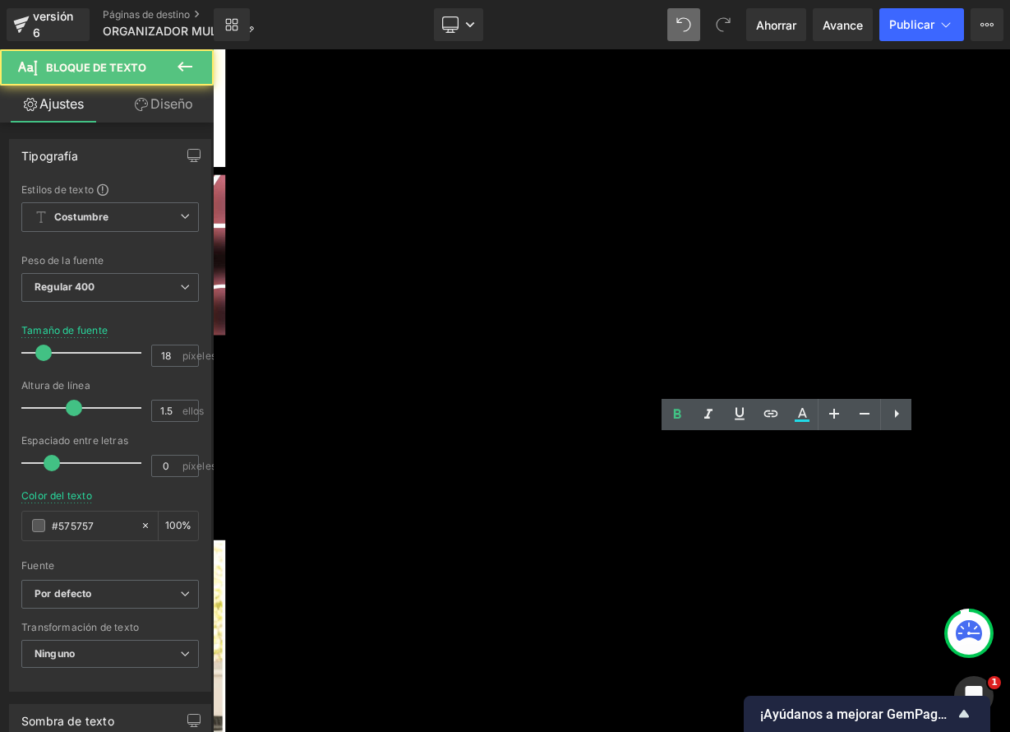
drag, startPoint x: 839, startPoint y: 571, endPoint x: 1060, endPoint y: 595, distance: 221.7
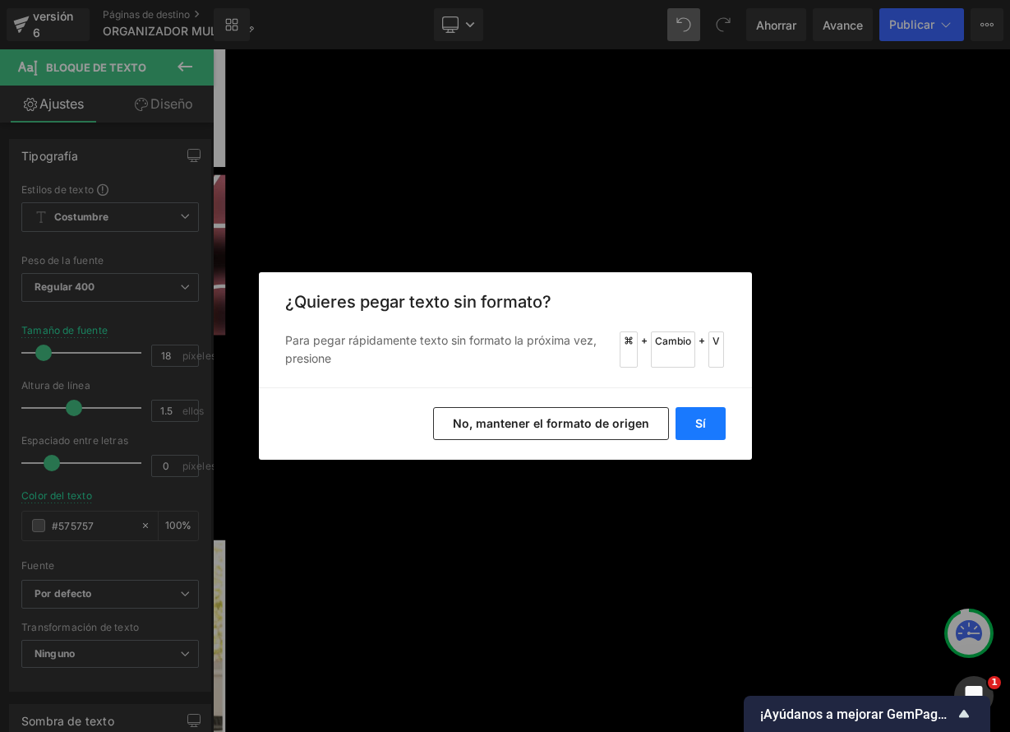
click at [714, 426] on button "Sí" at bounding box center [701, 423] width 50 height 33
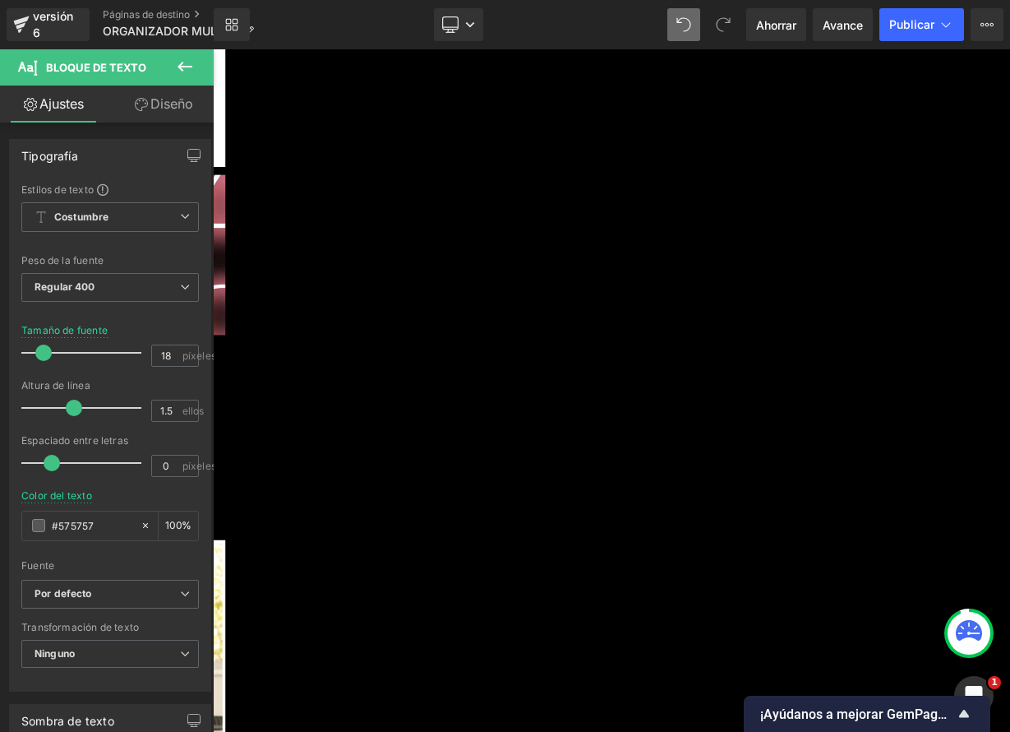
drag, startPoint x: 227, startPoint y: 633, endPoint x: 257, endPoint y: 629, distance: 30.7
click at [213, 49] on link at bounding box center [213, 49] width 0 height 0
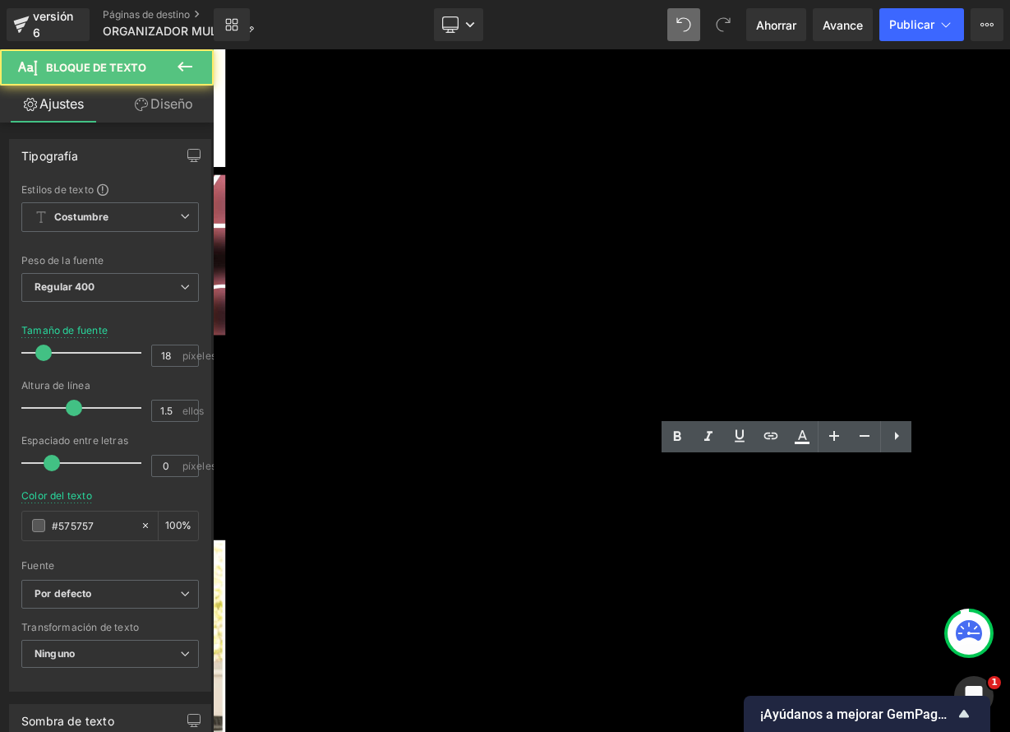
drag, startPoint x: 747, startPoint y: 602, endPoint x: 1006, endPoint y: 638, distance: 261.5
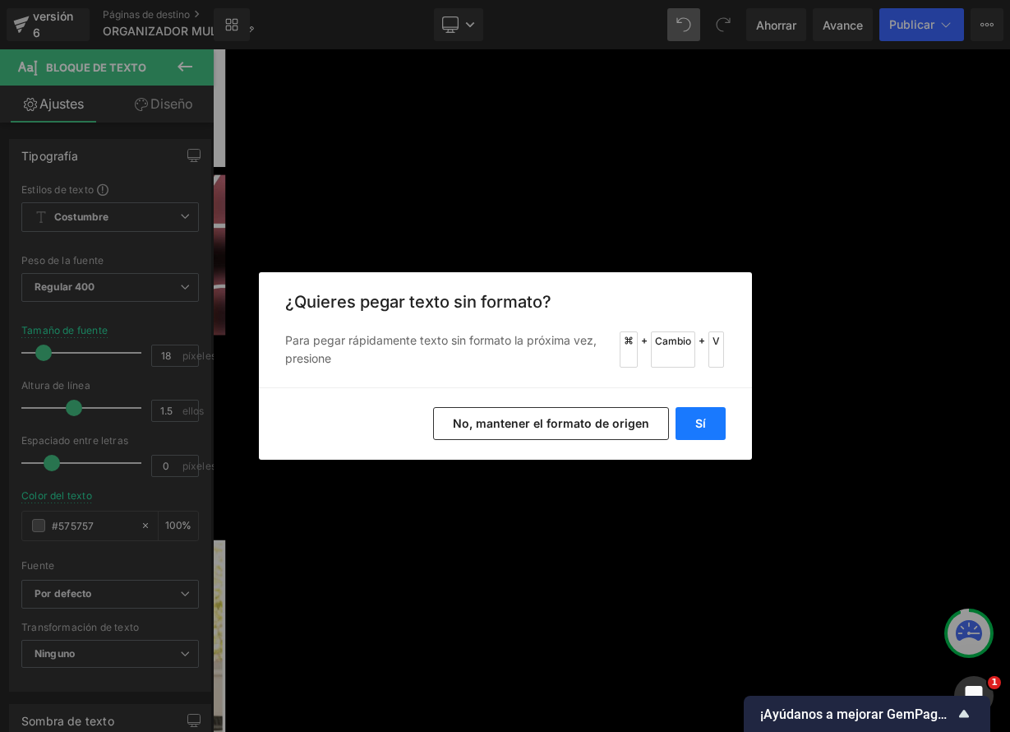
click at [697, 420] on font "Sí" at bounding box center [700, 423] width 11 height 14
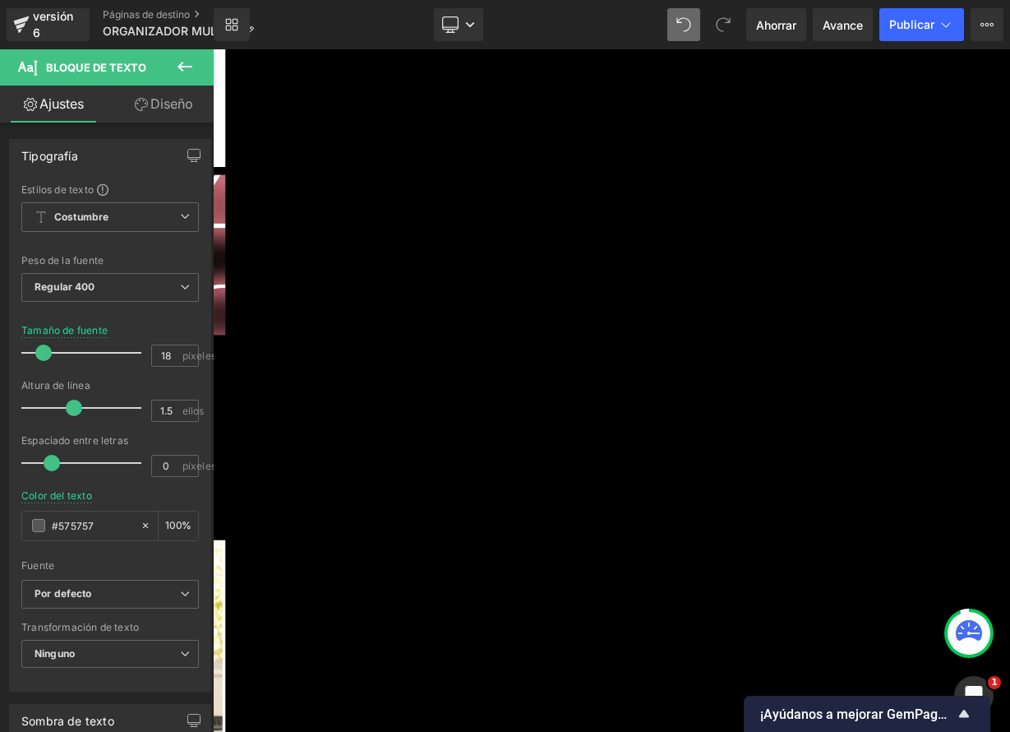
click at [843, 447] on icon at bounding box center [835, 445] width 20 height 20
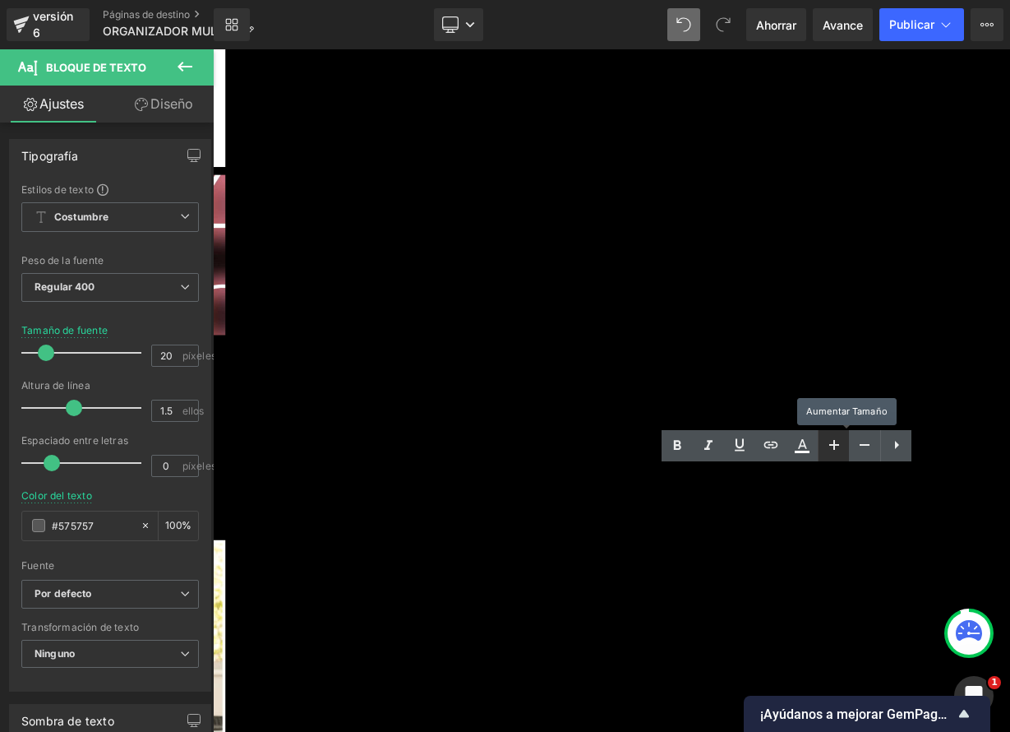
click at [843, 446] on icon at bounding box center [835, 445] width 20 height 20
type input "22"
drag, startPoint x: 233, startPoint y: 621, endPoint x: 243, endPoint y: 619, distance: 10.0
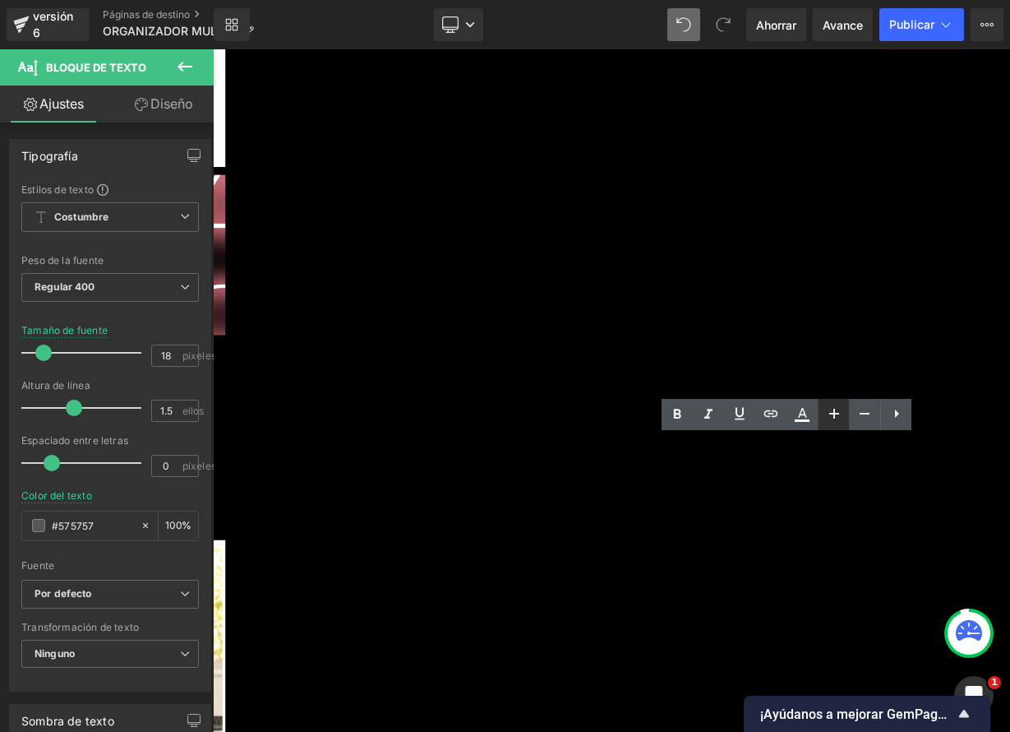
click at [825, 409] on icon at bounding box center [835, 414] width 20 height 20
type input "22"
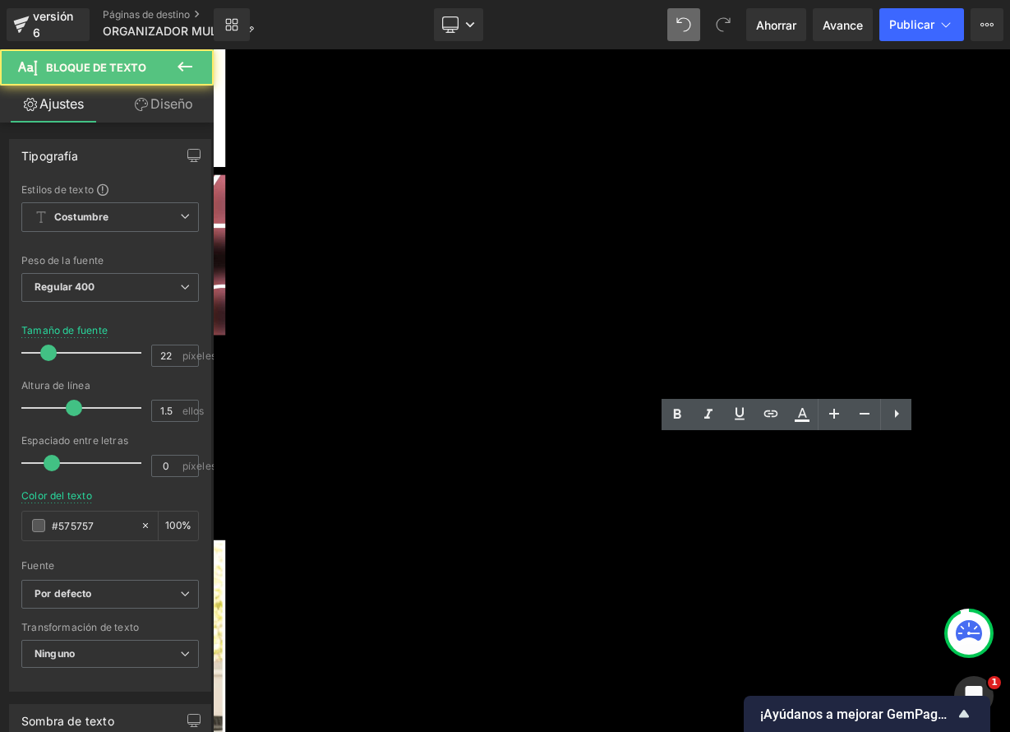
drag, startPoint x: 1076, startPoint y: 573, endPoint x: 1127, endPoint y: 573, distance: 51.0
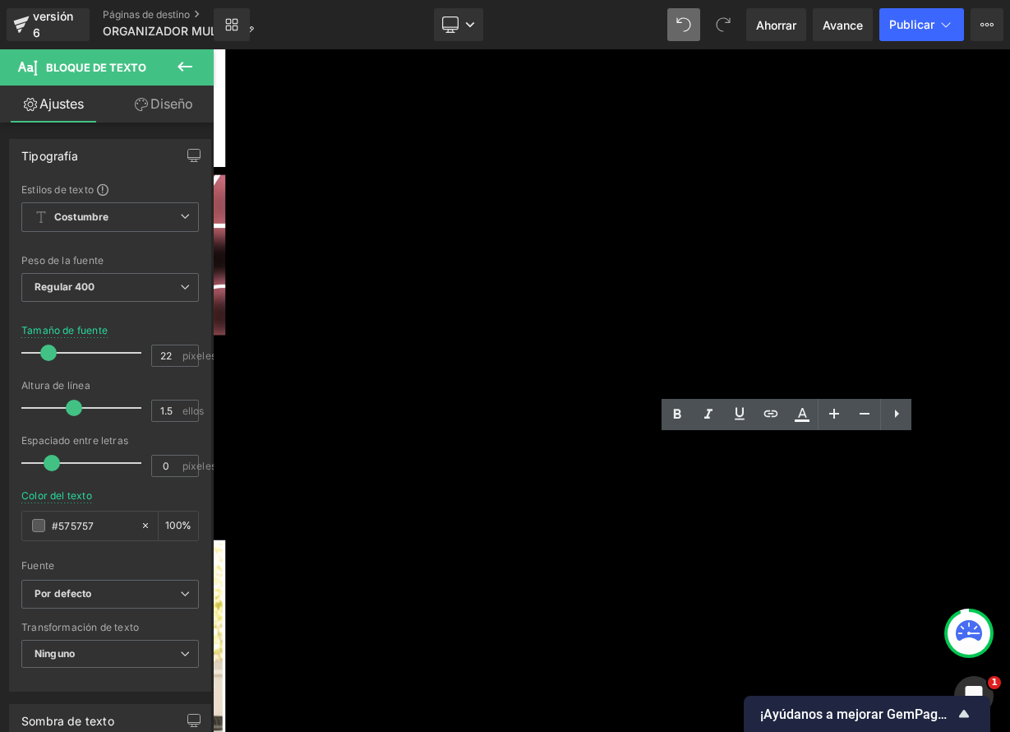
copy font "– [PERSON_NAME]"
click at [213, 49] on icon at bounding box center [213, 49] width 0 height 0
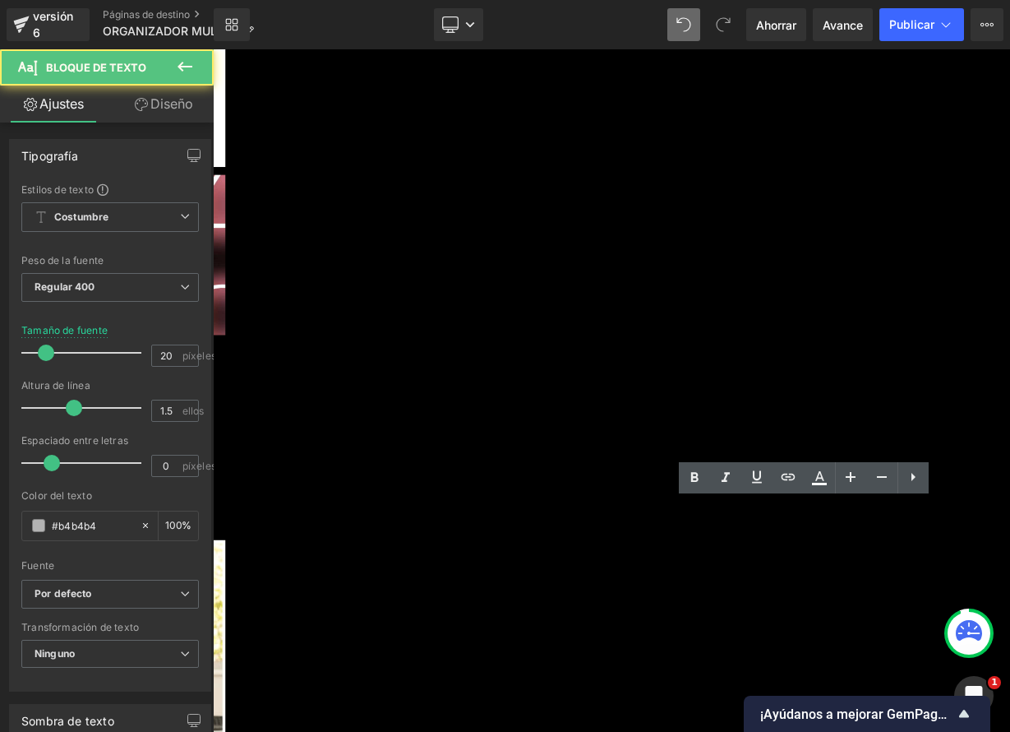
drag, startPoint x: 905, startPoint y: 636, endPoint x: 1069, endPoint y: 635, distance: 163.6
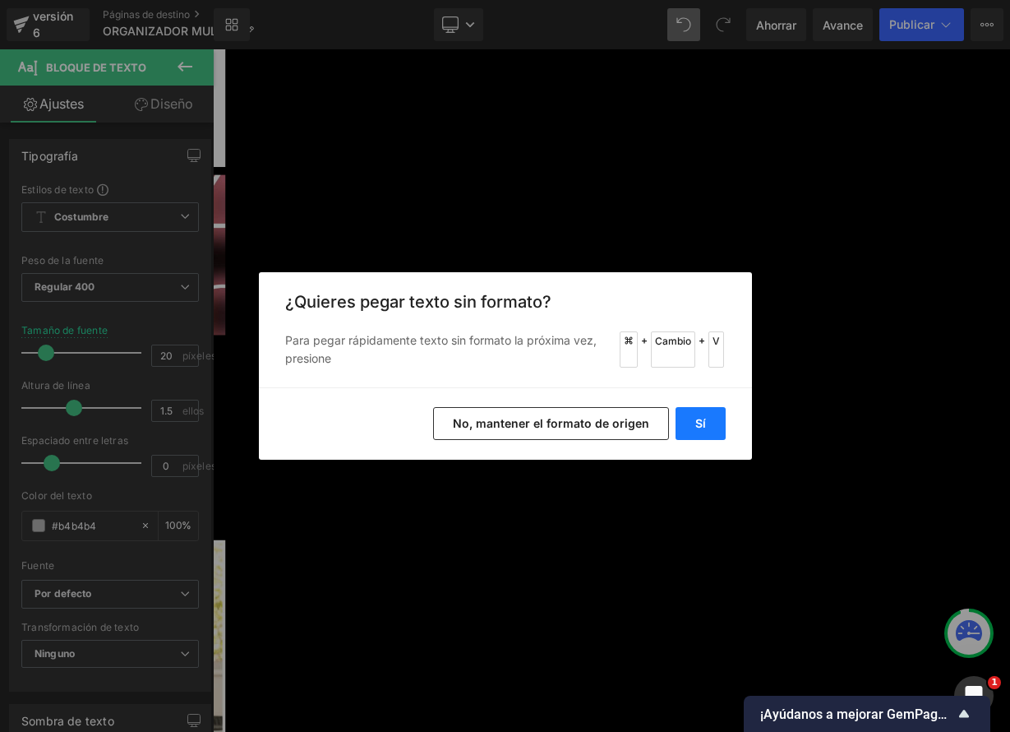
click at [714, 418] on button "Sí" at bounding box center [701, 423] width 50 height 33
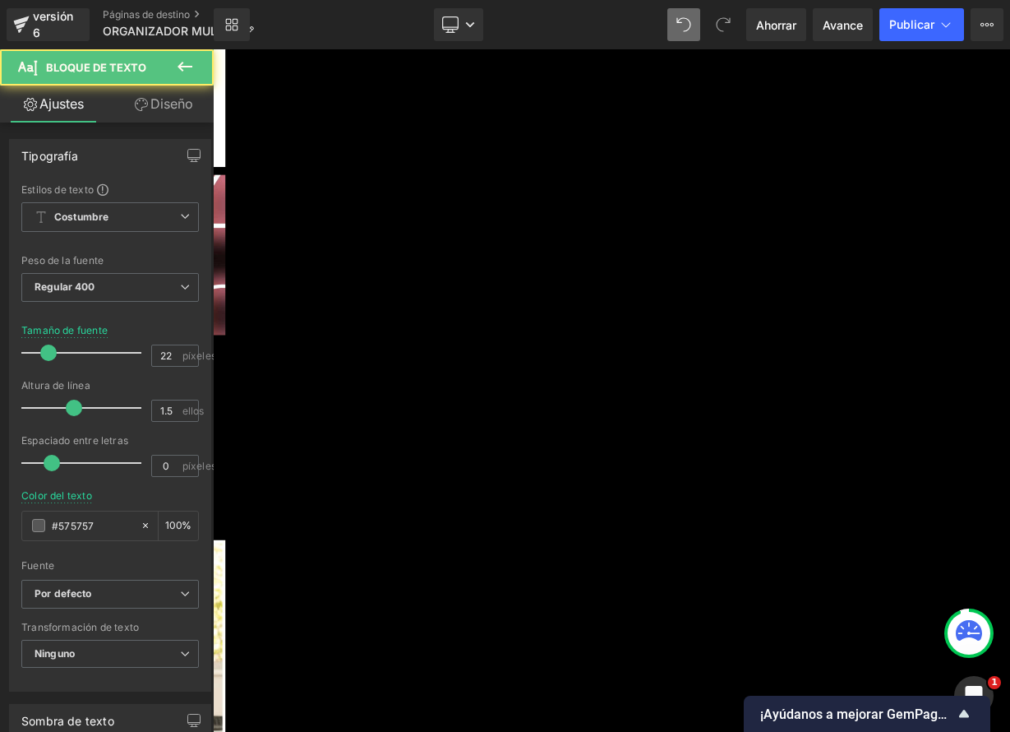
drag, startPoint x: 1081, startPoint y: 572, endPoint x: 1041, endPoint y: 571, distance: 40.3
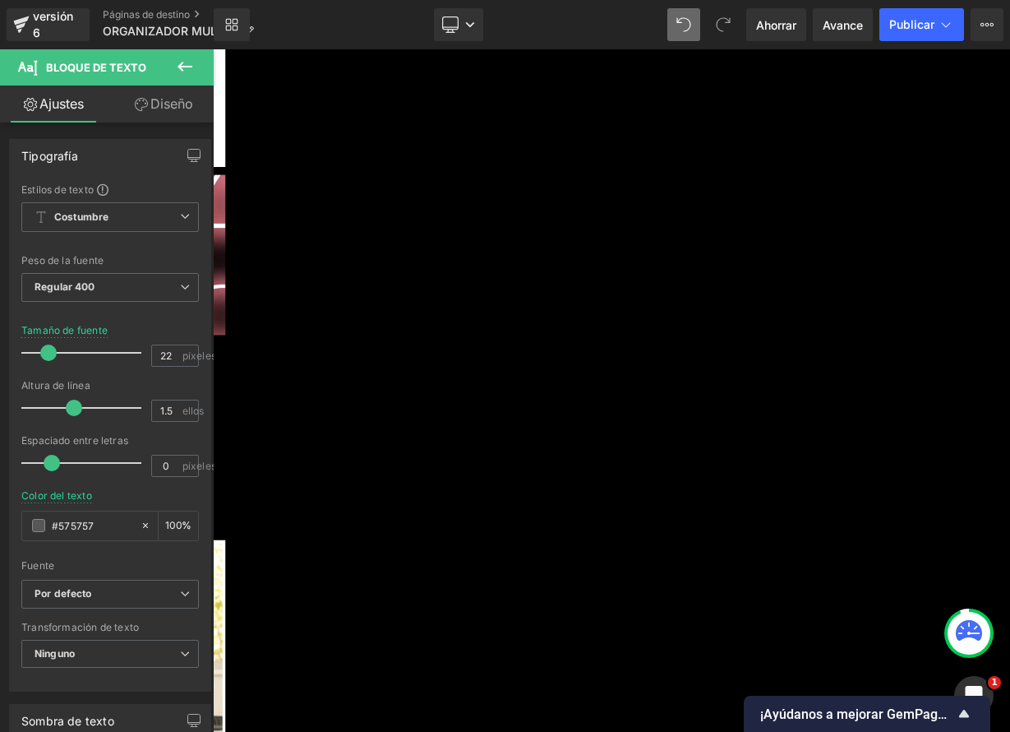
click at [213, 49] on icon at bounding box center [213, 49] width 0 height 0
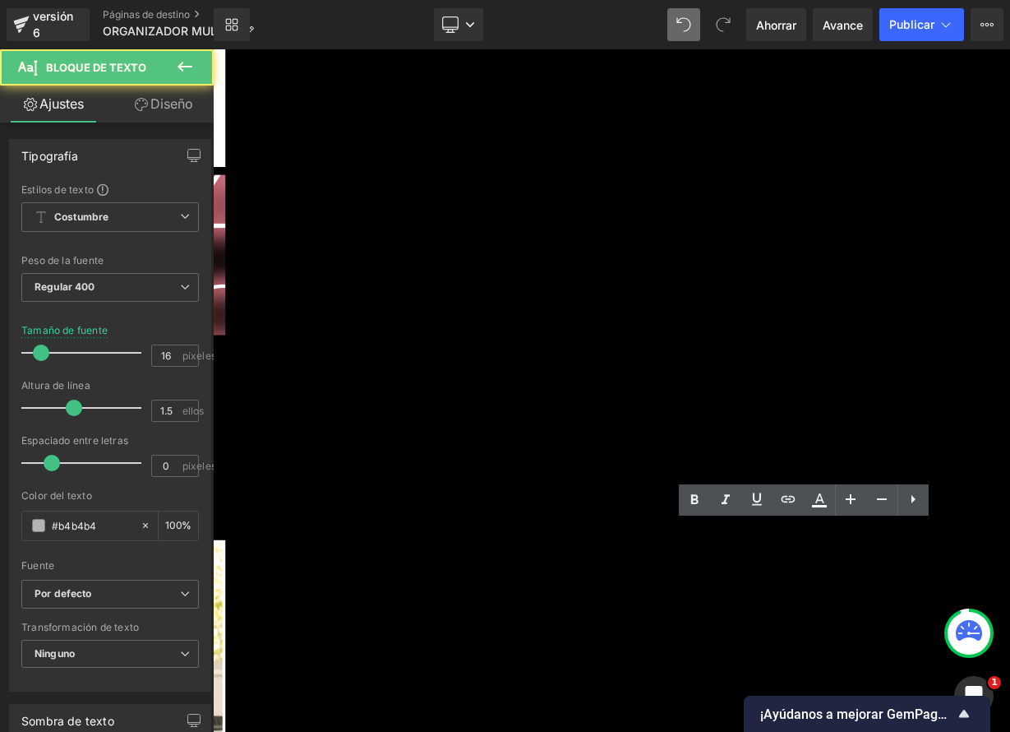
drag, startPoint x: 945, startPoint y: 656, endPoint x: 915, endPoint y: 654, distance: 30.5
drag, startPoint x: 926, startPoint y: 654, endPoint x: 1023, endPoint y: 657, distance: 97.9
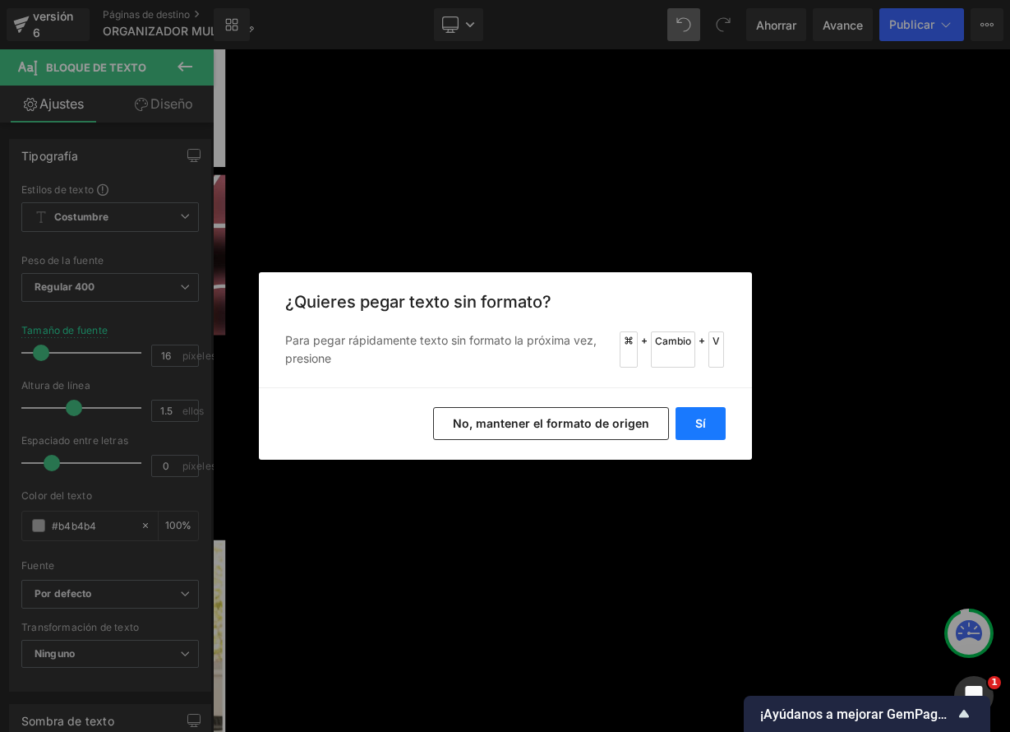
click at [708, 425] on button "Sí" at bounding box center [701, 423] width 50 height 33
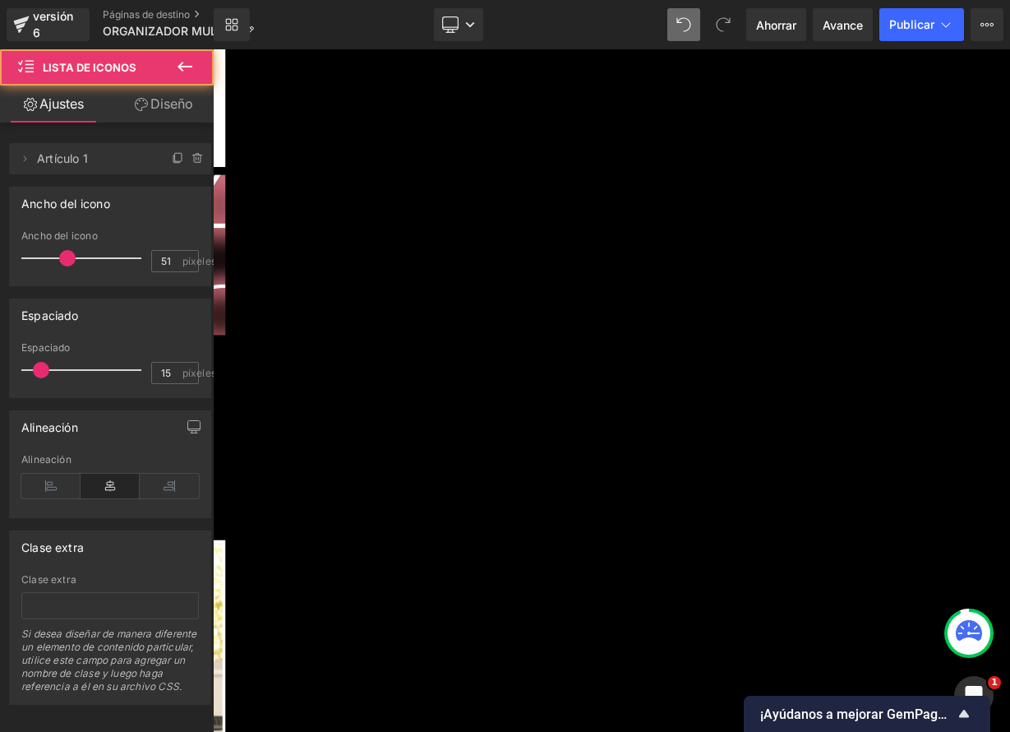
click at [213, 49] on font "Bloque de texto" at bounding box center [213, 49] width 0 height 0
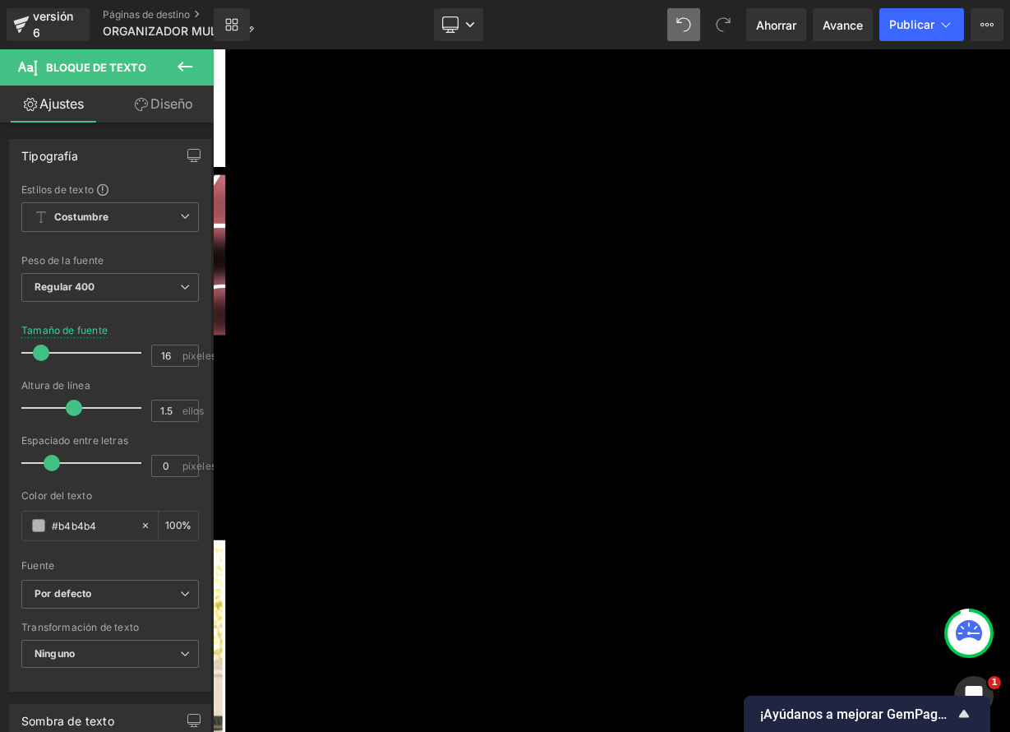
click at [213, 49] on icon at bounding box center [213, 49] width 0 height 0
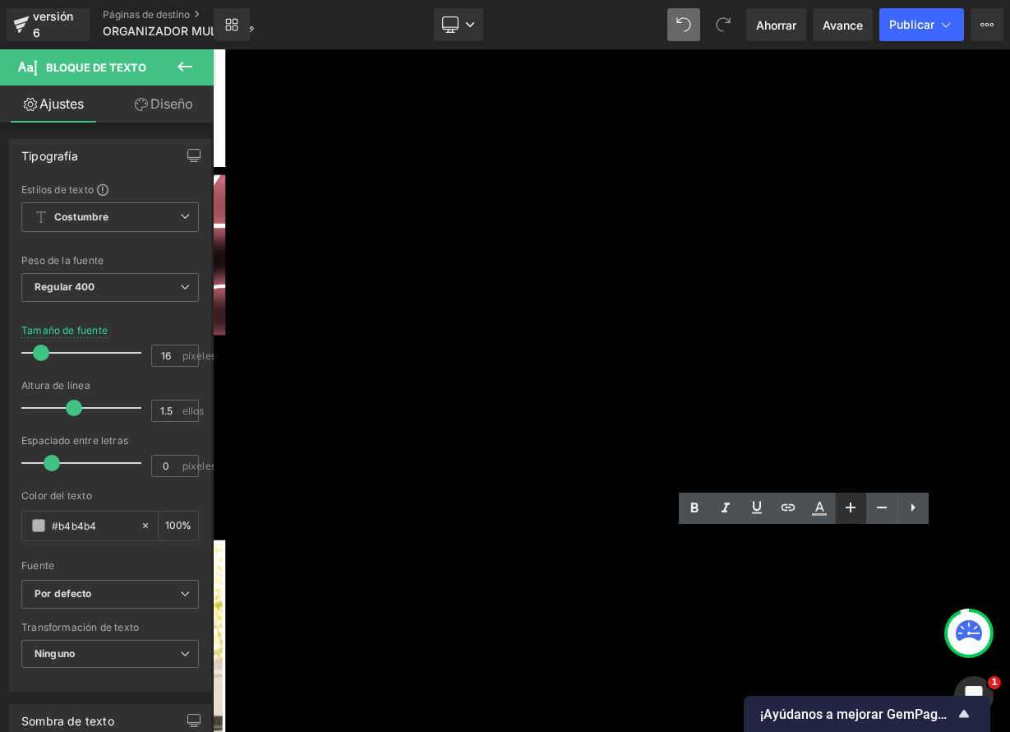
click at [858, 503] on icon at bounding box center [851, 507] width 20 height 20
type input "20"
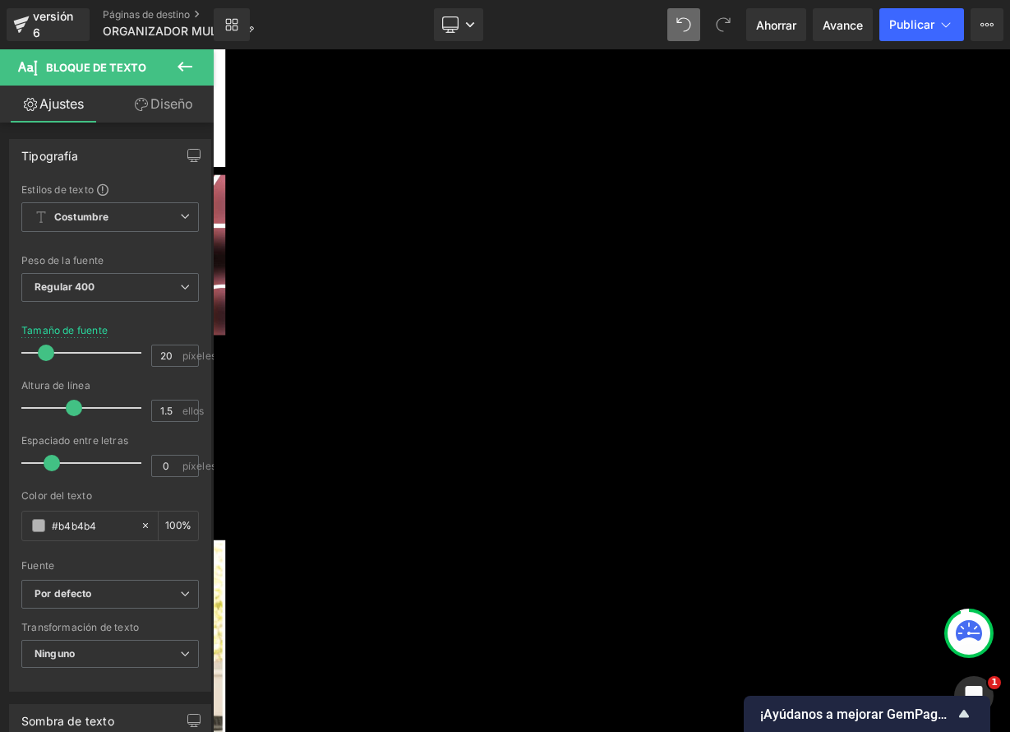
click at [213, 49] on icon at bounding box center [213, 49] width 0 height 0
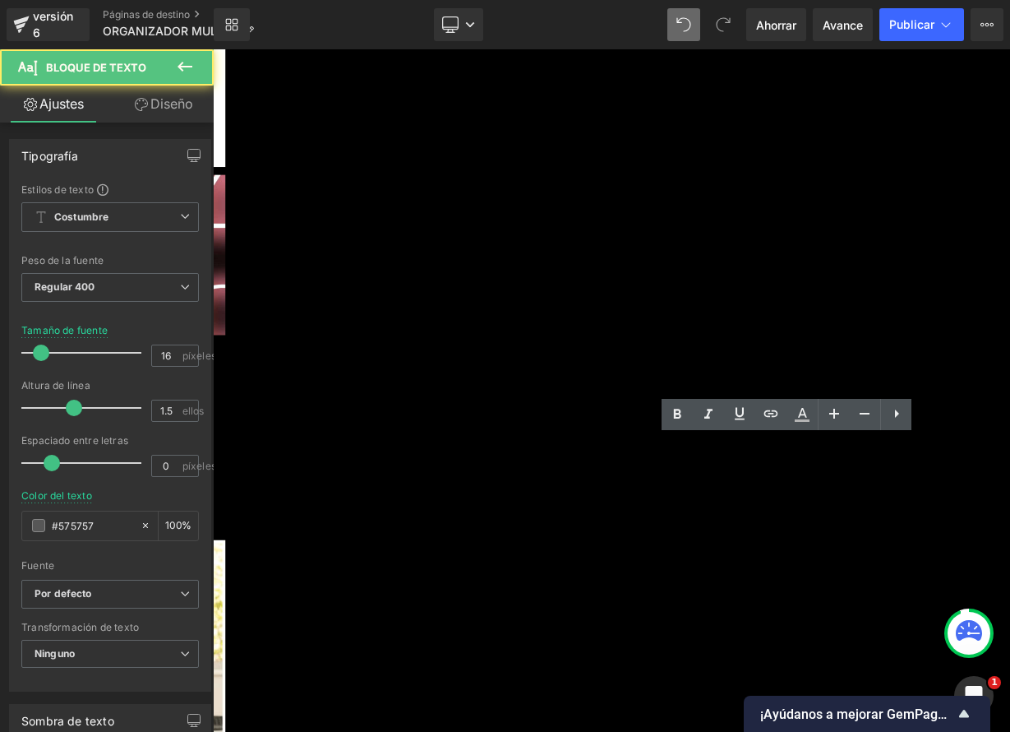
drag, startPoint x: 797, startPoint y: 572, endPoint x: 1048, endPoint y: 588, distance: 251.2
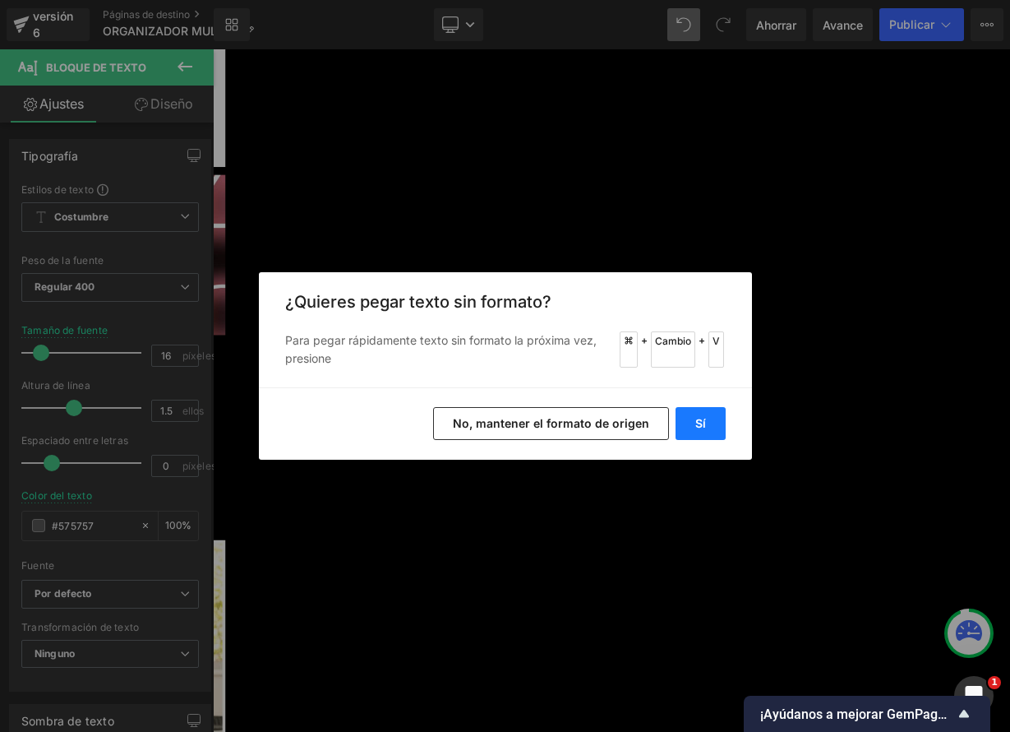
click at [714, 416] on button "Sí" at bounding box center [701, 423] width 50 height 33
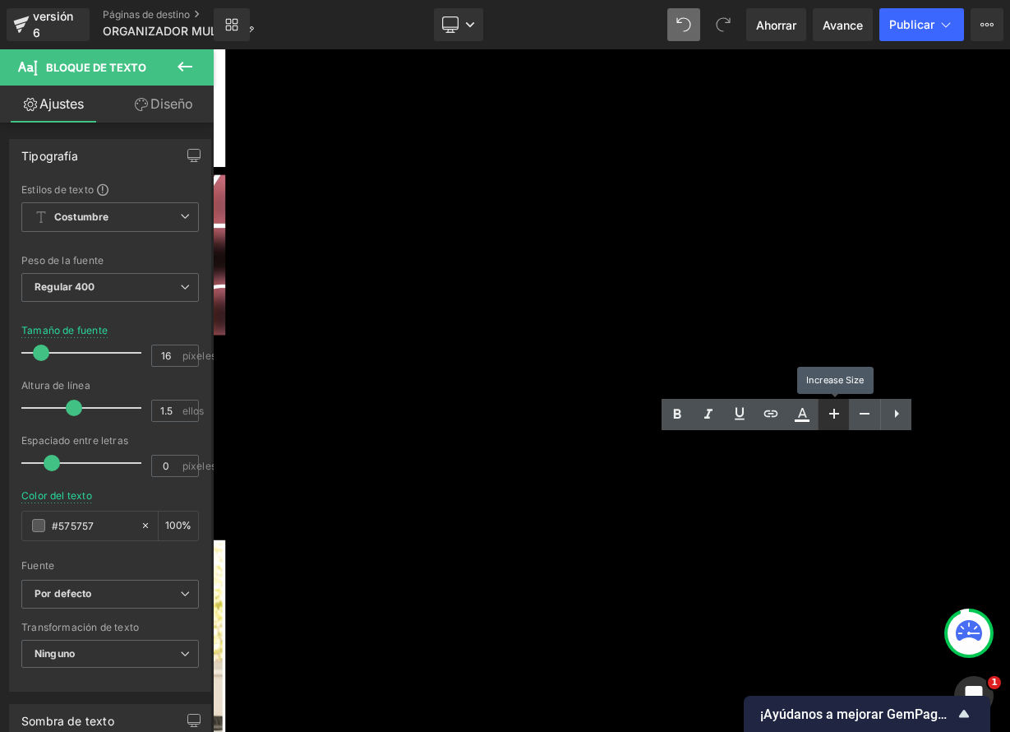
click at [845, 415] on link at bounding box center [833, 414] width 31 height 31
type input "20"
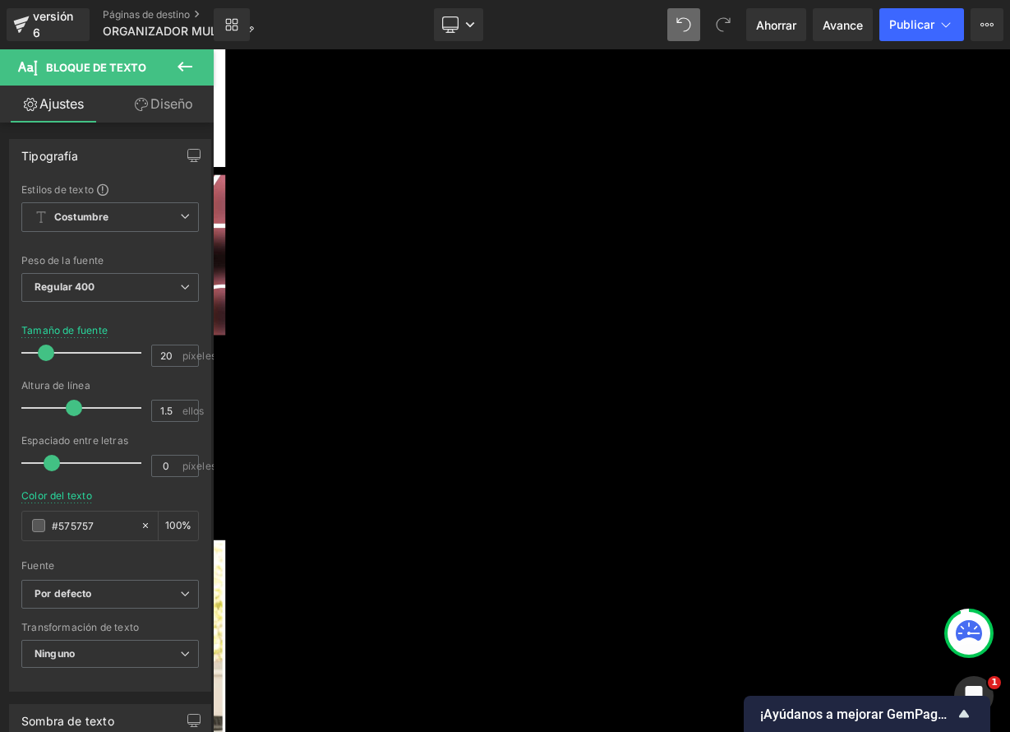
click at [213, 49] on font "Imagen" at bounding box center [213, 49] width 0 height 0
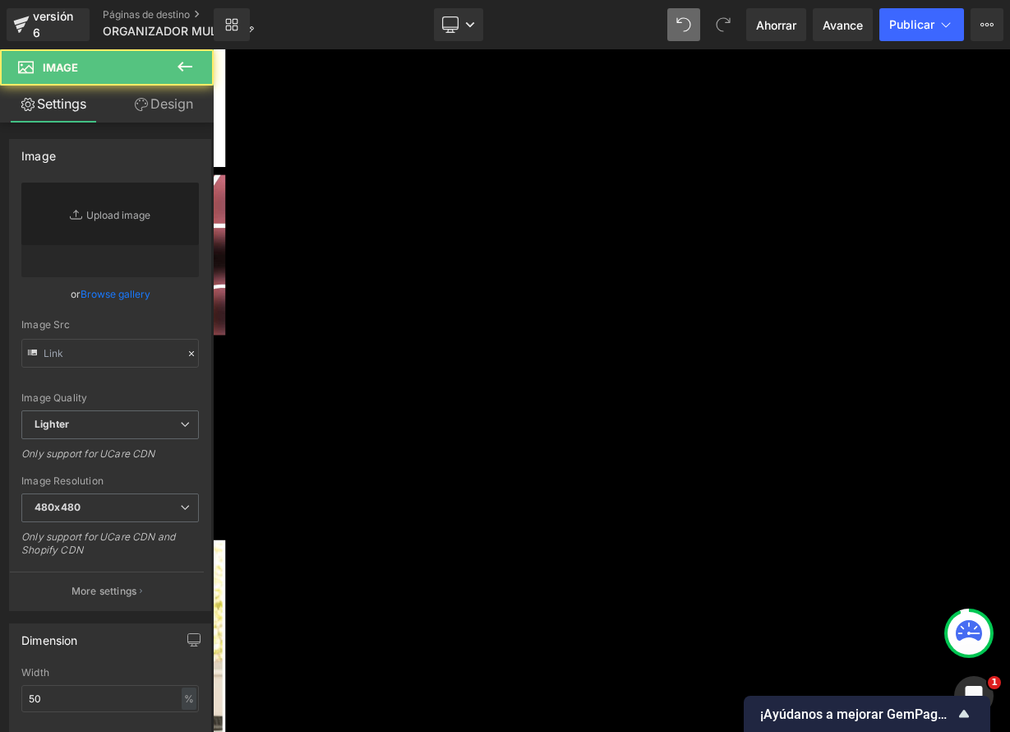
type input "[URL][DOMAIN_NAME]"
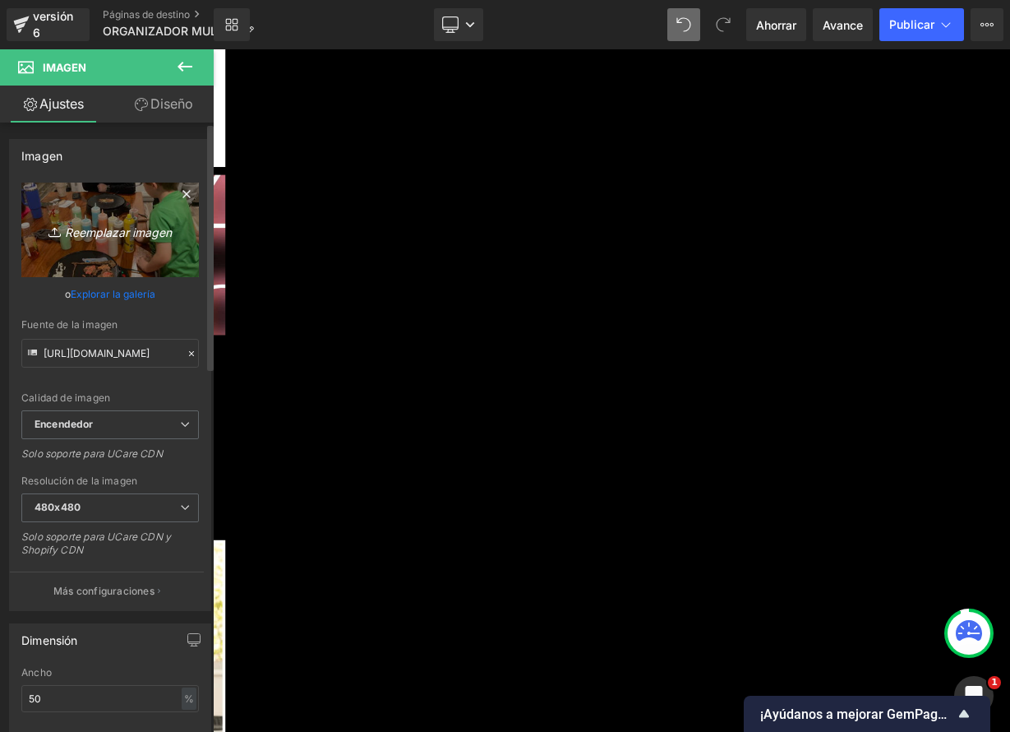
click at [98, 235] on font "Reemplazar imagen" at bounding box center [118, 231] width 107 height 14
type input "C:\fakepath\ChatGPTImage4abr202506_30_34p.m.-ezgif.com-png-to-webp-converter_1.…"
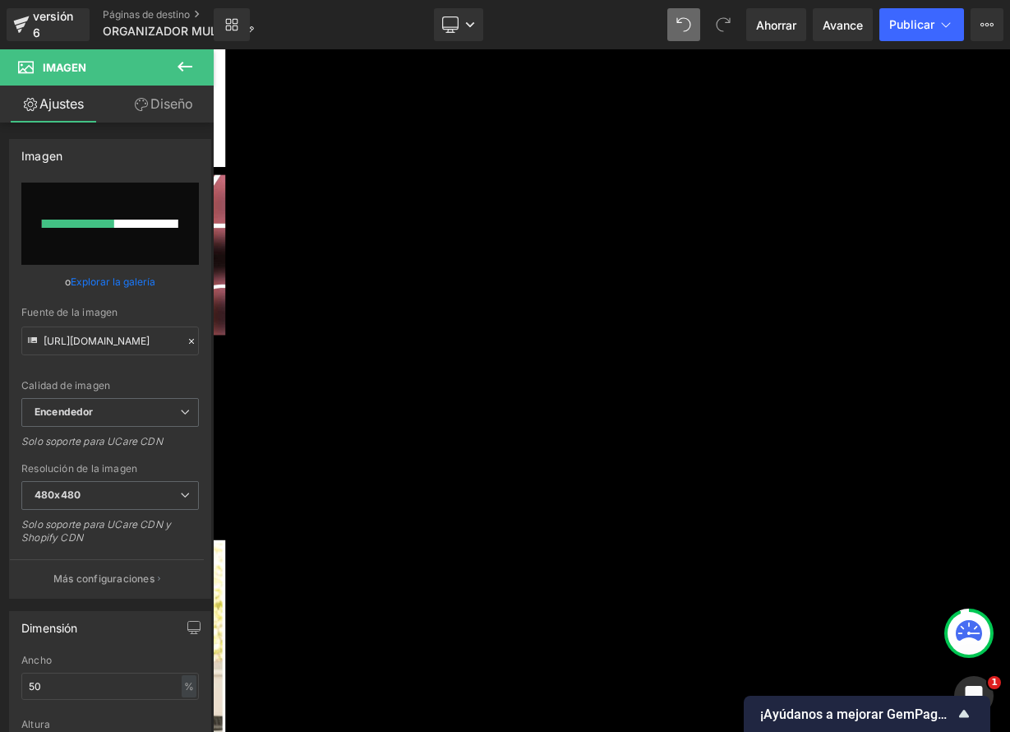
click at [213, 49] on icon at bounding box center [213, 49] width 0 height 0
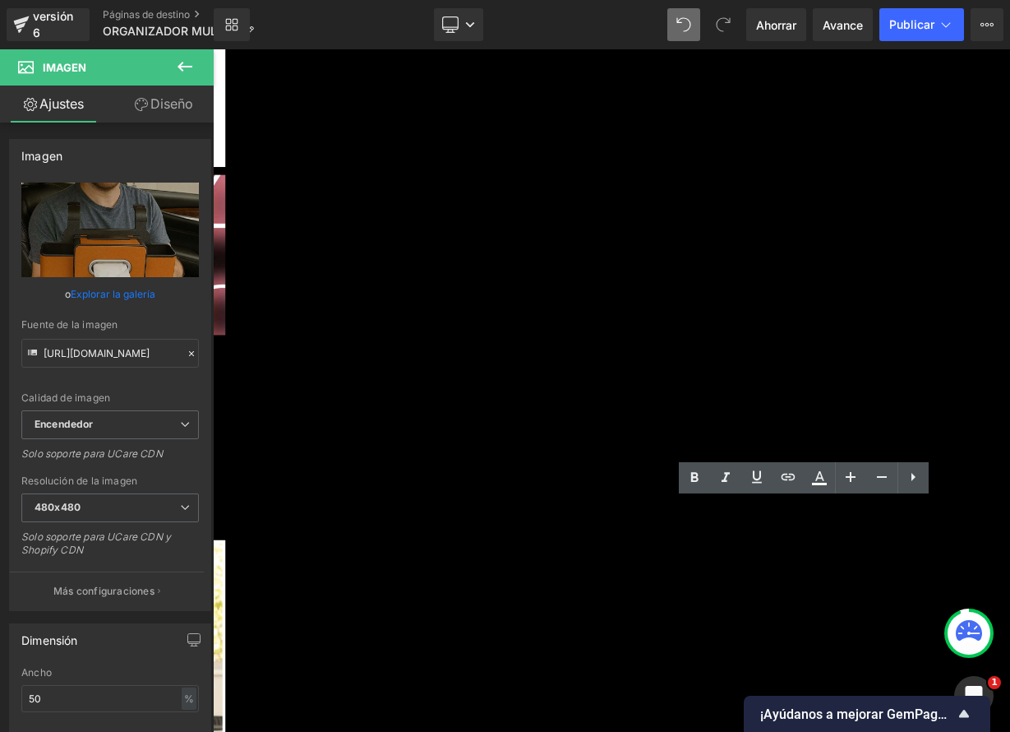
type input "[URL][DOMAIN_NAME]"
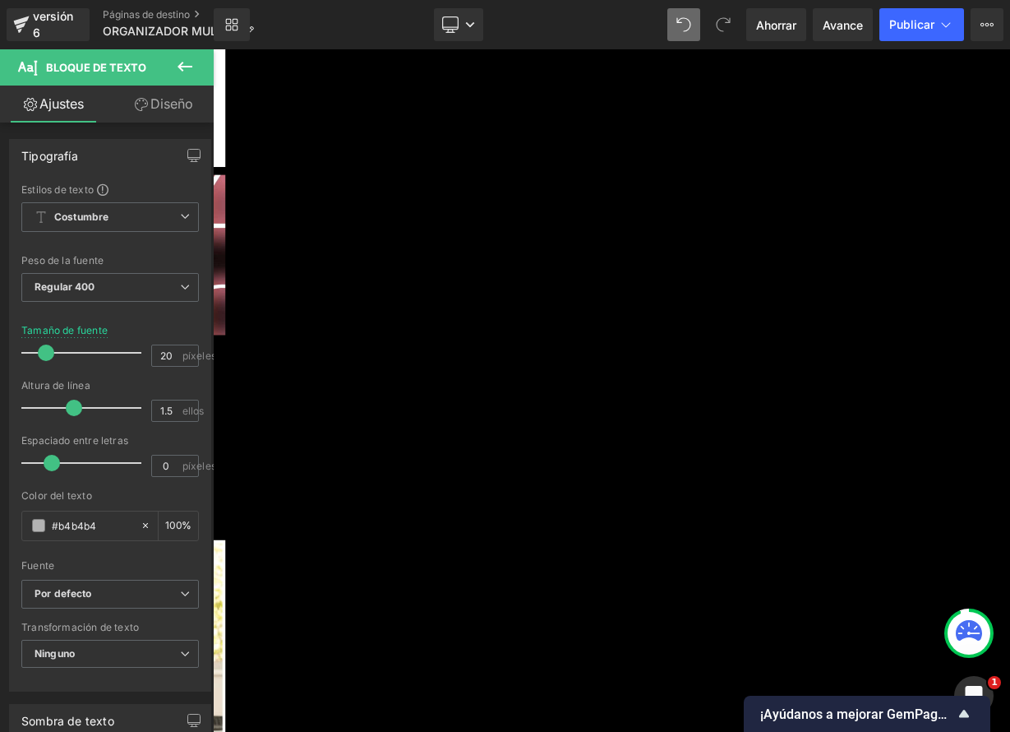
click at [213, 49] on font "Imagen" at bounding box center [213, 49] width 0 height 0
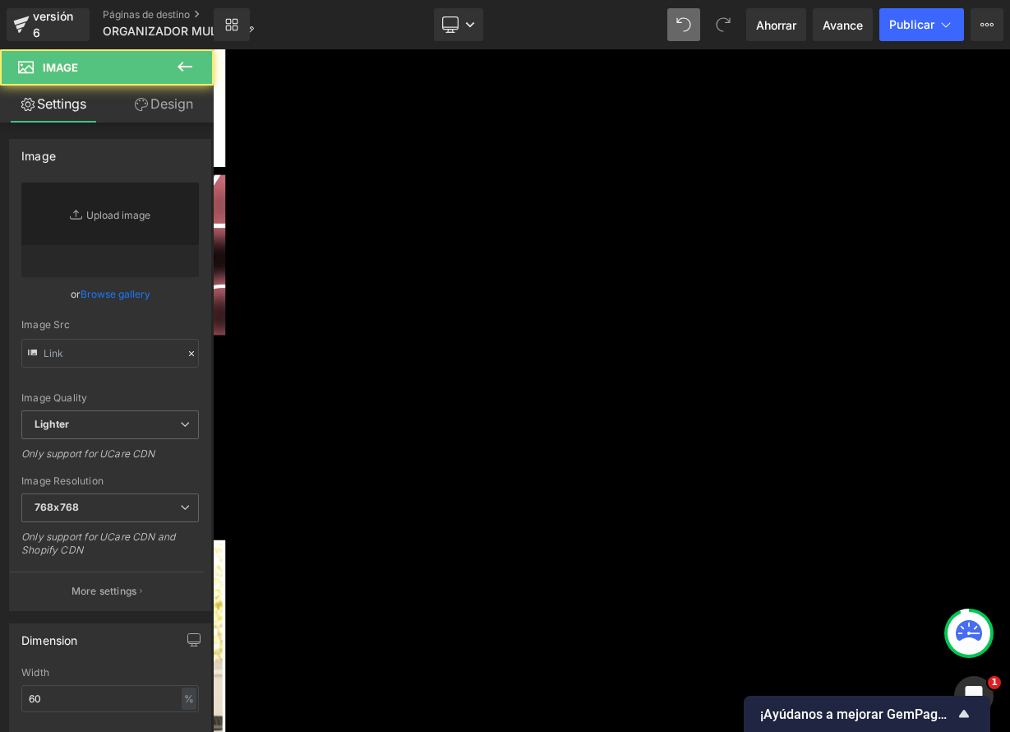
type input "[URL][DOMAIN_NAME]"
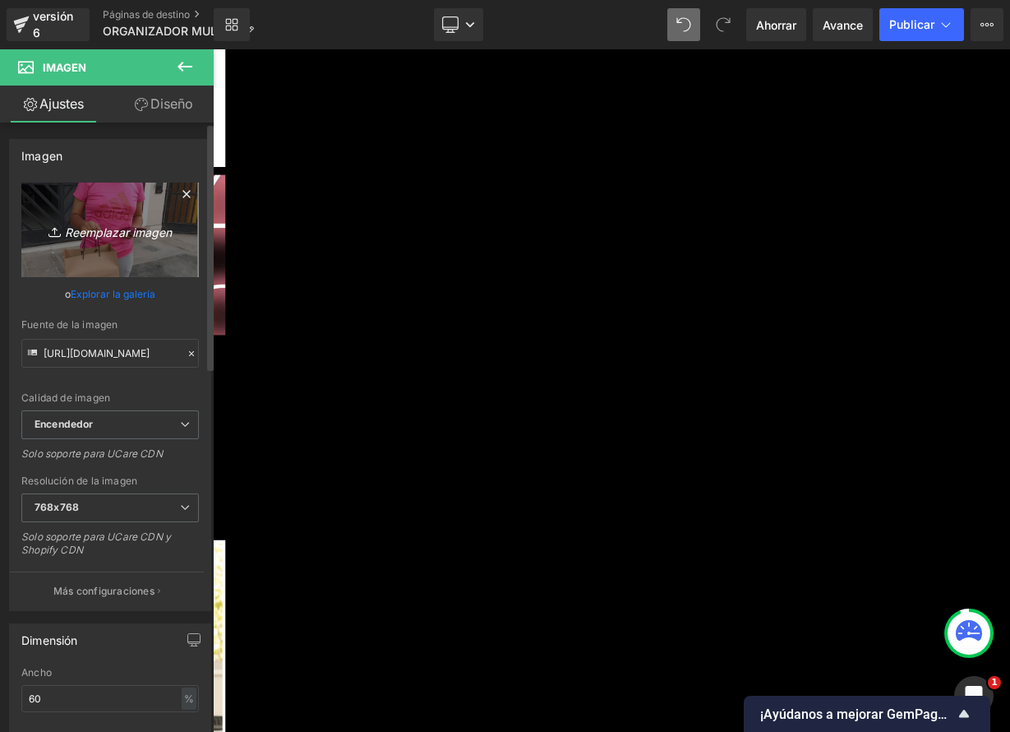
click at [117, 235] on font "Reemplazar imagen" at bounding box center [118, 231] width 107 height 14
type input "C:\fakepath\ChatGPTImage4abr202506_19_36p.m.-ezgif.com-png-to-webp-converter_1.…"
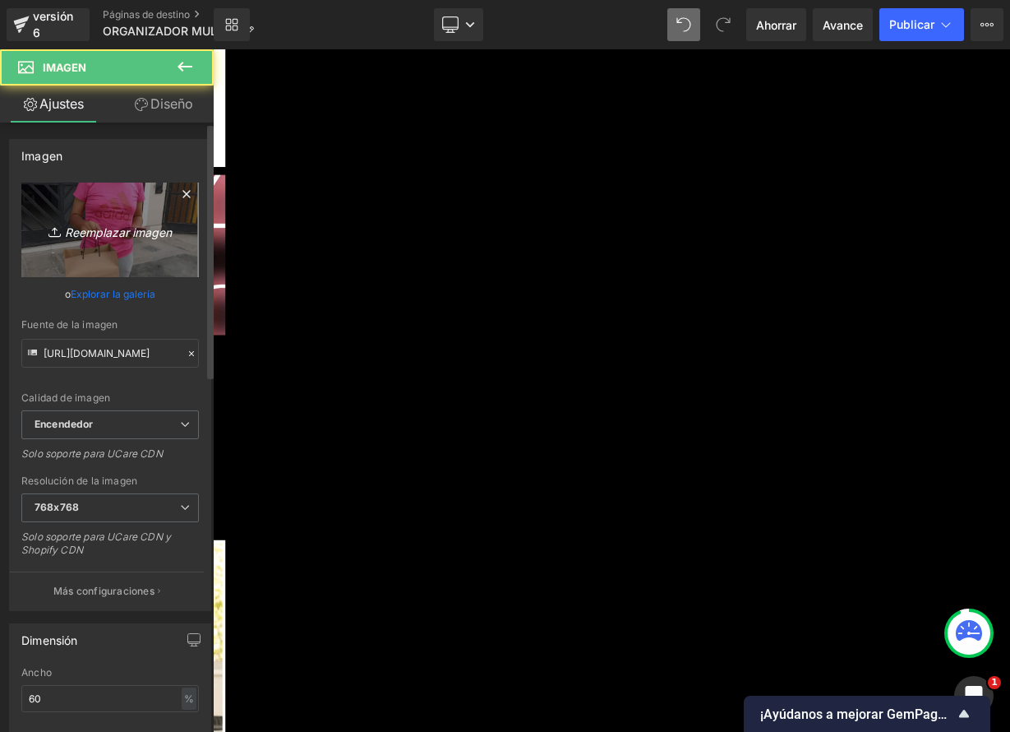
drag, startPoint x: 73, startPoint y: 193, endPoint x: 76, endPoint y: 219, distance: 25.7
click at [73, 206] on link "Reemplazar imagen" at bounding box center [110, 229] width 178 height 95
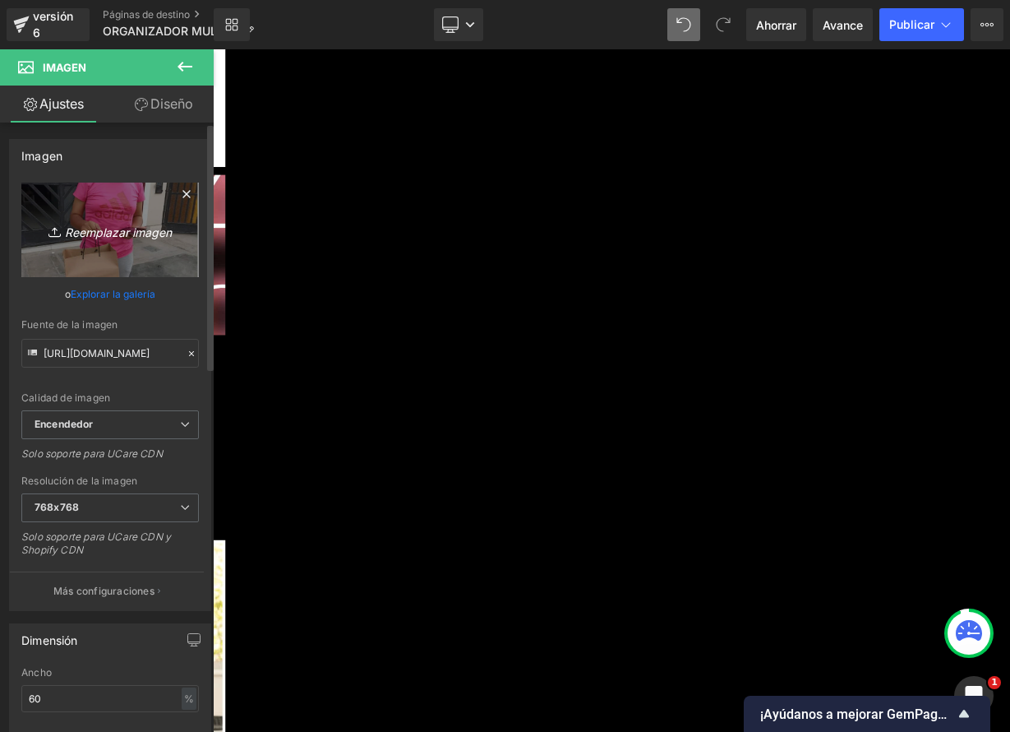
type input "C:\fakepath\ChatGPTImage4abr202506_19_36p.m.-ezgif.com-png-to-webp-converter_1.…"
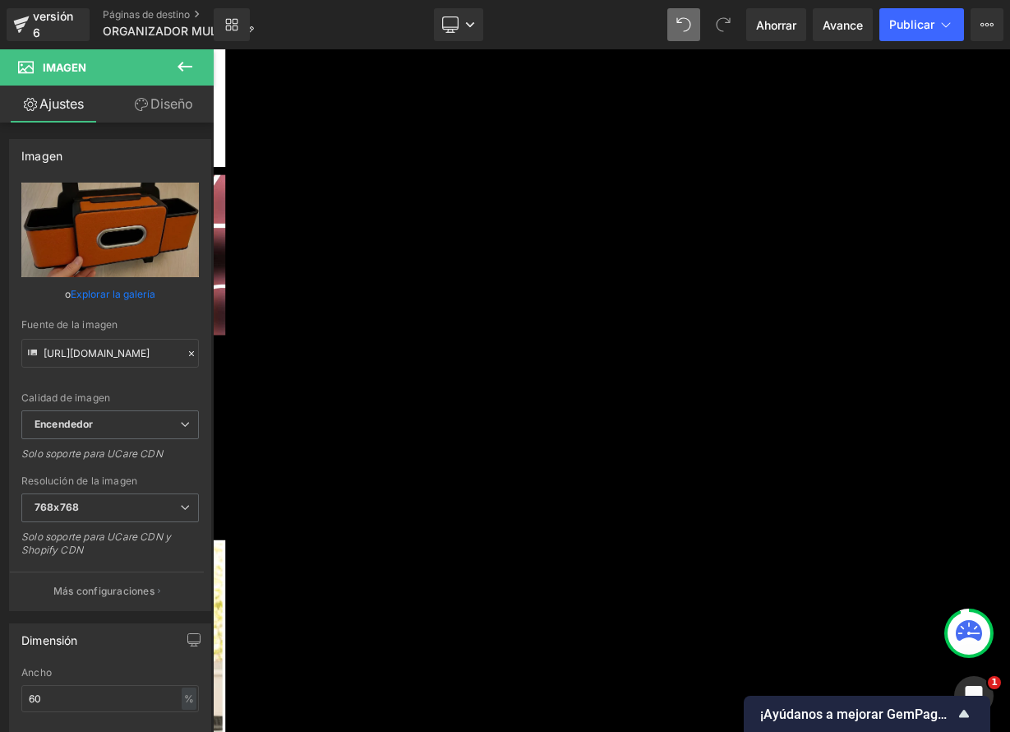
type input "[URL][DOMAIN_NAME]"
click at [213, 49] on font "Imagen" at bounding box center [213, 49] width 0 height 0
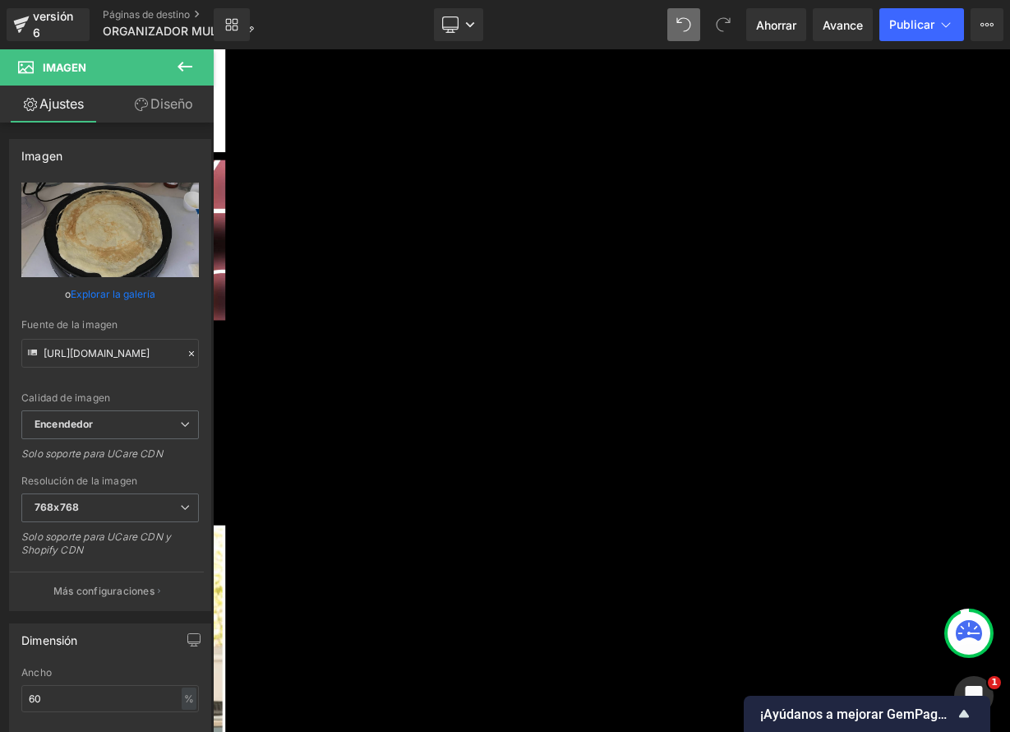
click at [213, 49] on font "Imagen" at bounding box center [213, 49] width 0 height 0
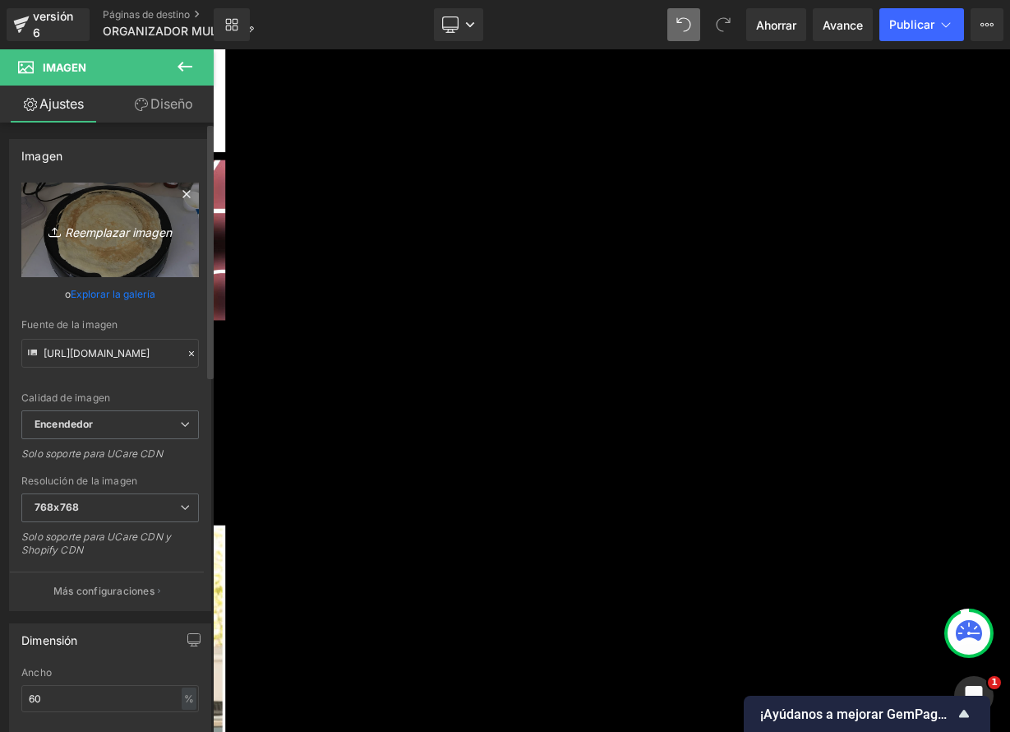
click at [138, 232] on font "Reemplazar imagen" at bounding box center [118, 231] width 107 height 14
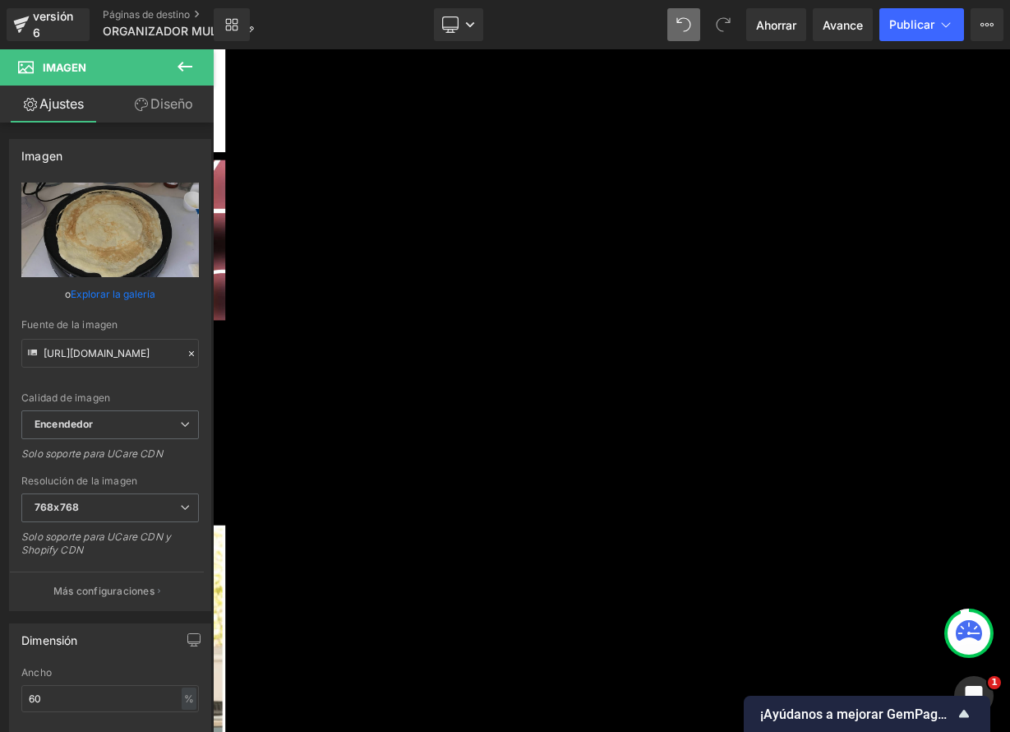
click at [213, 49] on font "Imagen" at bounding box center [213, 49] width 0 height 0
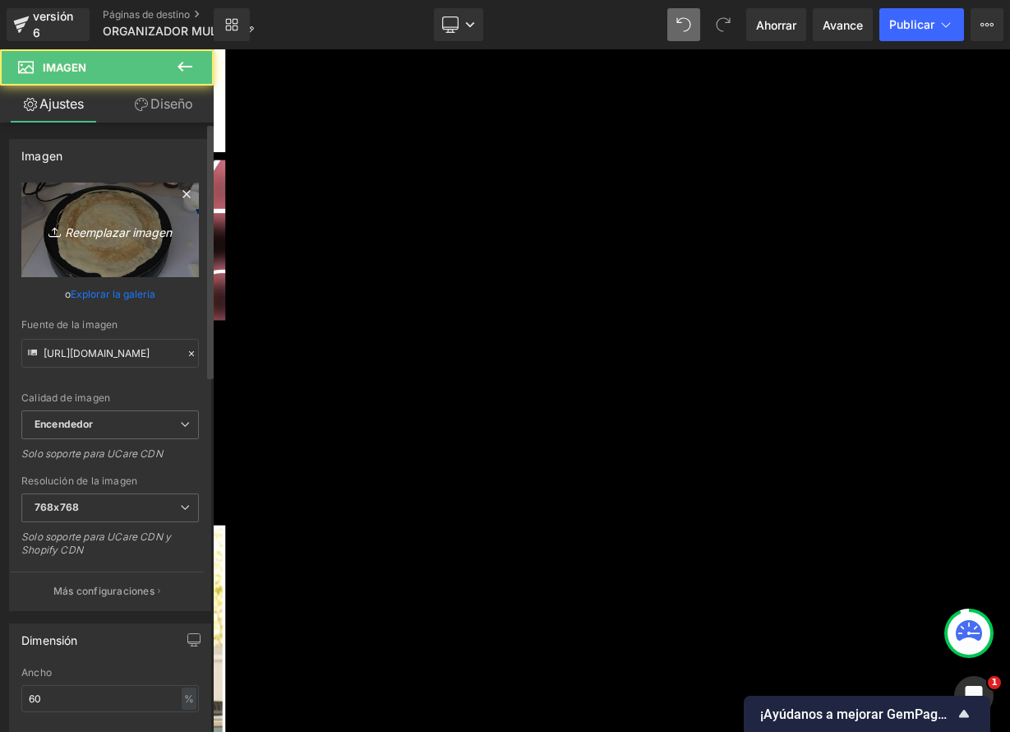
click at [124, 222] on icon "Reemplazar imagen" at bounding box center [110, 229] width 132 height 21
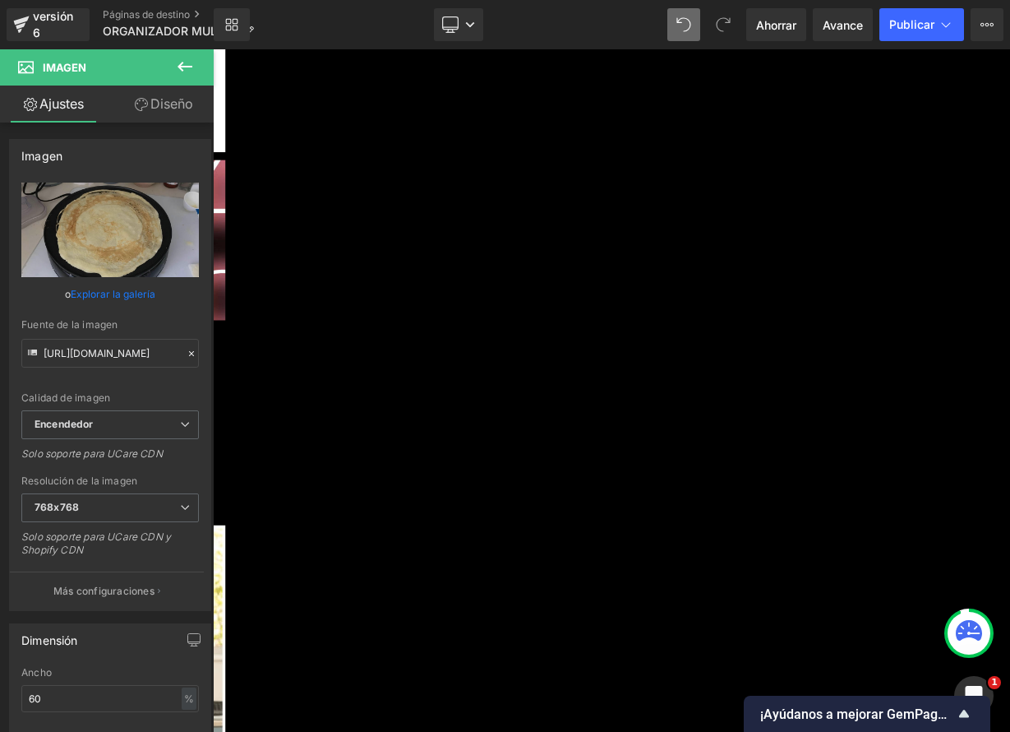
click at [213, 49] on font "Imagen" at bounding box center [213, 49] width 0 height 0
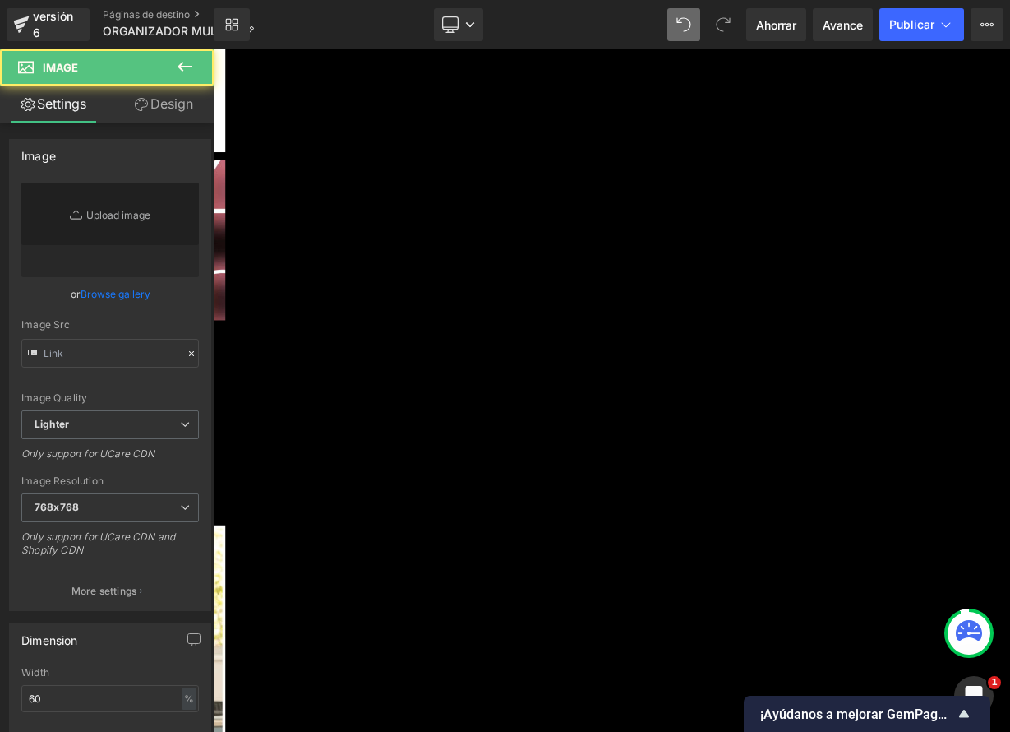
type input "[URL][DOMAIN_NAME]"
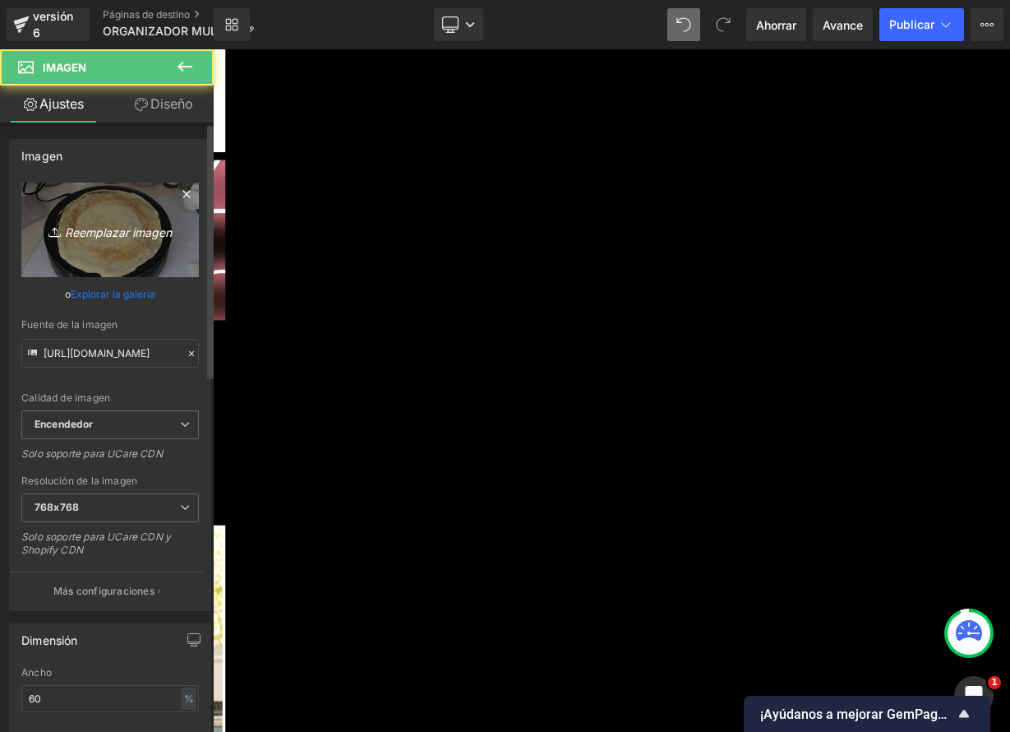
click at [133, 239] on icon "Reemplazar imagen" at bounding box center [110, 229] width 132 height 21
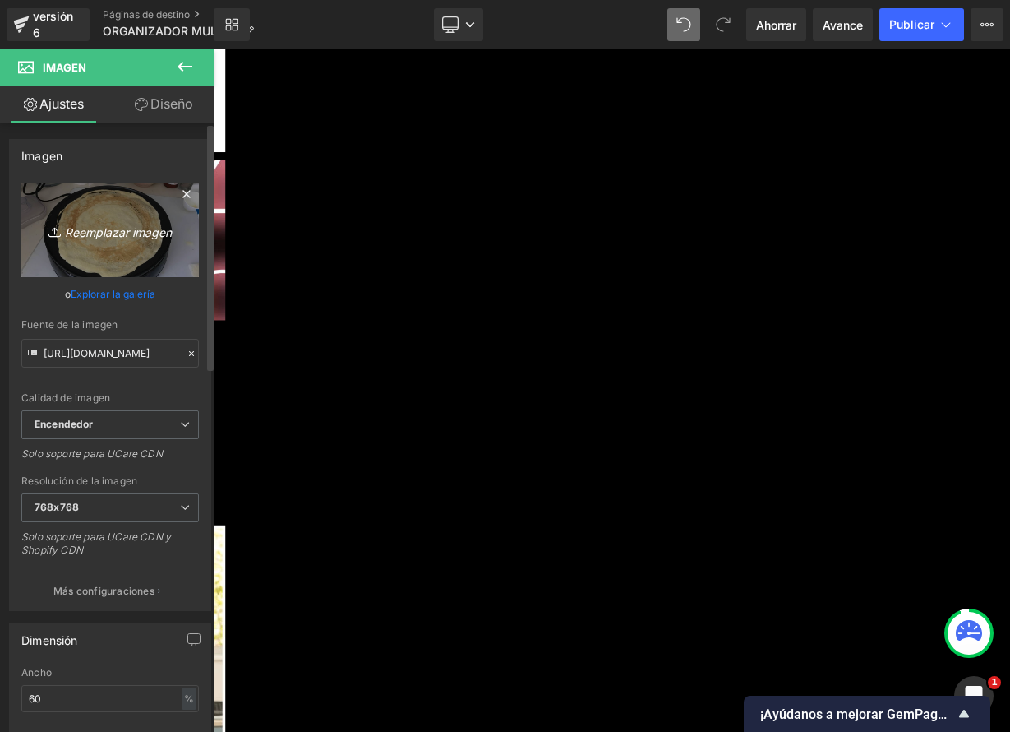
type input "C:\fakepath\ChatGPTImage4abr202506_32_24p.m.-ezgif.com-png-to-webp-converter_7b…"
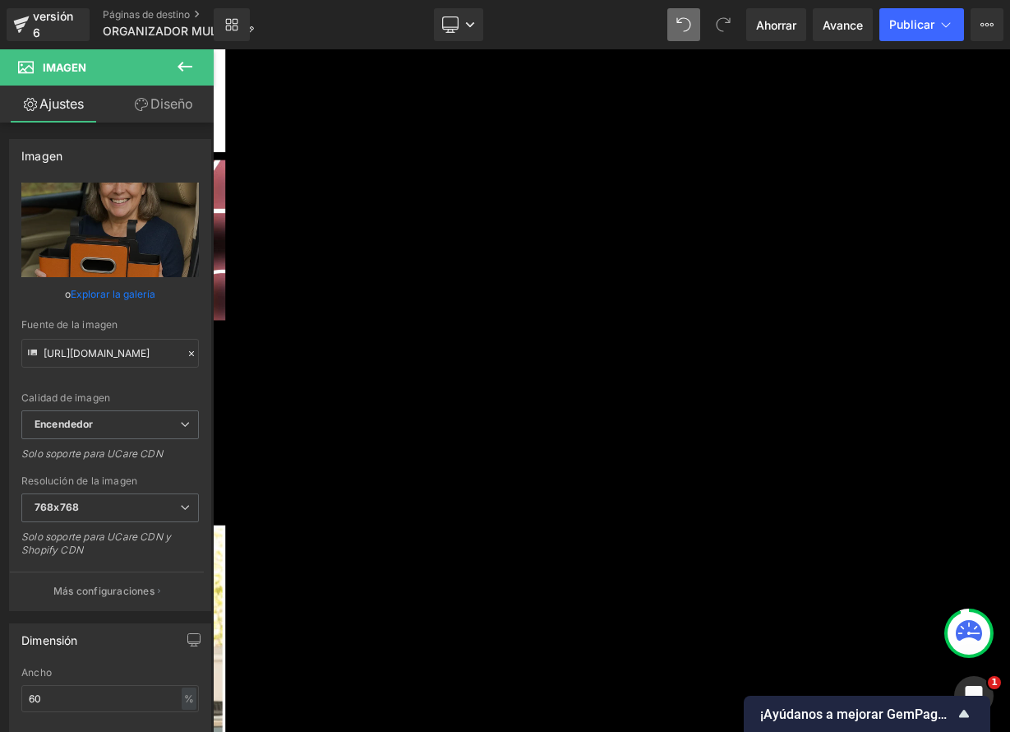
type input "[URL][DOMAIN_NAME]"
click at [213, 49] on icon at bounding box center [213, 49] width 0 height 0
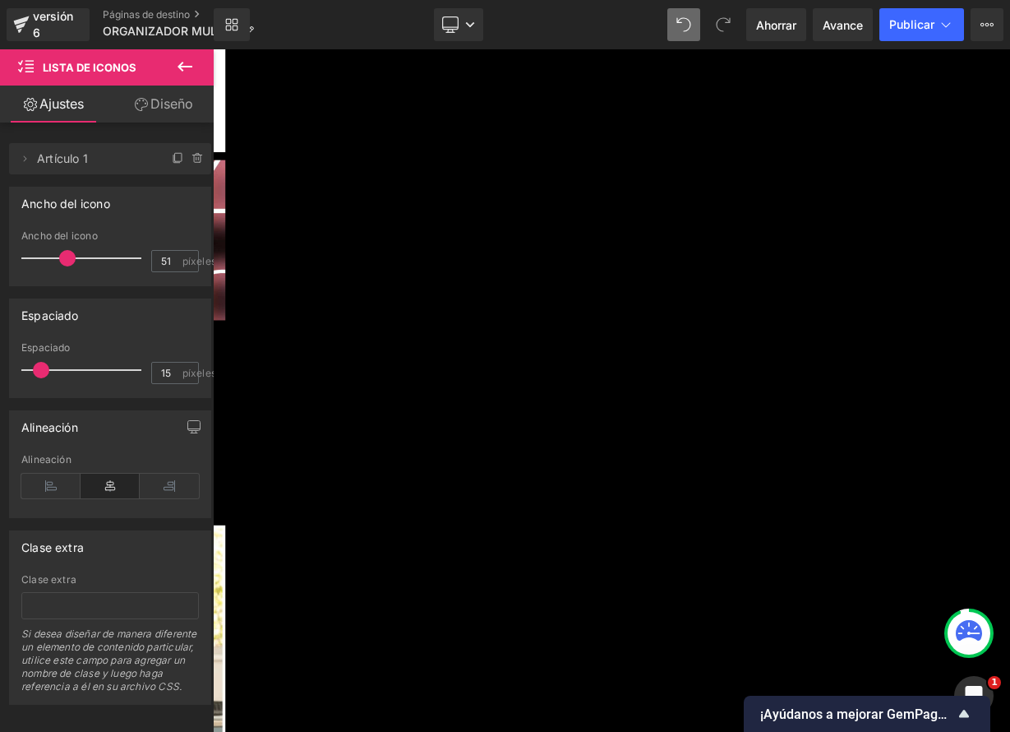
click at [213, 49] on icon at bounding box center [213, 49] width 0 height 0
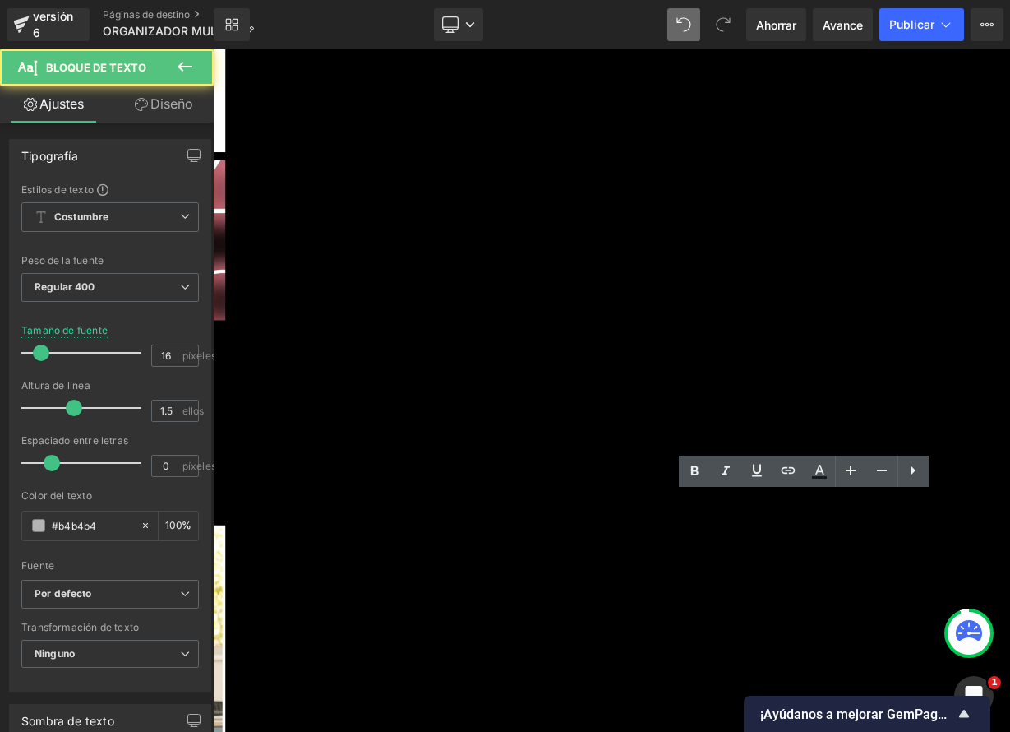
drag, startPoint x: 1009, startPoint y: 626, endPoint x: 936, endPoint y: 620, distance: 72.6
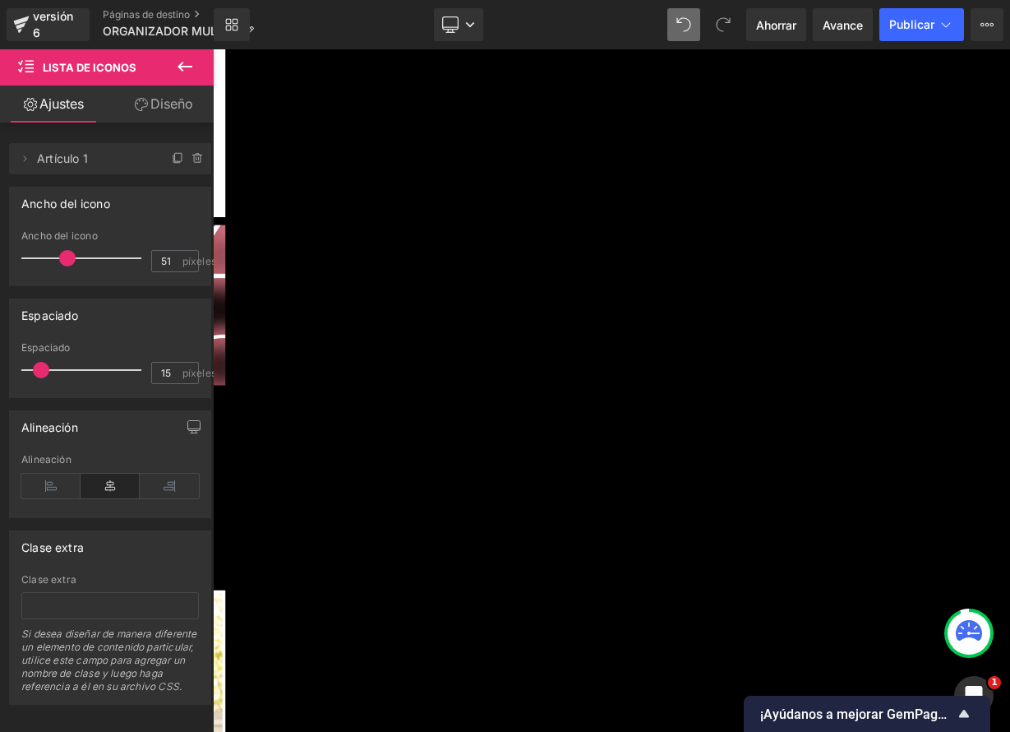
scroll to position [3698, 0]
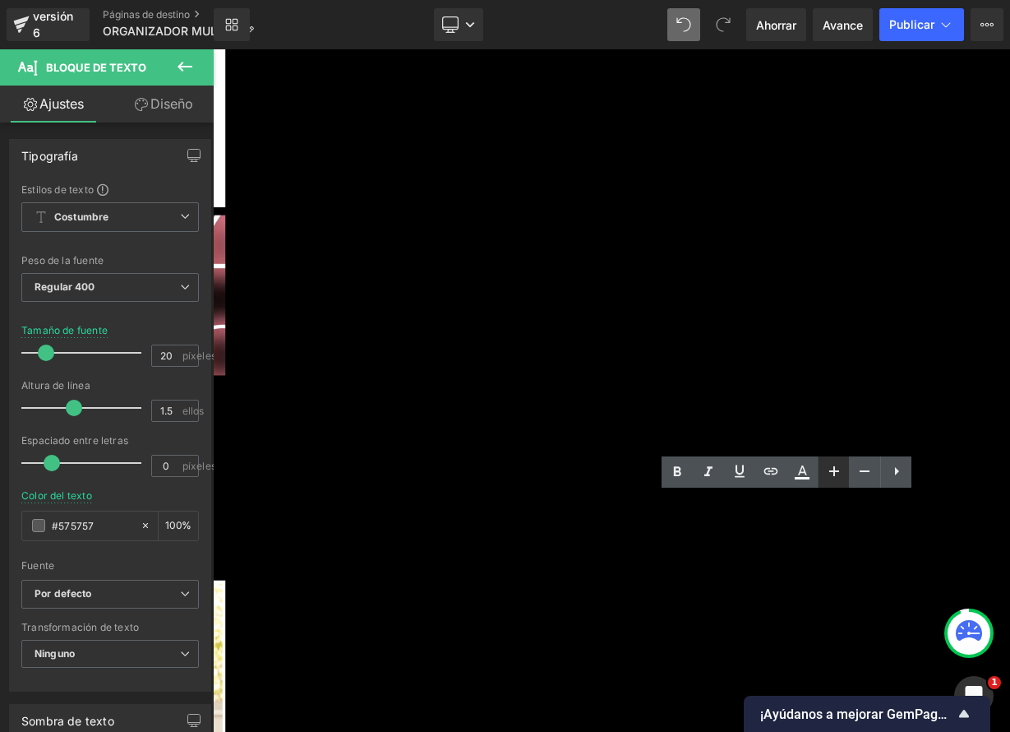
click at [838, 467] on icon at bounding box center [835, 471] width 20 height 20
type input "22"
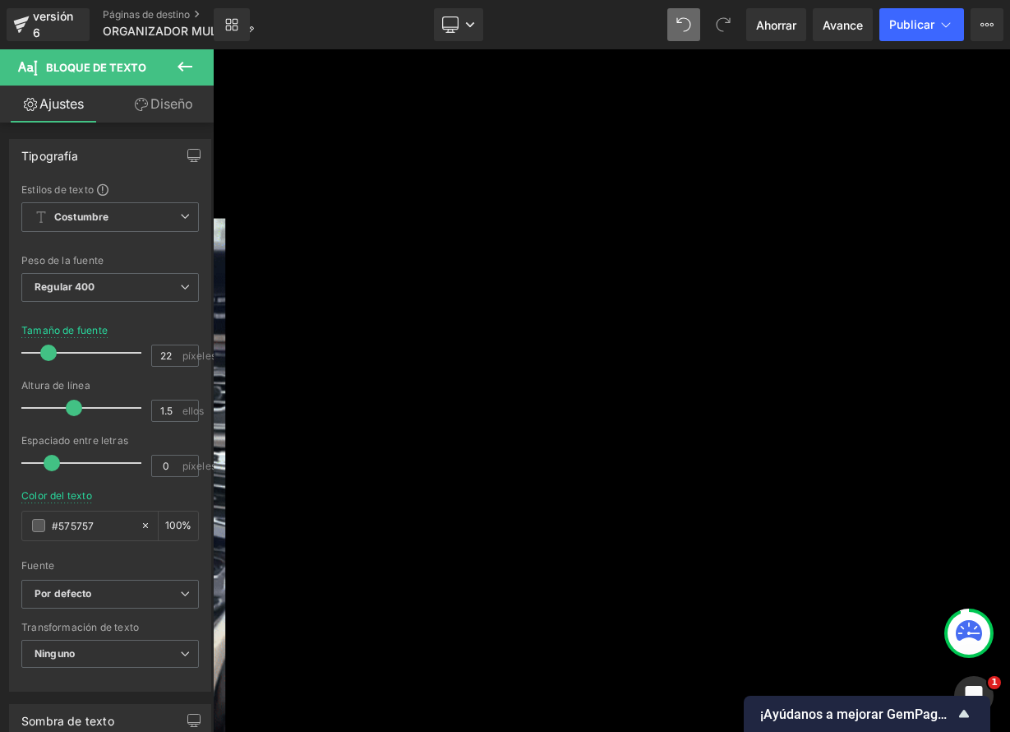
scroll to position [1583, 0]
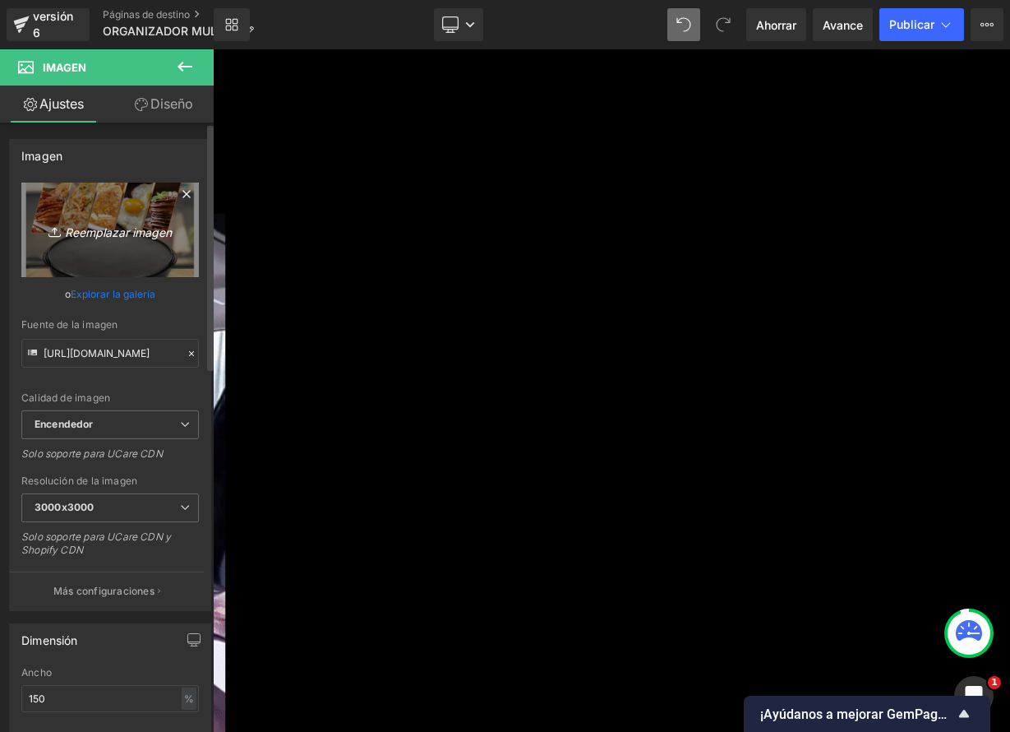
click at [99, 225] on font "Reemplazar imagen" at bounding box center [118, 231] width 107 height 14
type input "C:\fakepath\D_NQ_NP_2X_740118-CBT90391078317_082025-F.webp"
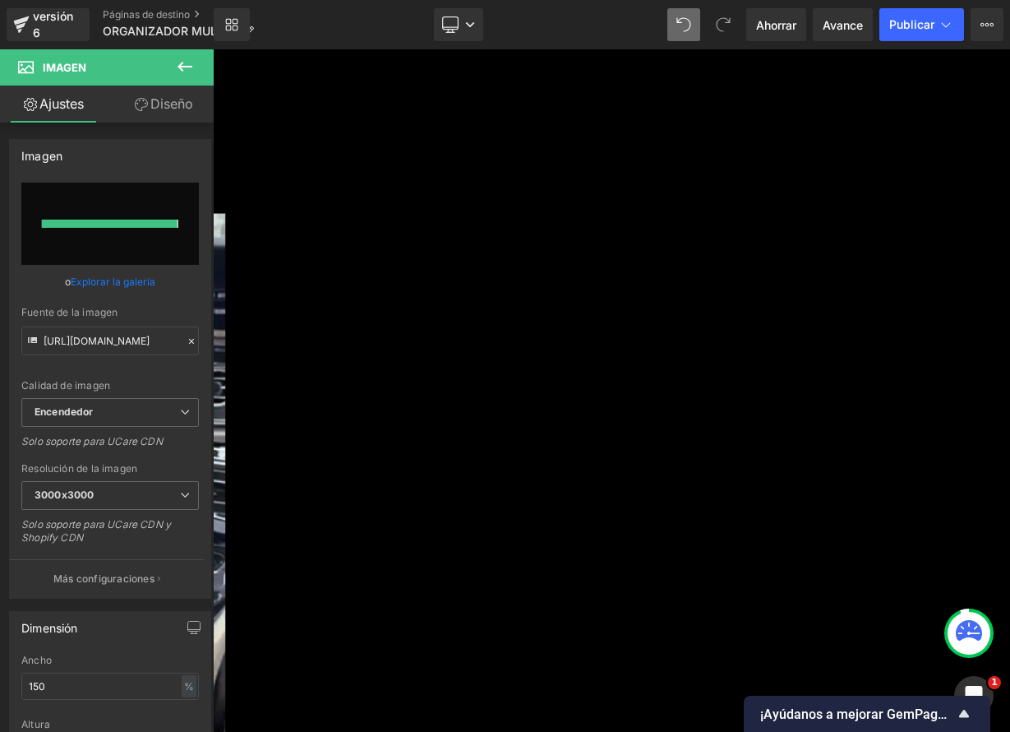
type input "[URL][DOMAIN_NAME]"
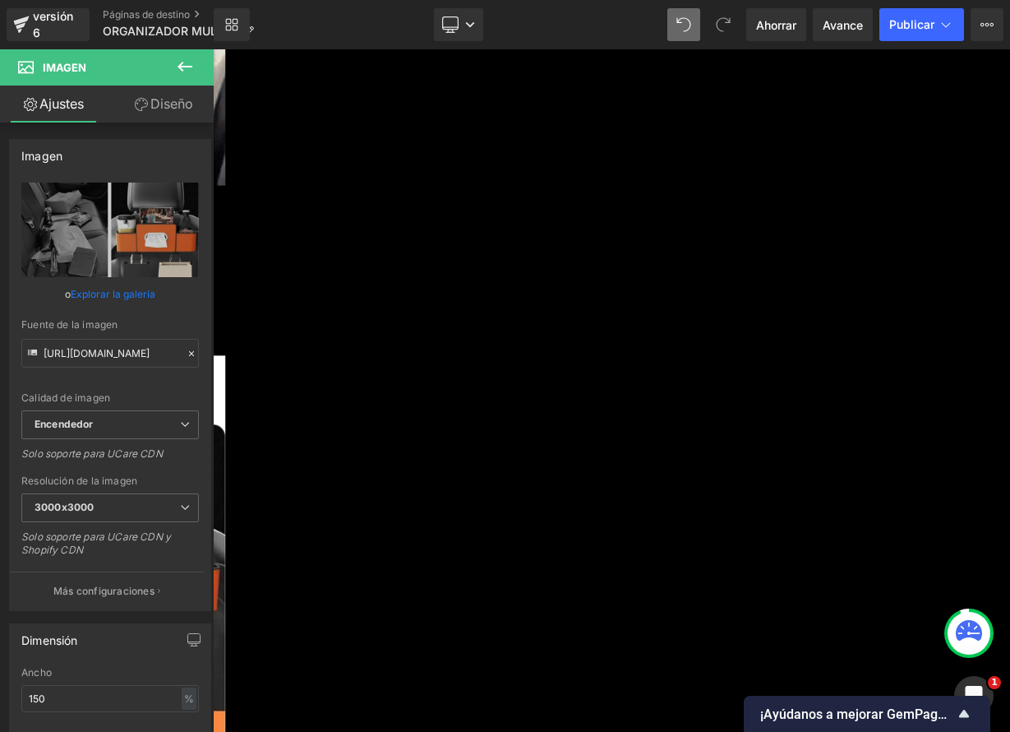
scroll to position [2312, 0]
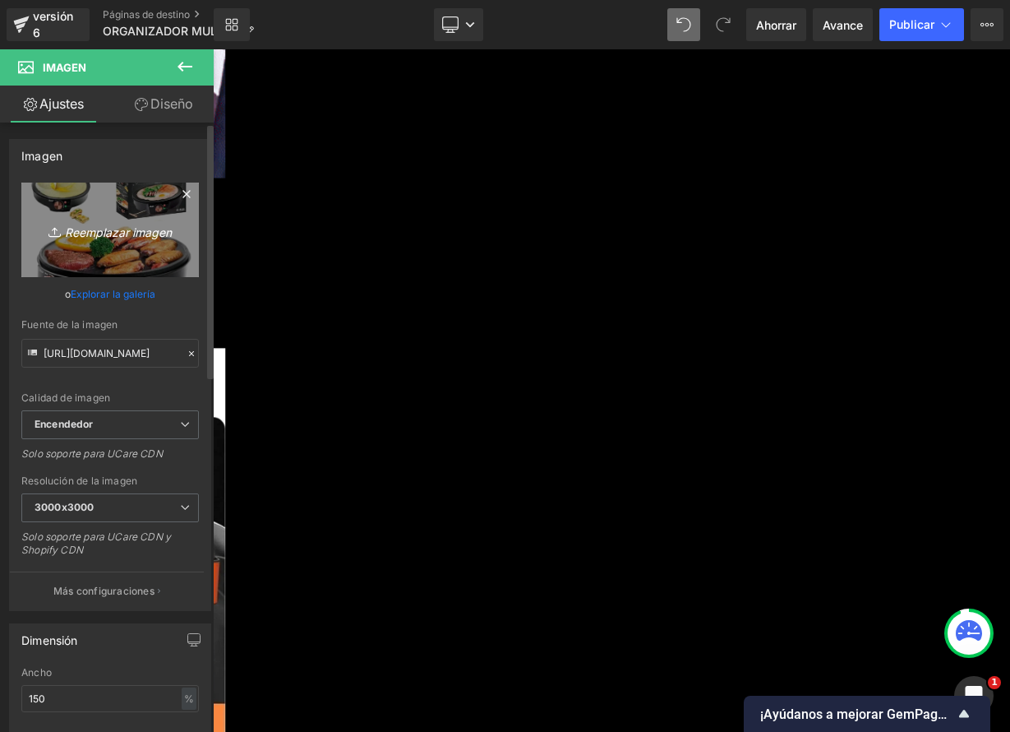
click at [122, 229] on font "Reemplazar imagen" at bounding box center [118, 231] width 107 height 14
type input "C:\fakepath\Car-Back-Seat-Backrest-Storage-Box-Organizer.png_300x300.avif"
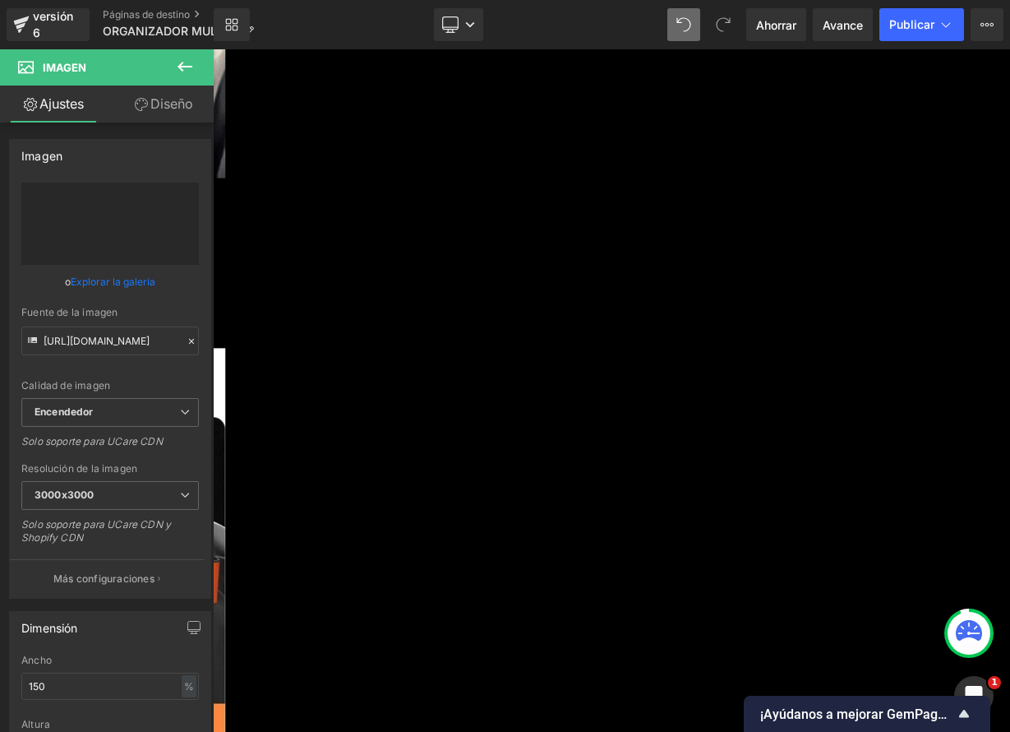
type input "[URL][DOMAIN_NAME]"
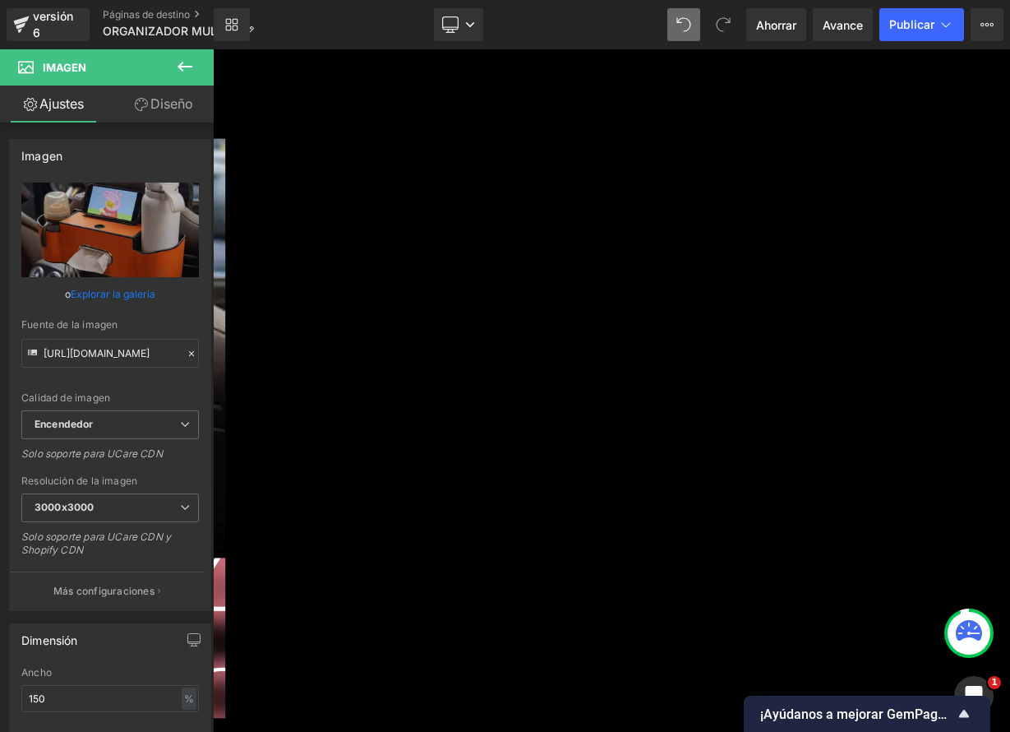
scroll to position [3256, 0]
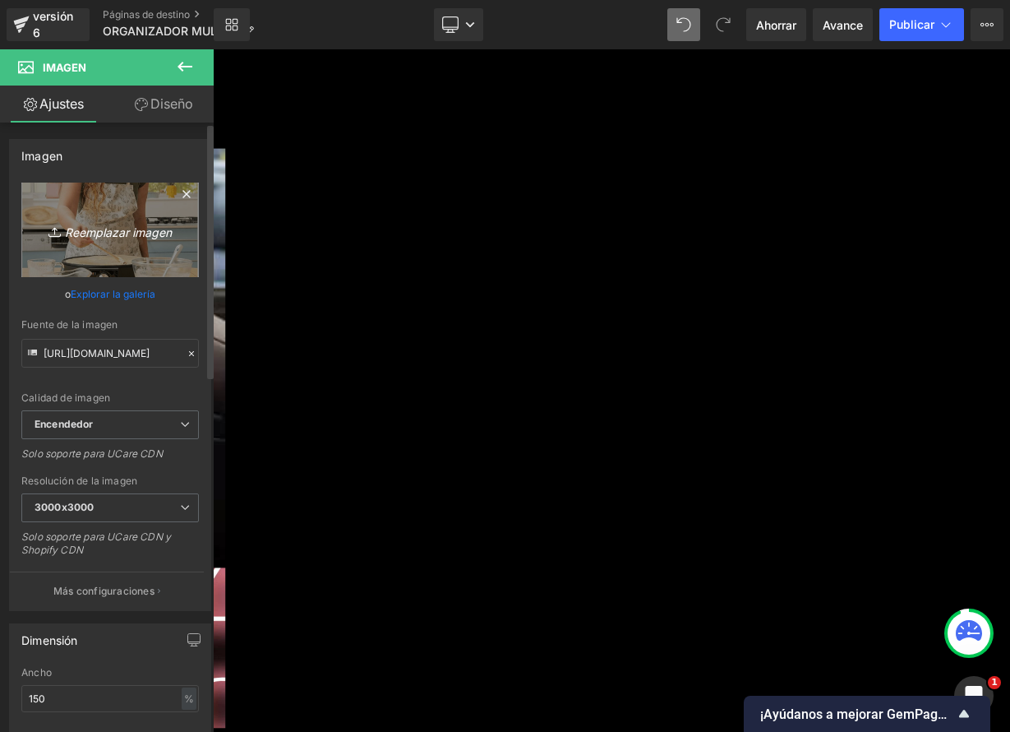
click at [128, 238] on font "Reemplazar imagen" at bounding box center [118, 231] width 107 height 14
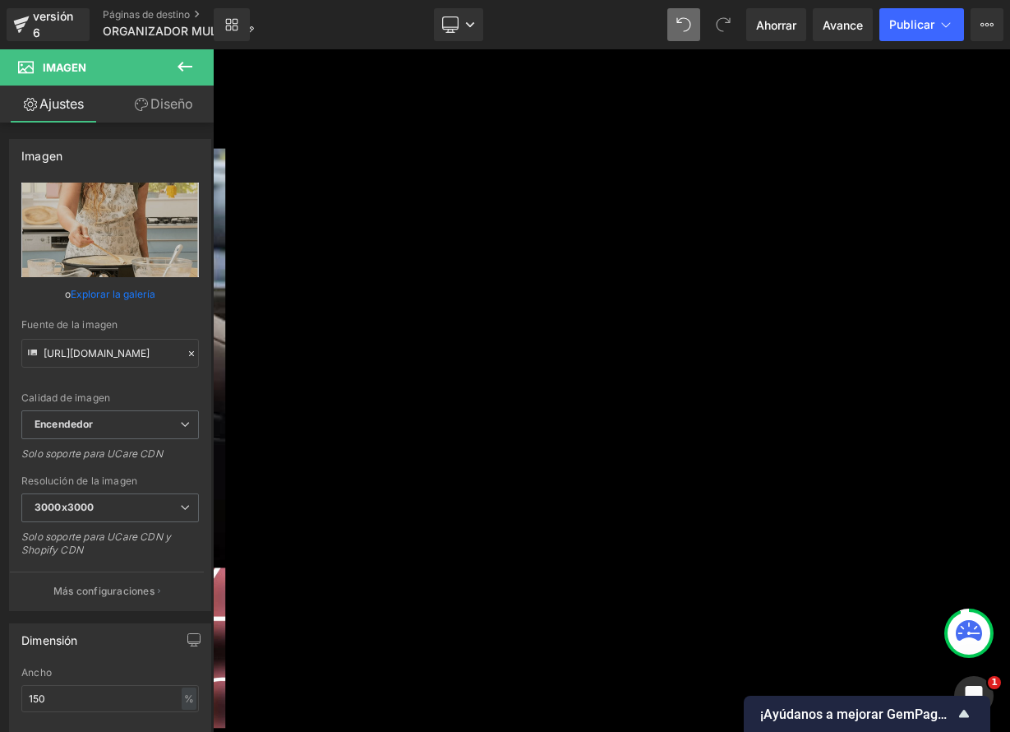
type input "C:\fakepath\2e87010add47240a47ef06c33d87041083b406f0_original.jpeg"
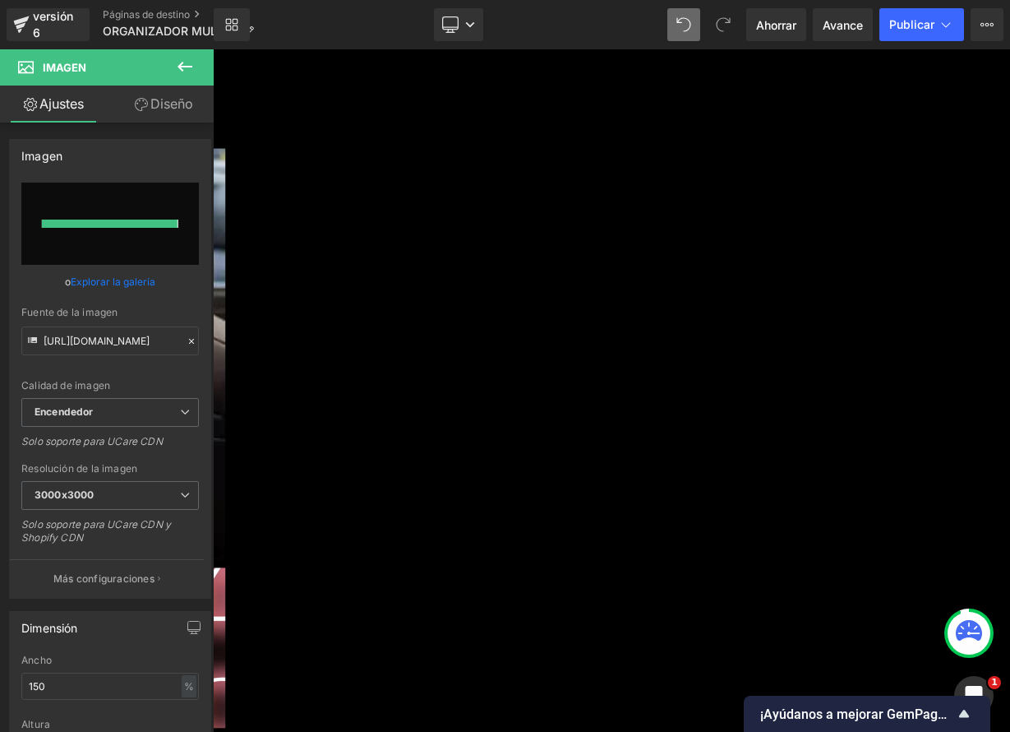
type input "[URL][DOMAIN_NAME]"
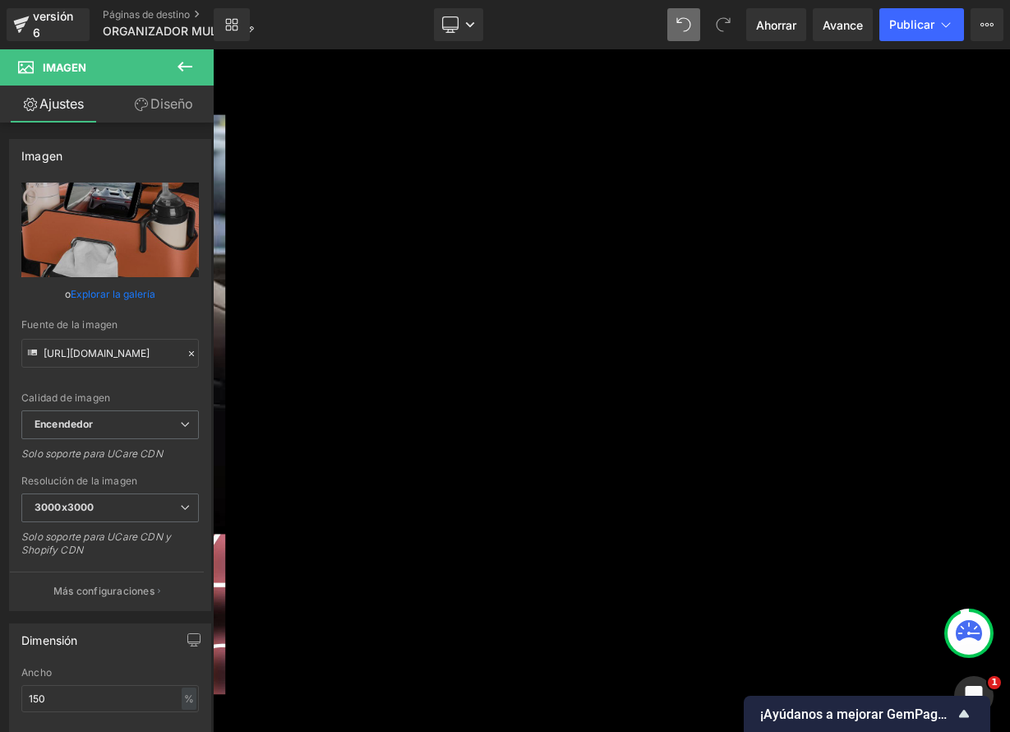
scroll to position [3299, 0]
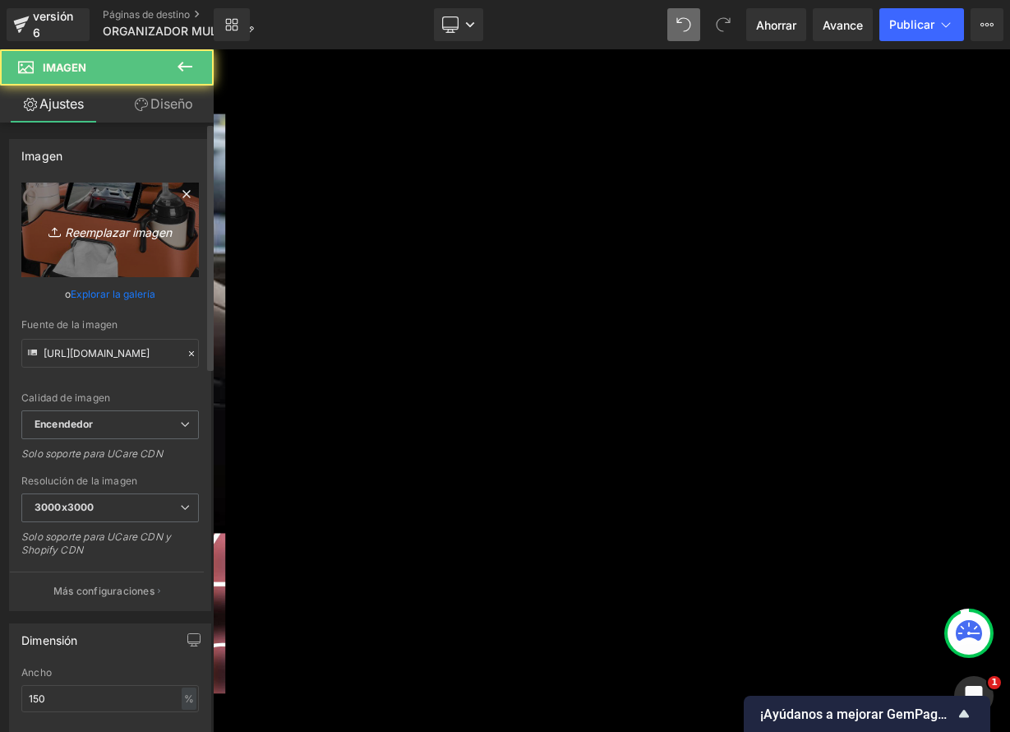
click at [138, 233] on font "Reemplazar imagen" at bounding box center [118, 231] width 107 height 14
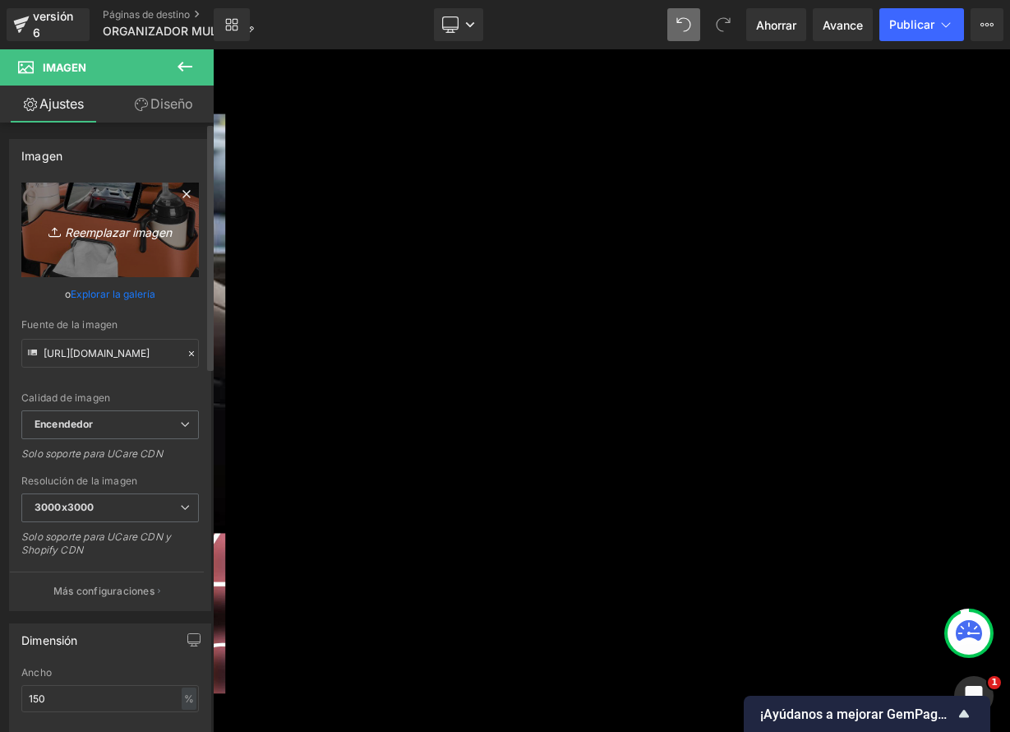
type input "C:\fakepath\8ed3d46f-7b55-438d-a566-59ac384ec56c.webp"
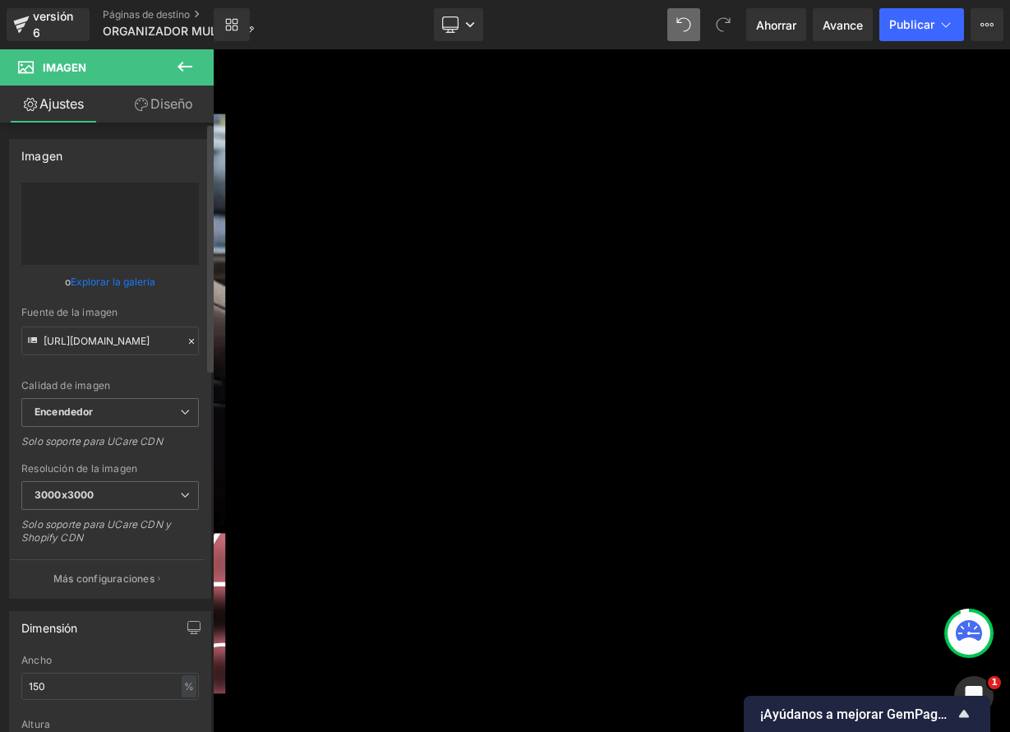
type input "[URL][DOMAIN_NAME]"
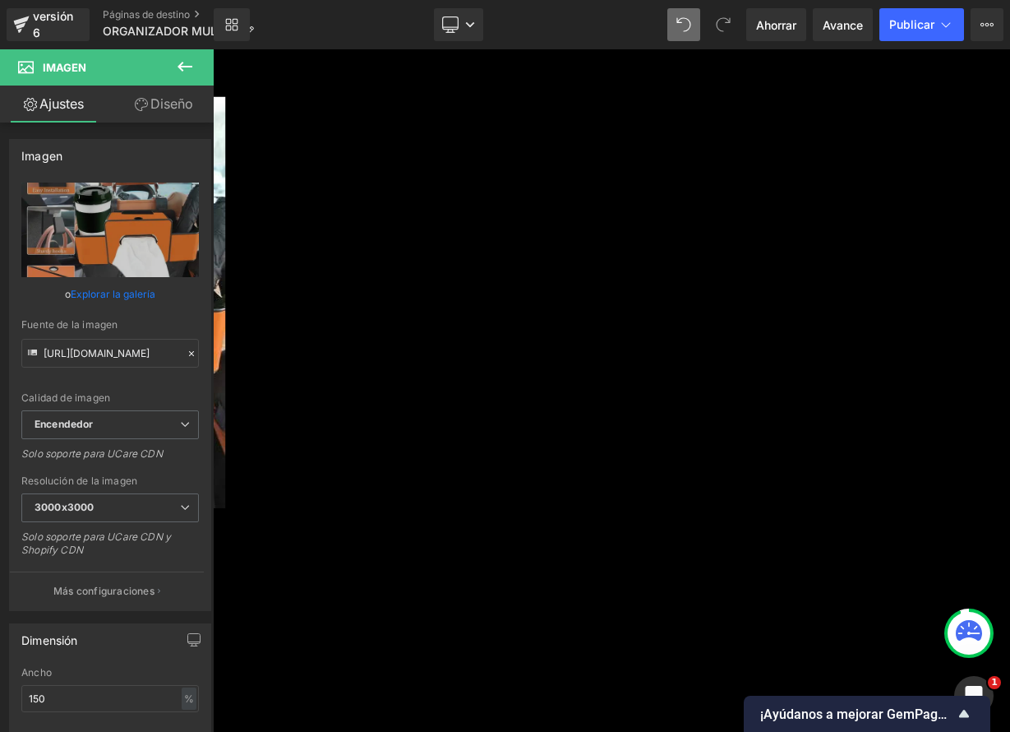
scroll to position [4299, 0]
click at [213, 49] on span "Bloque de texto" at bounding box center [213, 49] width 0 height 0
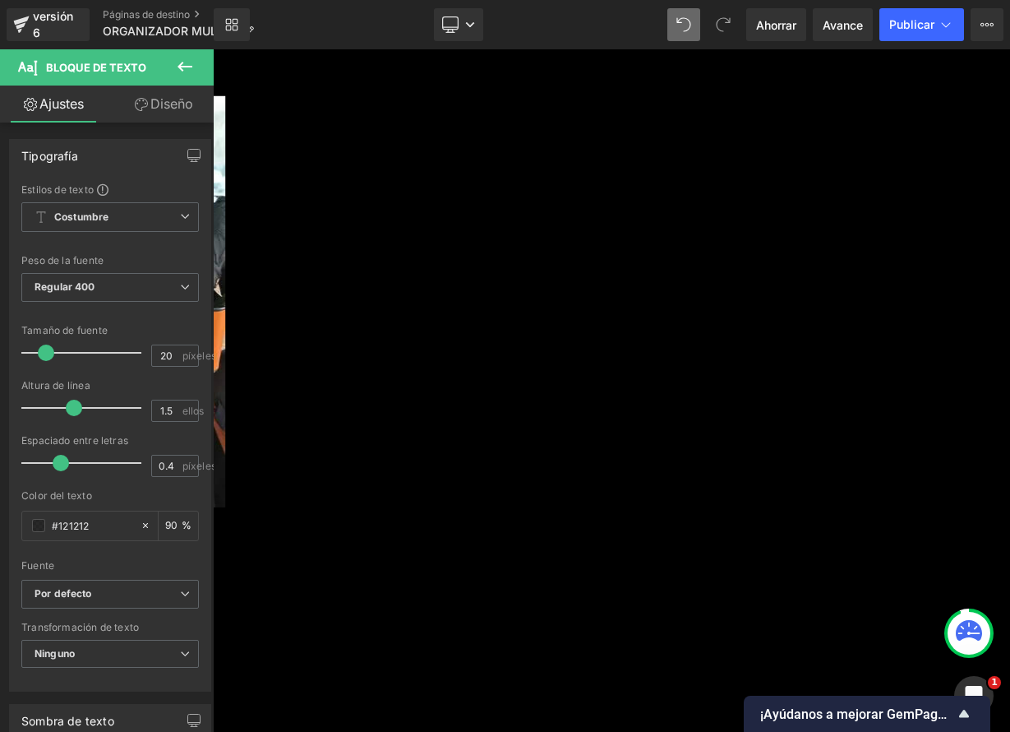
click at [213, 49] on font "Bloque de texto" at bounding box center [213, 49] width 0 height 0
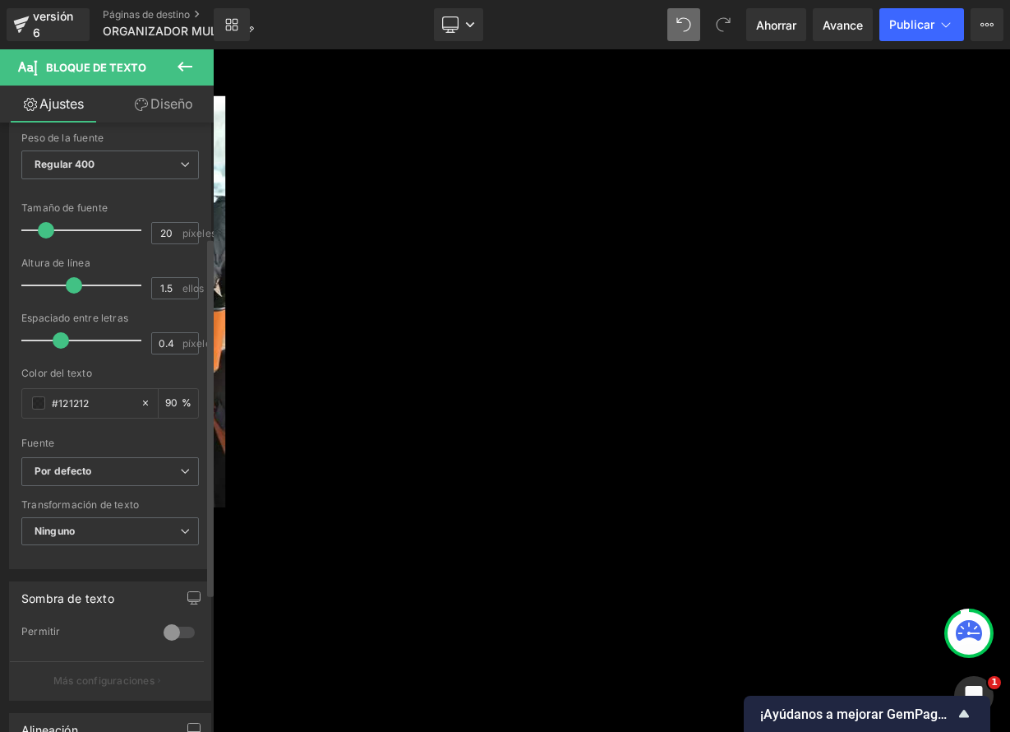
scroll to position [330, 0]
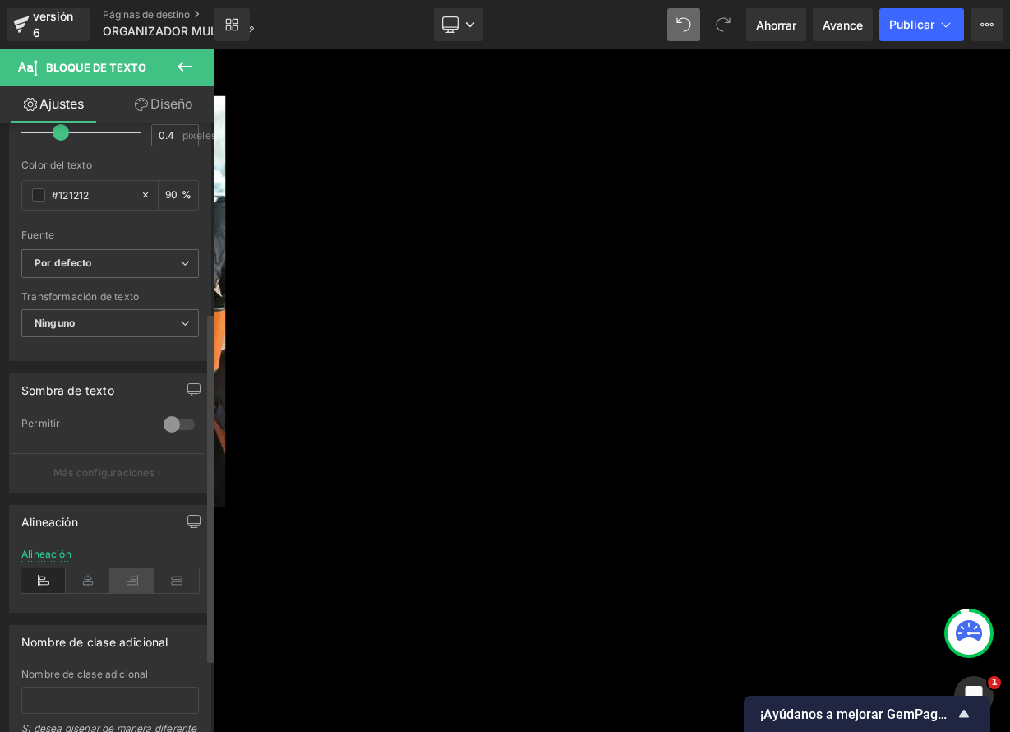
drag, startPoint x: 72, startPoint y: 580, endPoint x: 107, endPoint y: 568, distance: 36.7
click at [73, 580] on icon at bounding box center [88, 580] width 44 height 25
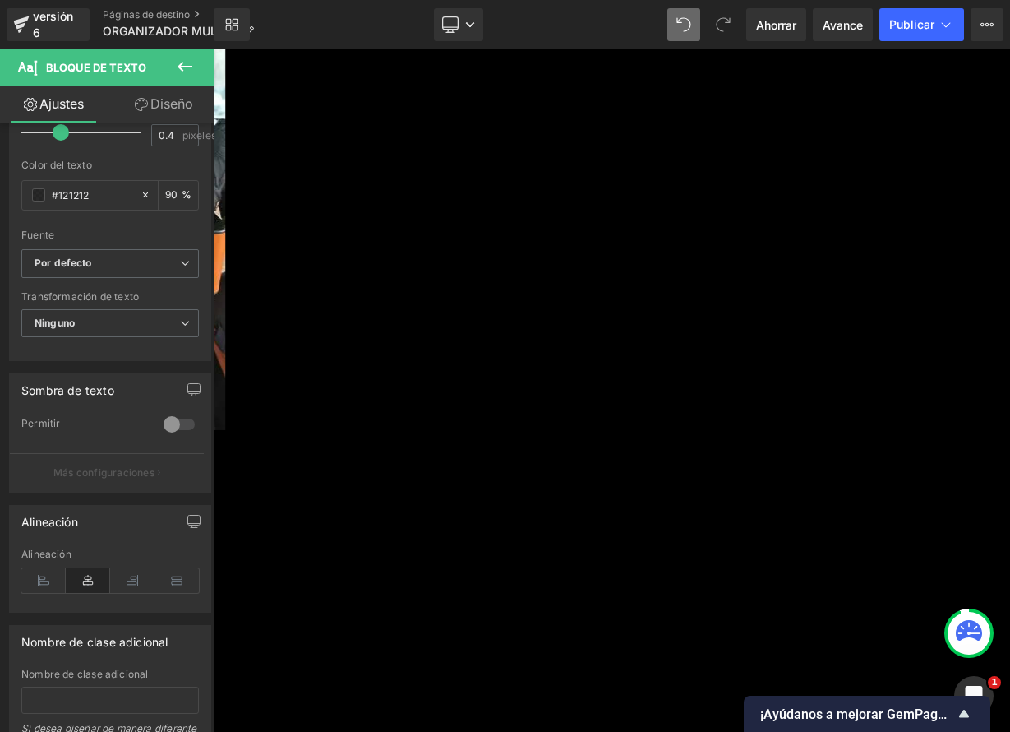
scroll to position [4398, 0]
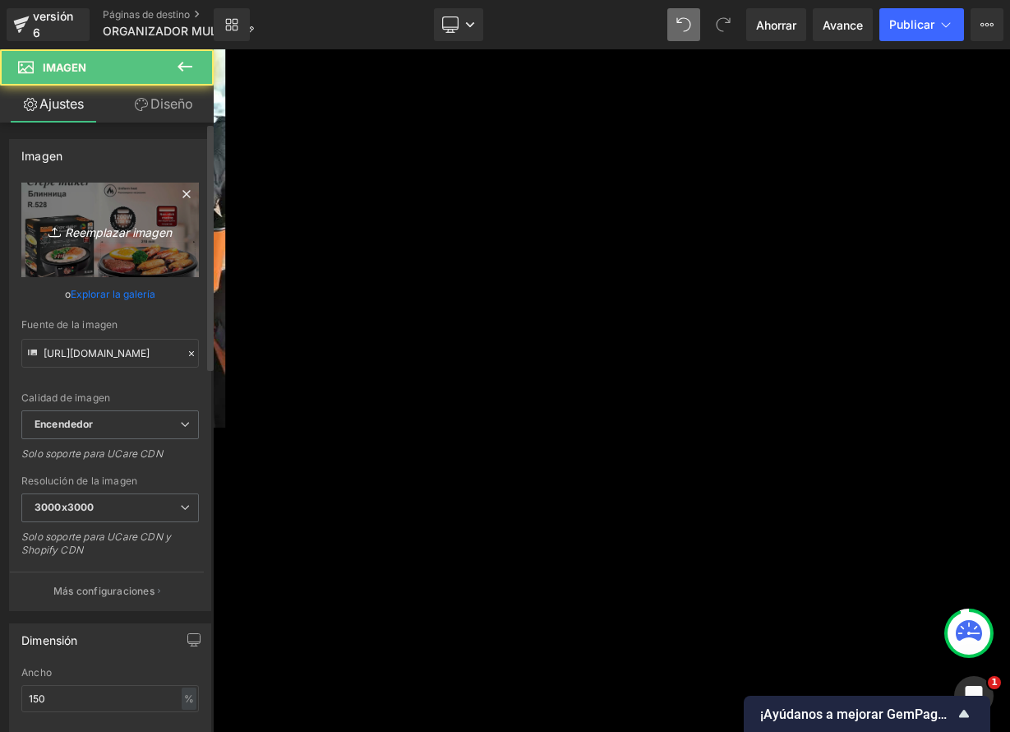
click at [76, 224] on font "Reemplazar imagen" at bounding box center [118, 231] width 107 height 14
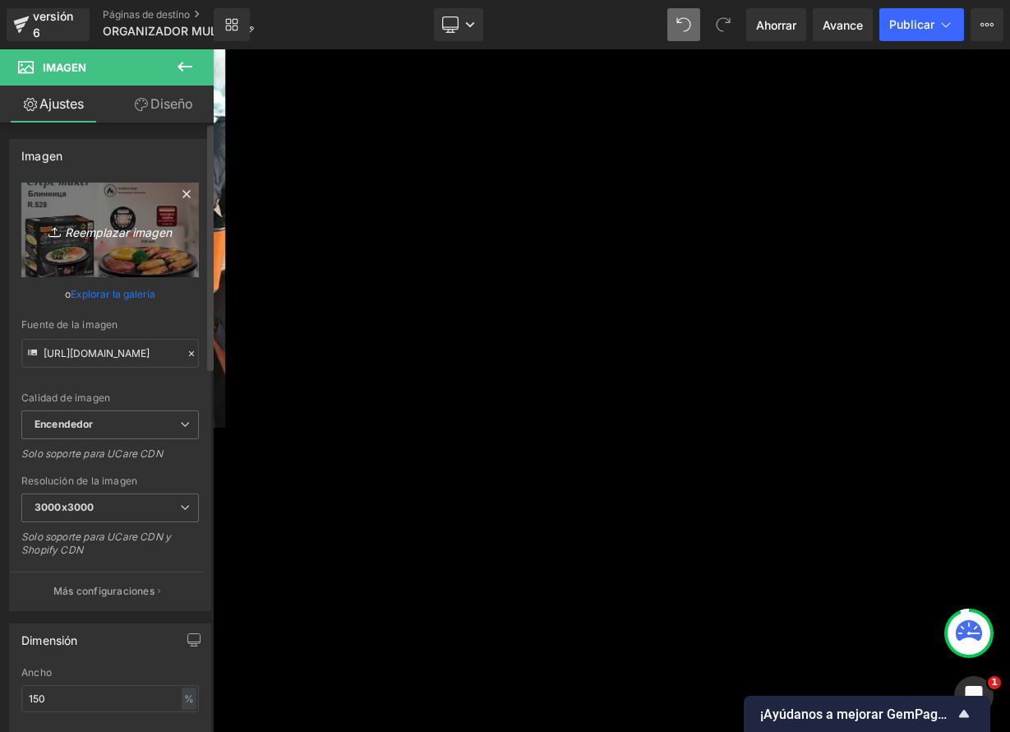
type input "C:\fakepath\D_Q_NP_661316-CBT75042784202_032024-O.webp"
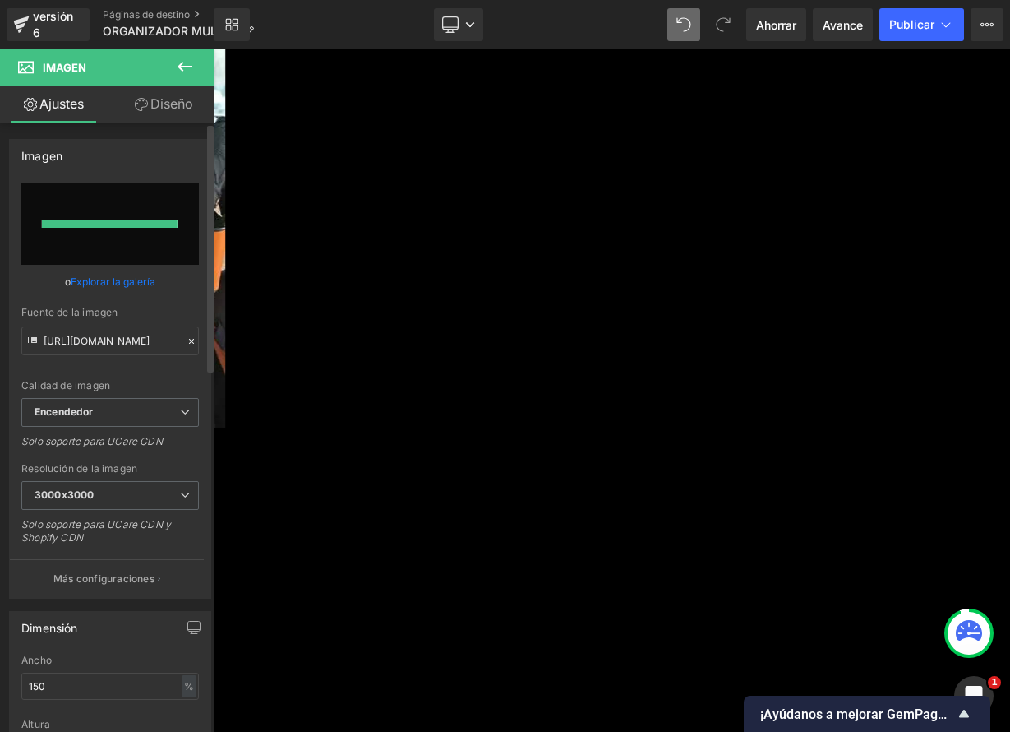
type input "[URL][DOMAIN_NAME]"
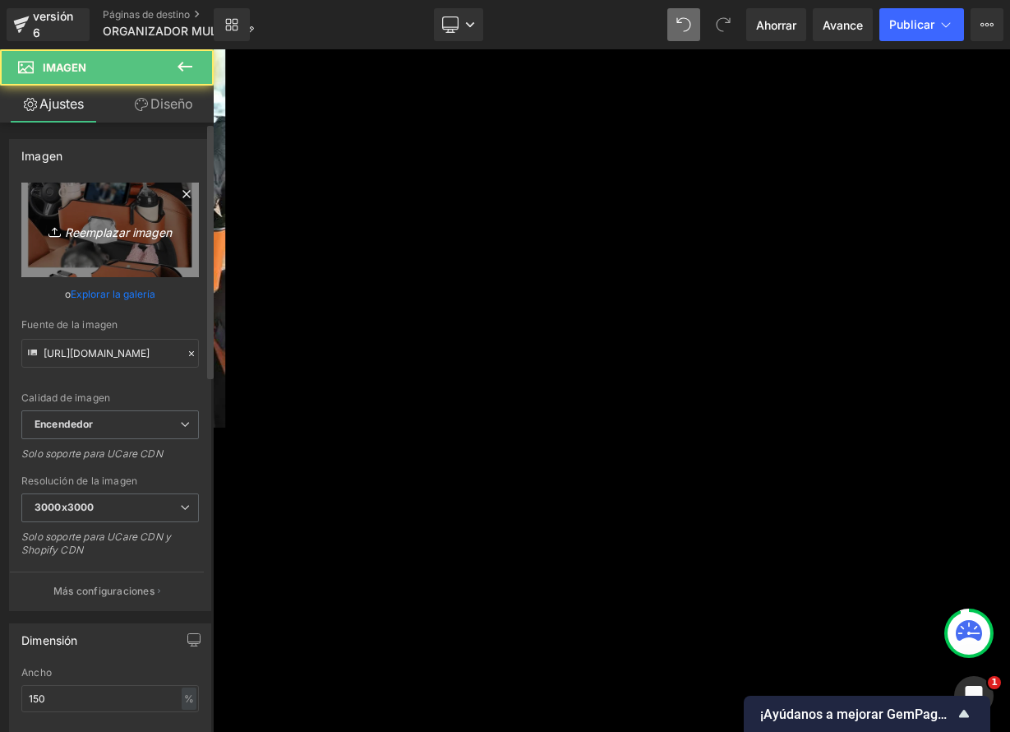
click at [116, 223] on icon "Reemplazar imagen" at bounding box center [110, 229] width 132 height 21
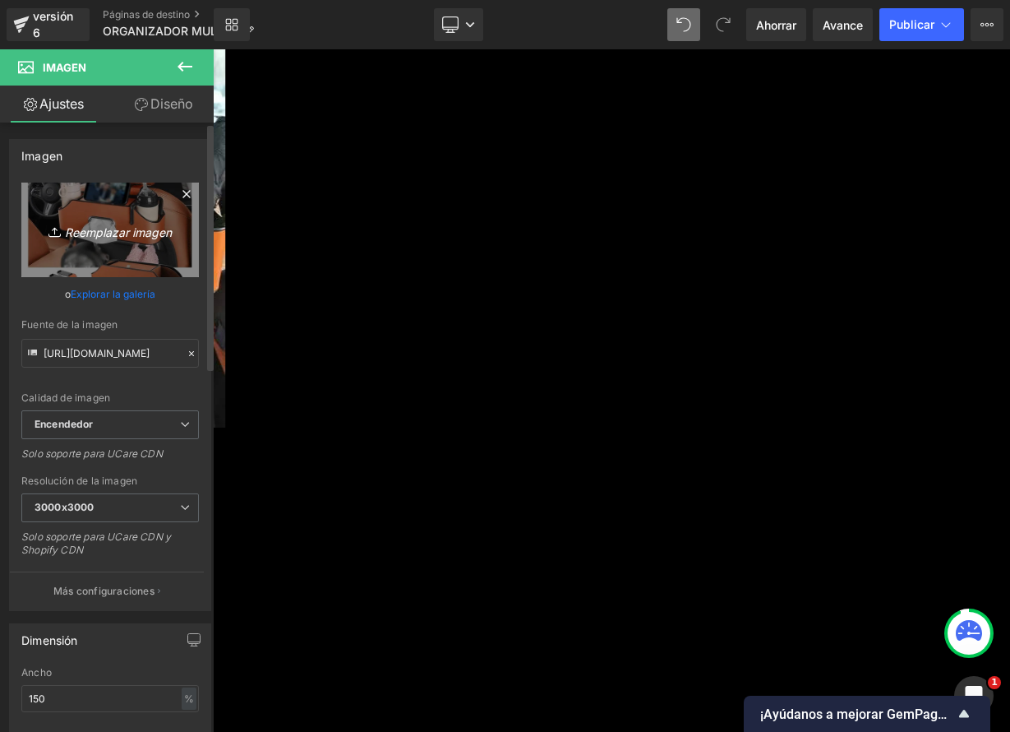
type input "C:\fakepath\Caja_Universal_para_panuelos.webp"
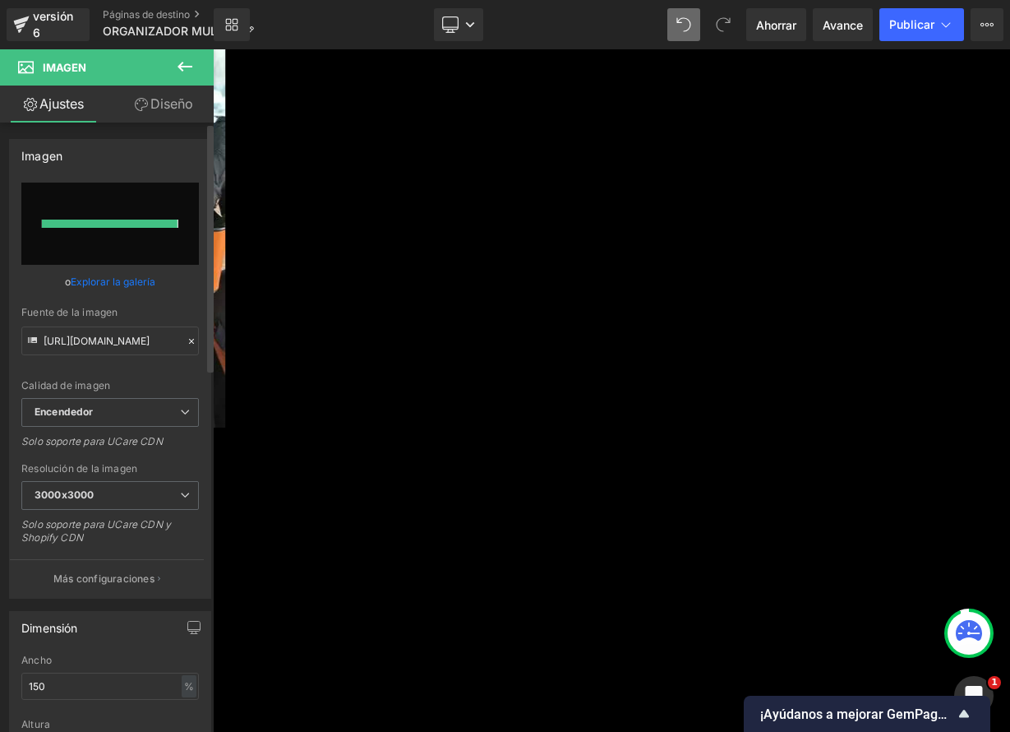
type input "[URL][DOMAIN_NAME]"
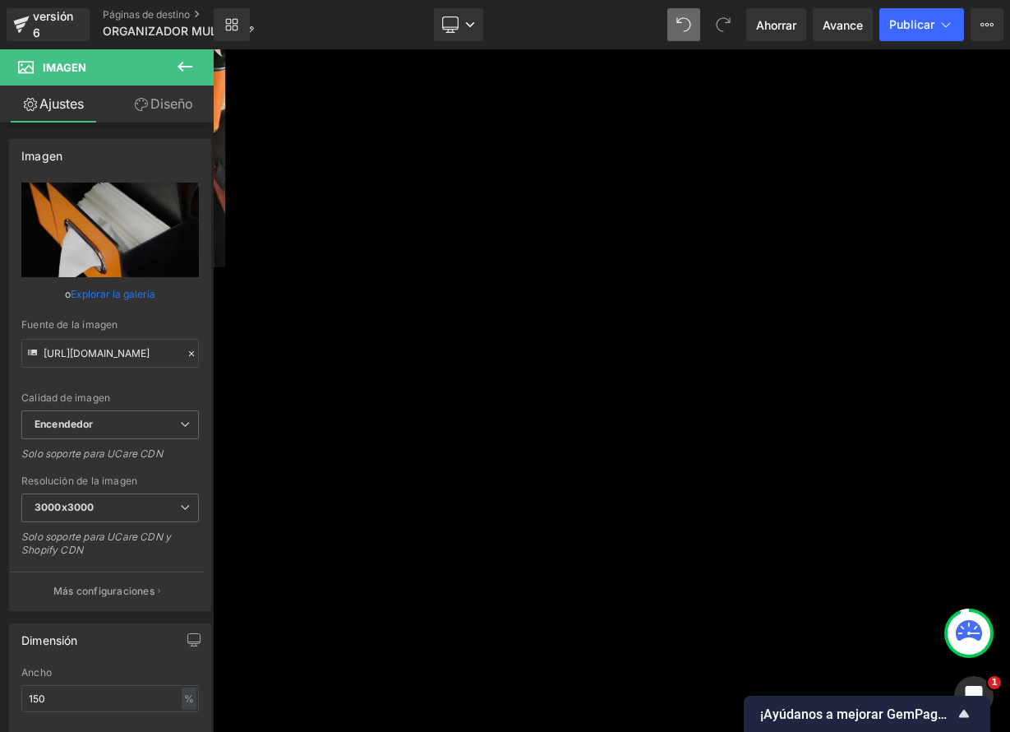
scroll to position [4595, 0]
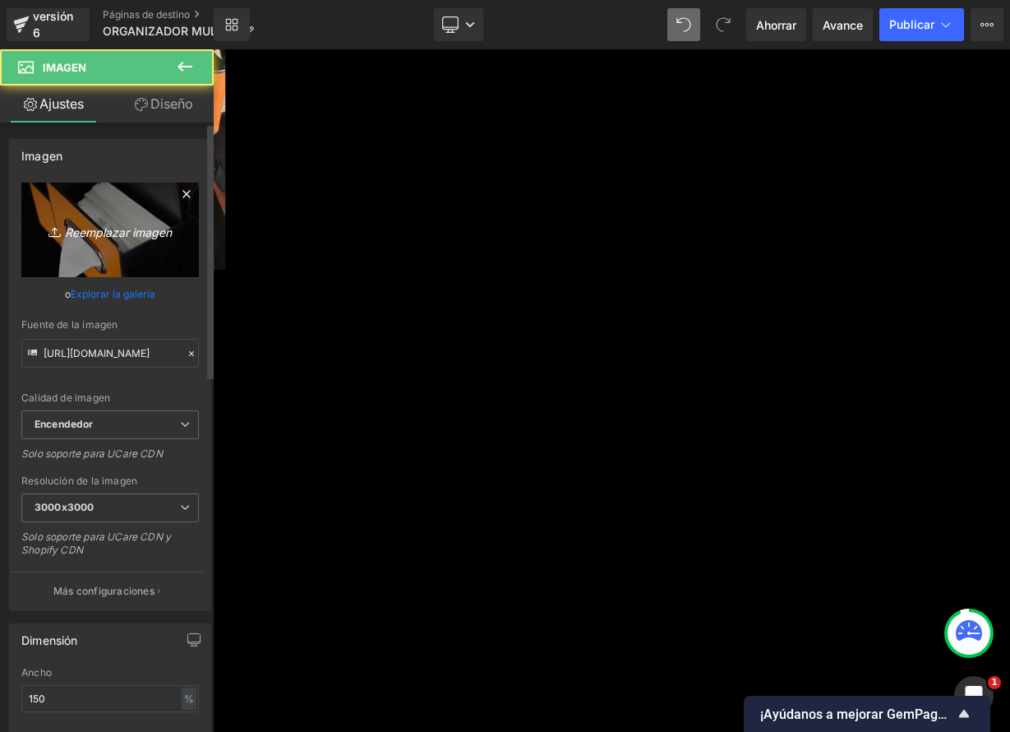
click at [159, 228] on font "Reemplazar imagen" at bounding box center [118, 231] width 107 height 14
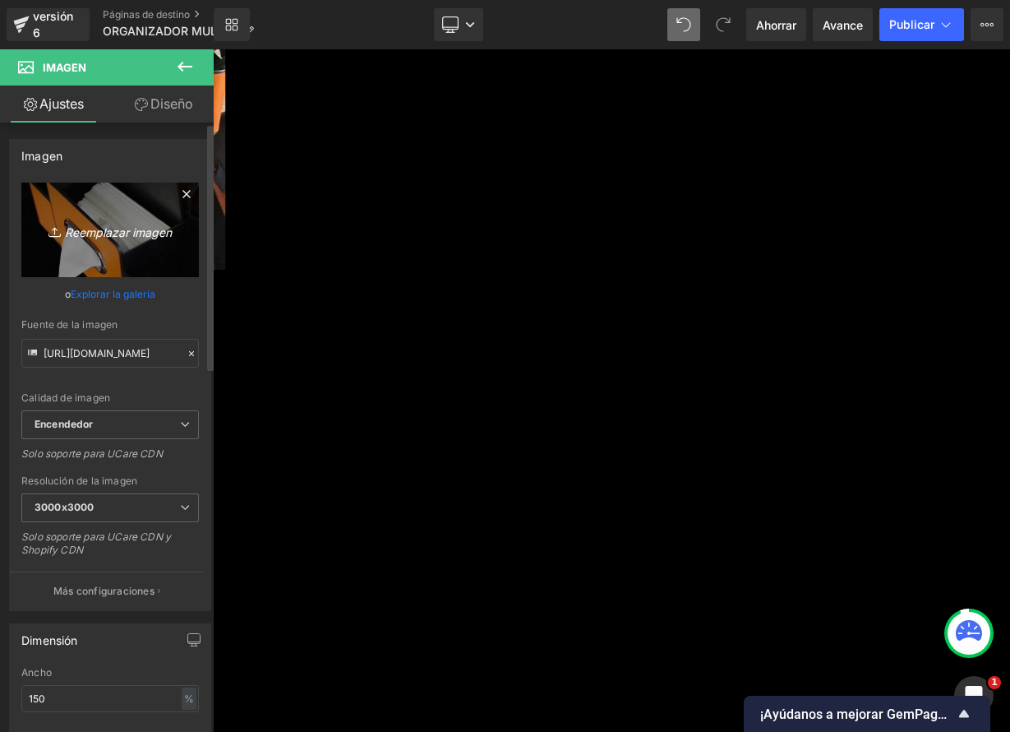
type input "C:\fakepath\BienvenidosaArmonicasa_37.webp"
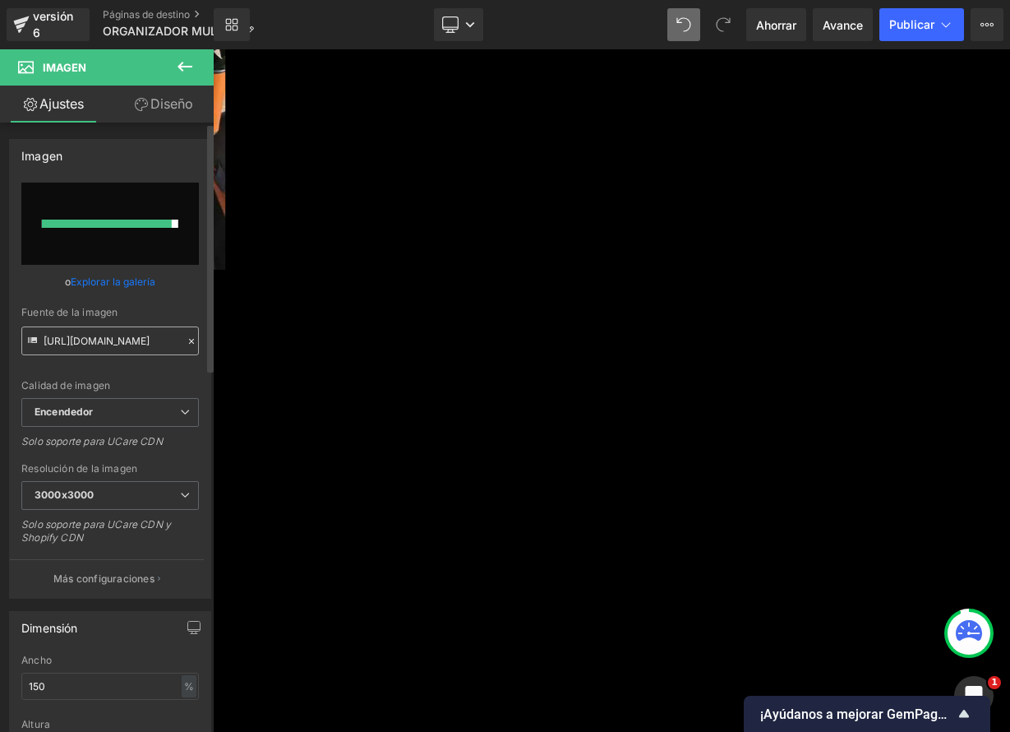
type input "[URL][DOMAIN_NAME]"
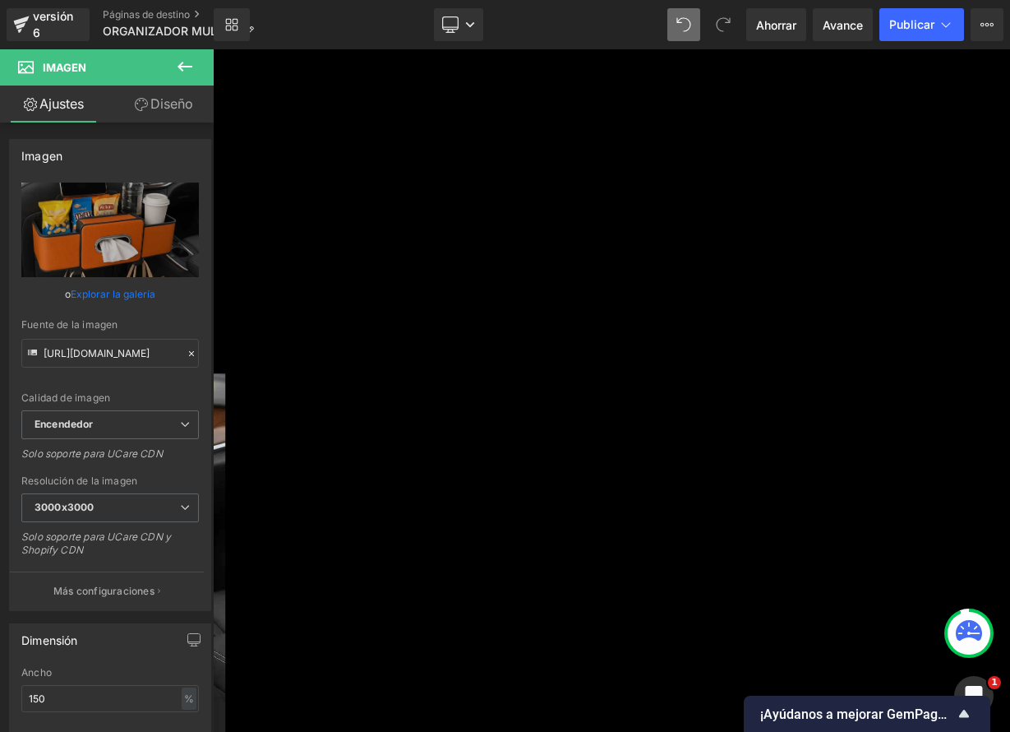
scroll to position [5384, 0]
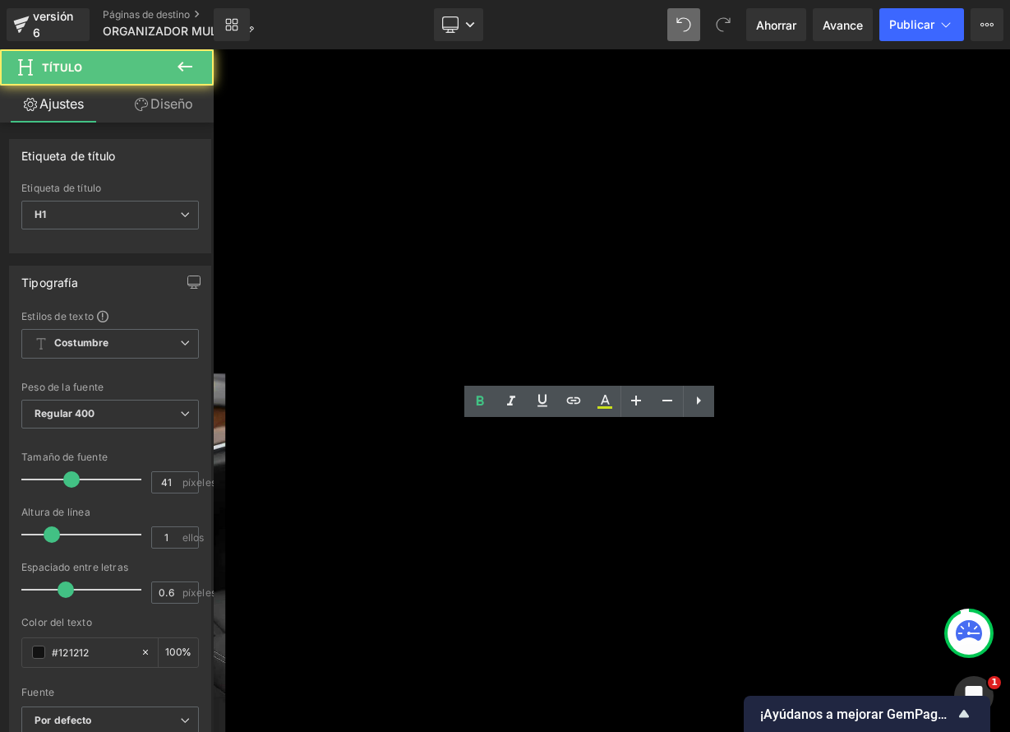
drag, startPoint x: 471, startPoint y: 531, endPoint x: 866, endPoint y: 572, distance: 397.5
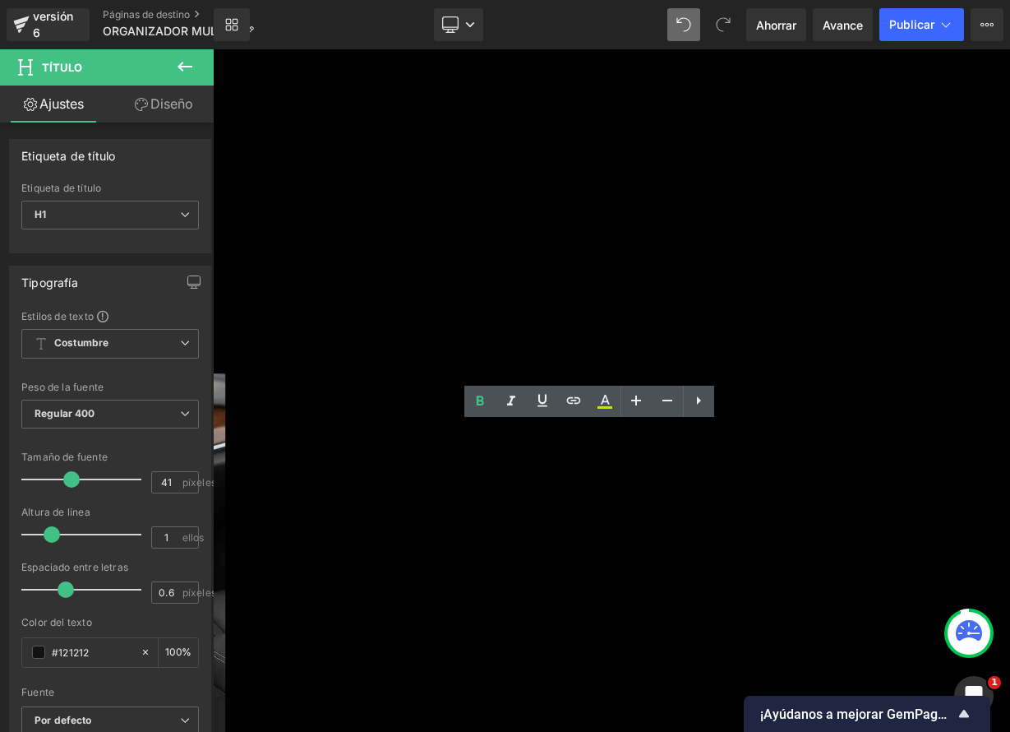
paste div
drag, startPoint x: 543, startPoint y: 544, endPoint x: 878, endPoint y: 615, distance: 342.8
click at [609, 405] on icon at bounding box center [605, 401] width 20 height 20
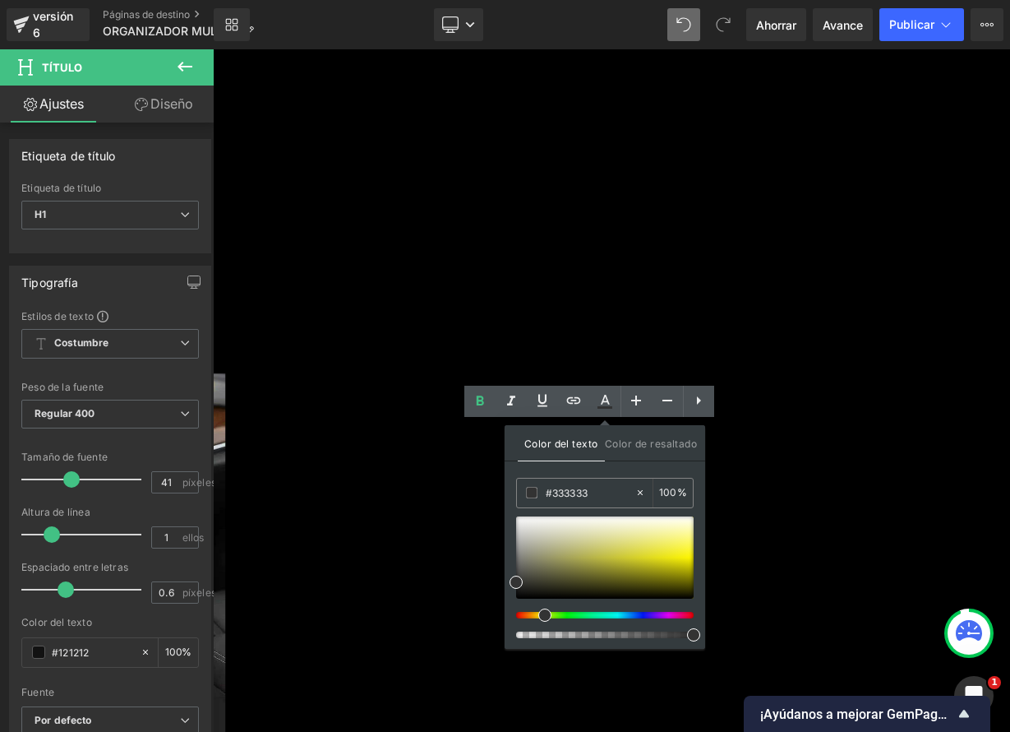
drag, startPoint x: 519, startPoint y: 617, endPoint x: 542, endPoint y: 614, distance: 23.1
click at [542, 614] on span at bounding box center [544, 614] width 13 height 13
type input "#f3f31b"
drag, startPoint x: 524, startPoint y: 582, endPoint x: 678, endPoint y: 557, distance: 155.8
click at [678, 557] on span at bounding box center [675, 554] width 13 height 13
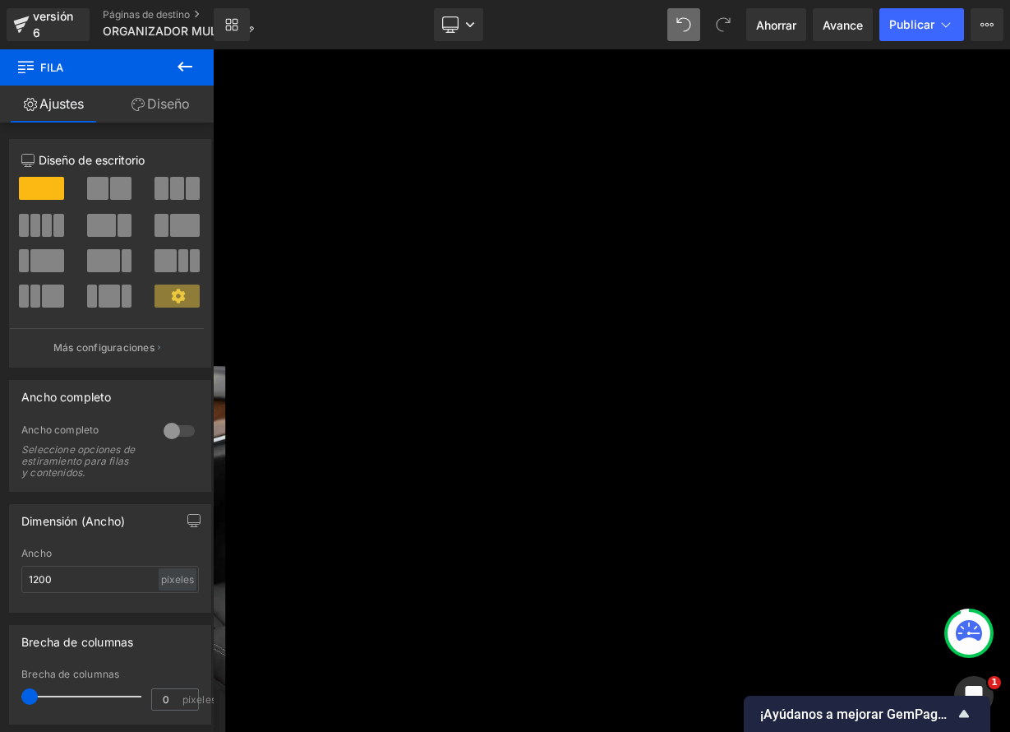
scroll to position [5399, 0]
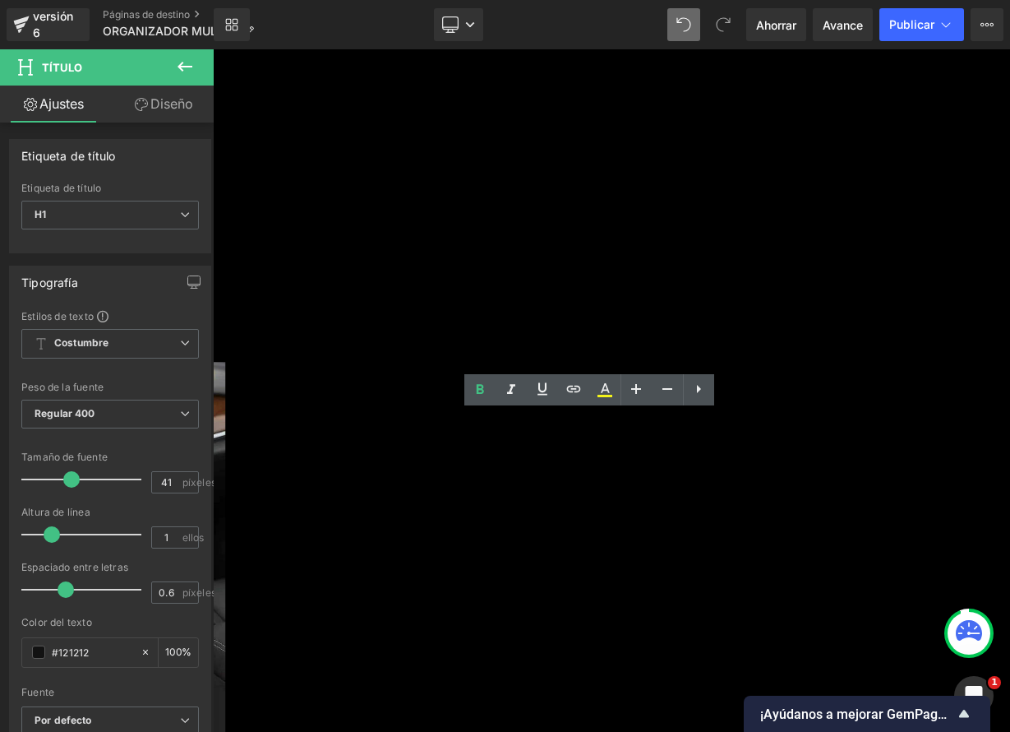
drag, startPoint x: 817, startPoint y: 603, endPoint x: 444, endPoint y: 440, distance: 407.2
drag, startPoint x: 854, startPoint y: 621, endPoint x: 561, endPoint y: 613, distance: 293.6
click at [641, 395] on icon at bounding box center [636, 389] width 20 height 20
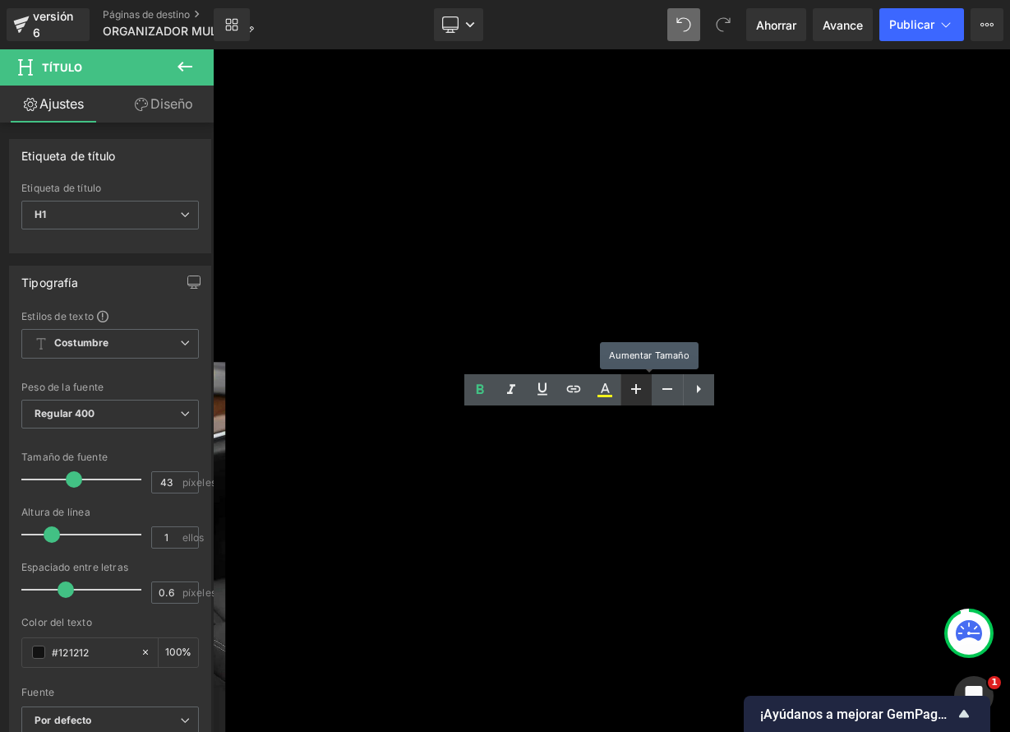
click at [641, 395] on icon at bounding box center [636, 389] width 20 height 20
click at [664, 395] on icon at bounding box center [668, 389] width 20 height 20
type input "41"
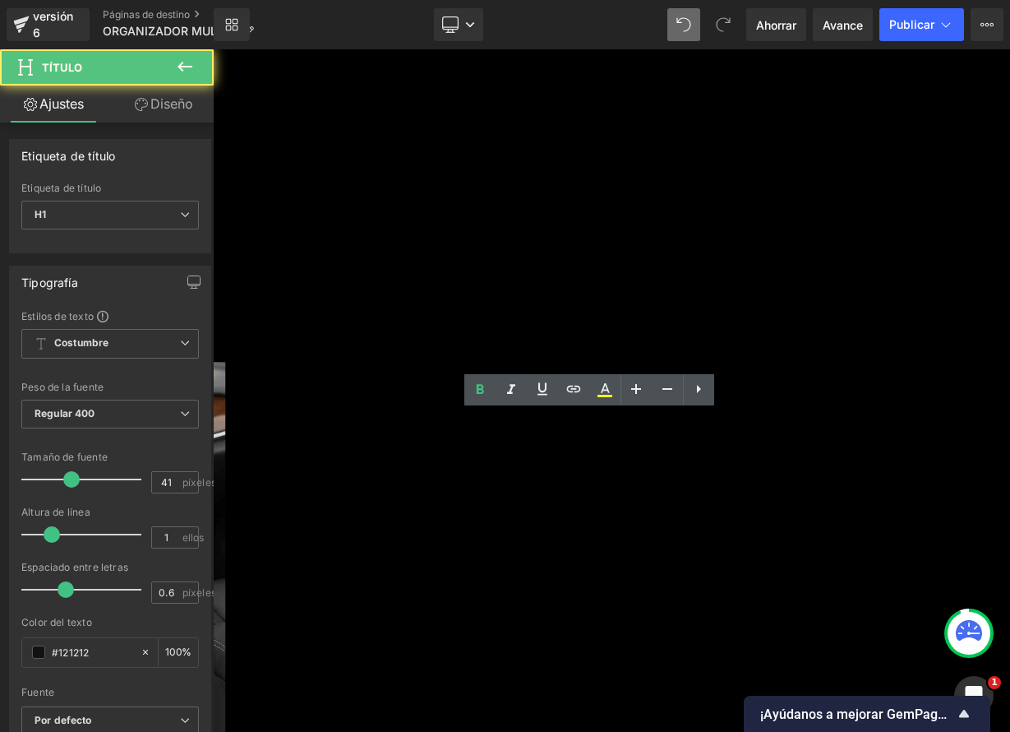
drag, startPoint x: 674, startPoint y: 589, endPoint x: 857, endPoint y: 645, distance: 191.9
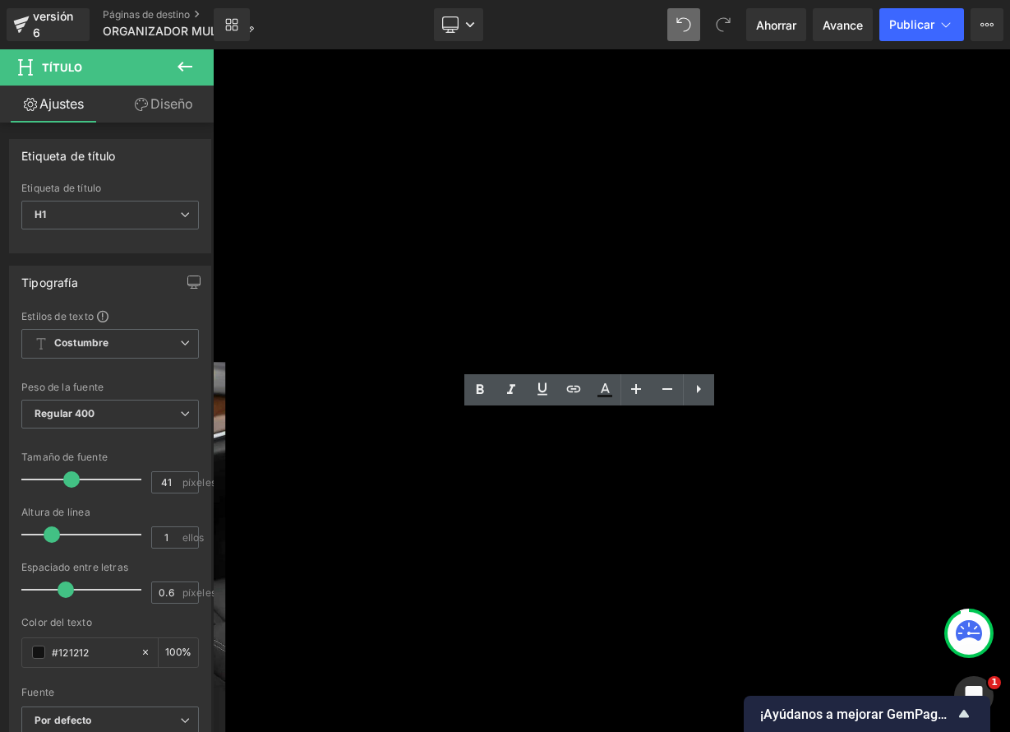
drag, startPoint x: 641, startPoint y: 567, endPoint x: 893, endPoint y: 671, distance: 272.0
drag, startPoint x: 862, startPoint y: 618, endPoint x: 562, endPoint y: 612, distance: 300.1
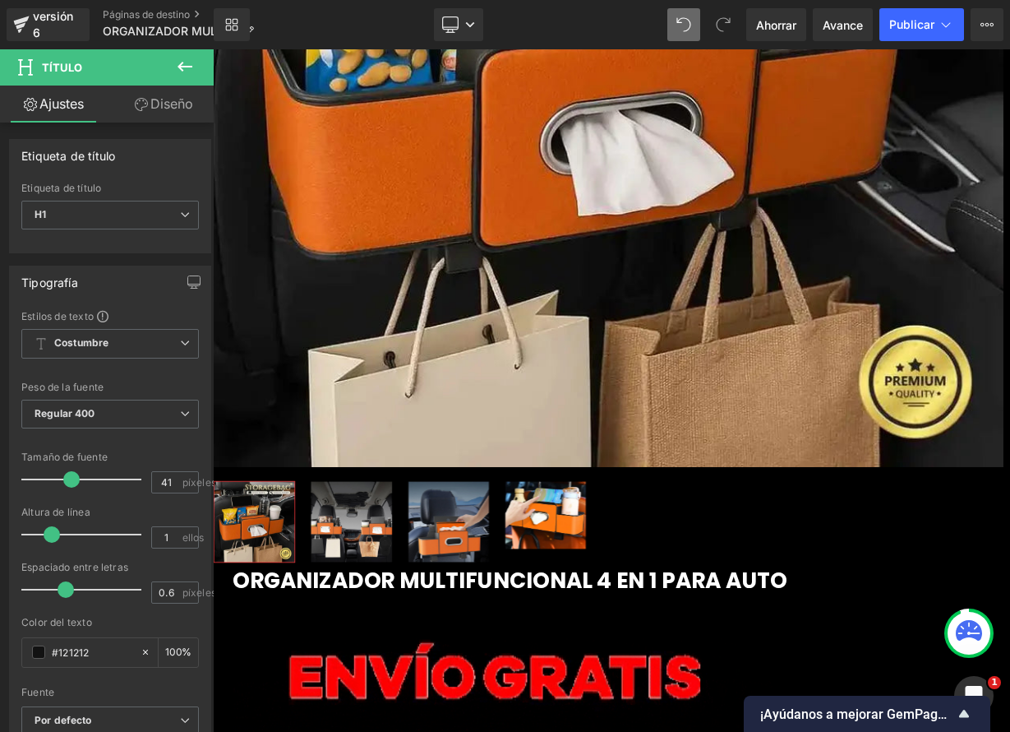
scroll to position [0, 0]
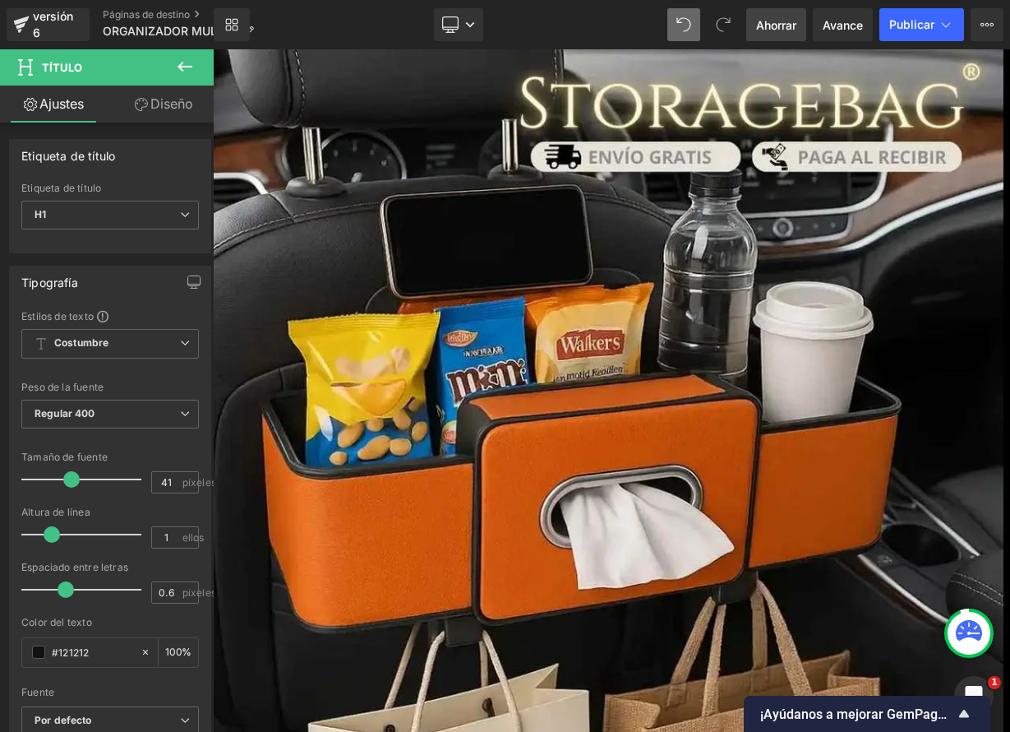
click at [781, 28] on font "Ahorrar" at bounding box center [776, 25] width 40 height 14
click at [920, 28] on font "Publicar" at bounding box center [911, 24] width 45 height 14
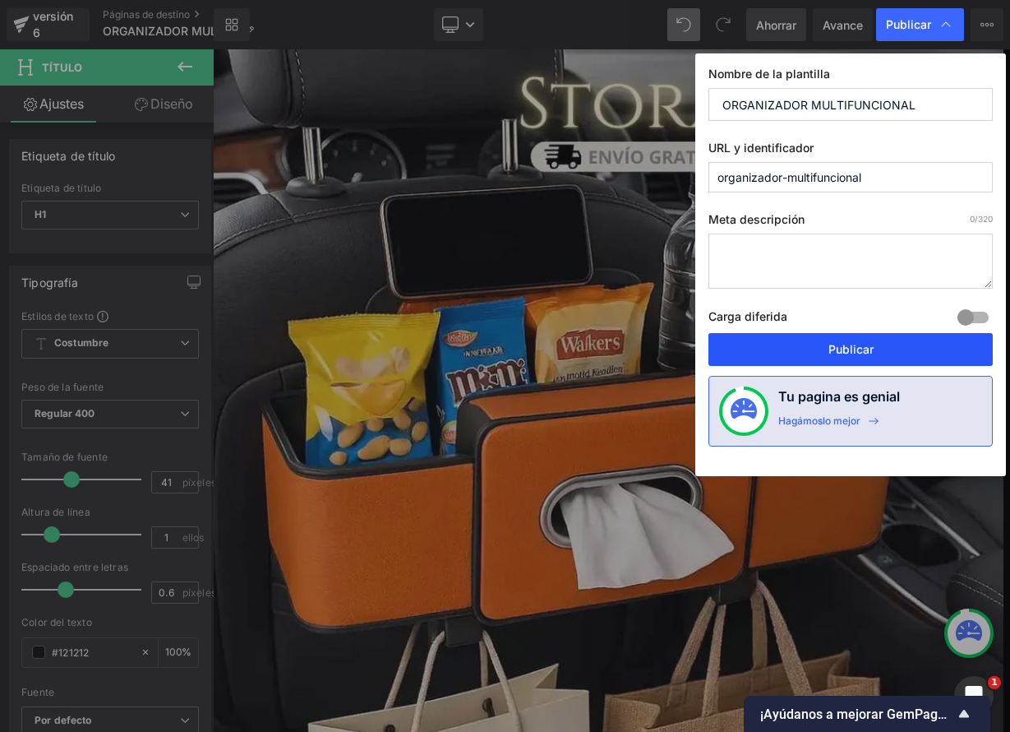
click at [847, 344] on font "Publicar" at bounding box center [851, 349] width 45 height 14
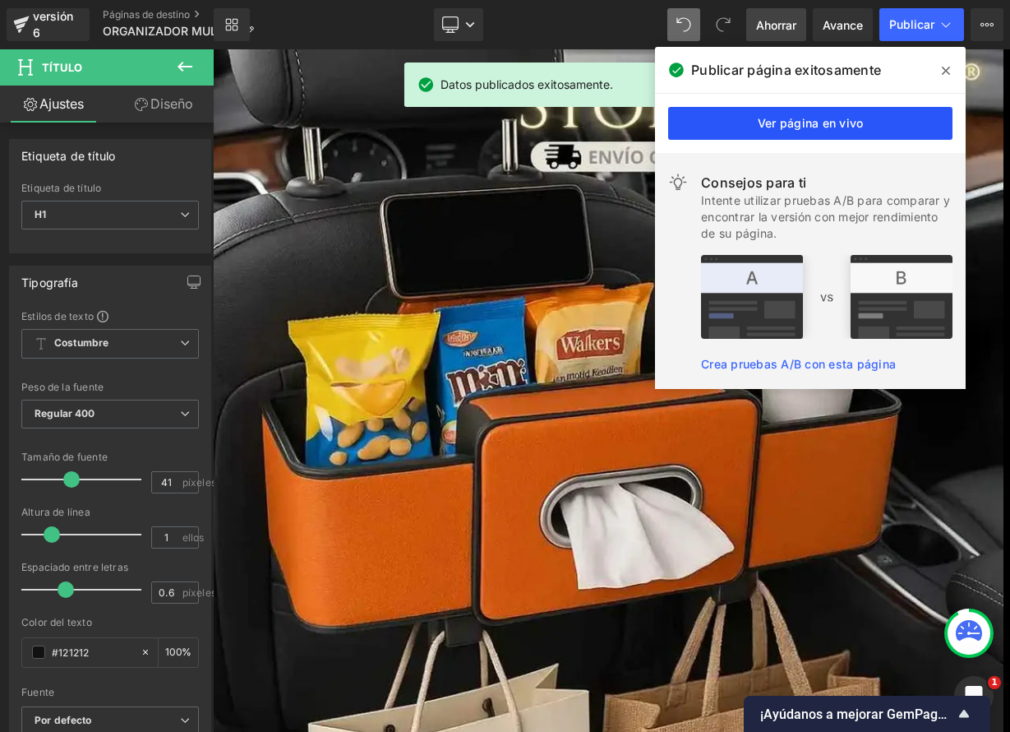
click at [823, 124] on font "Ver página en vivo" at bounding box center [811, 123] width 106 height 14
